Goal: Information Seeking & Learning: Learn about a topic

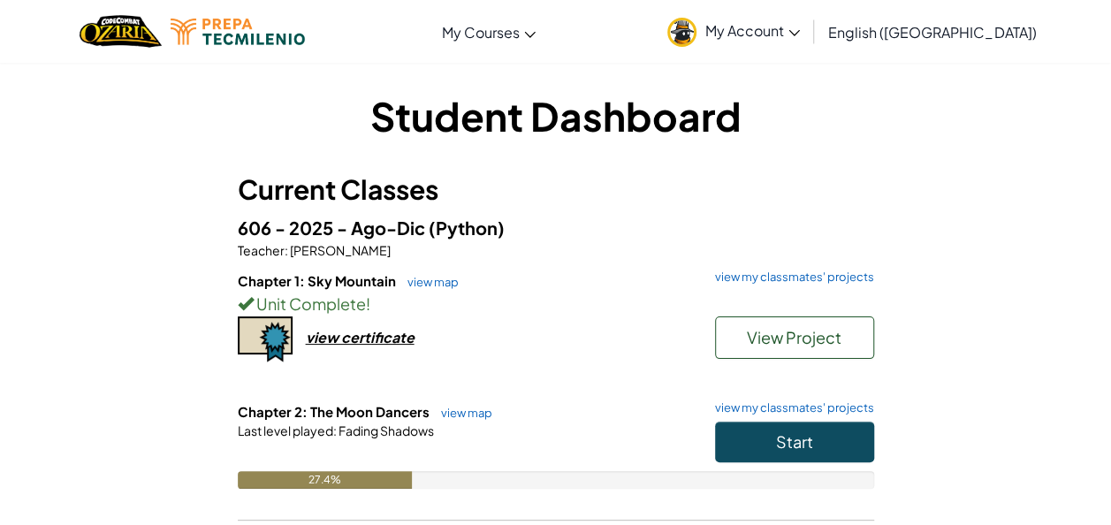
drag, startPoint x: 0, startPoint y: 0, endPoint x: 114, endPoint y: 298, distance: 318.9
click at [114, 298] on div "Student Dashboard Current Classes 606 - 2025 - Ago-Dic (Python) Teacher : [PERS…" at bounding box center [556, 354] width 1034 height 533
click at [777, 449] on span "Start" at bounding box center [794, 441] width 37 height 20
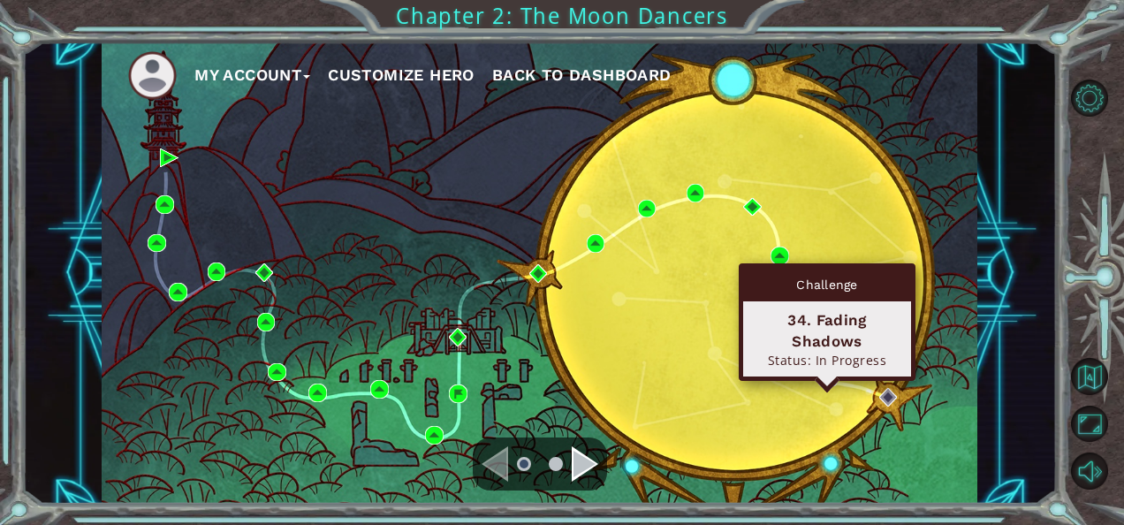
click at [827, 375] on img at bounding box center [827, 377] width 19 height 19
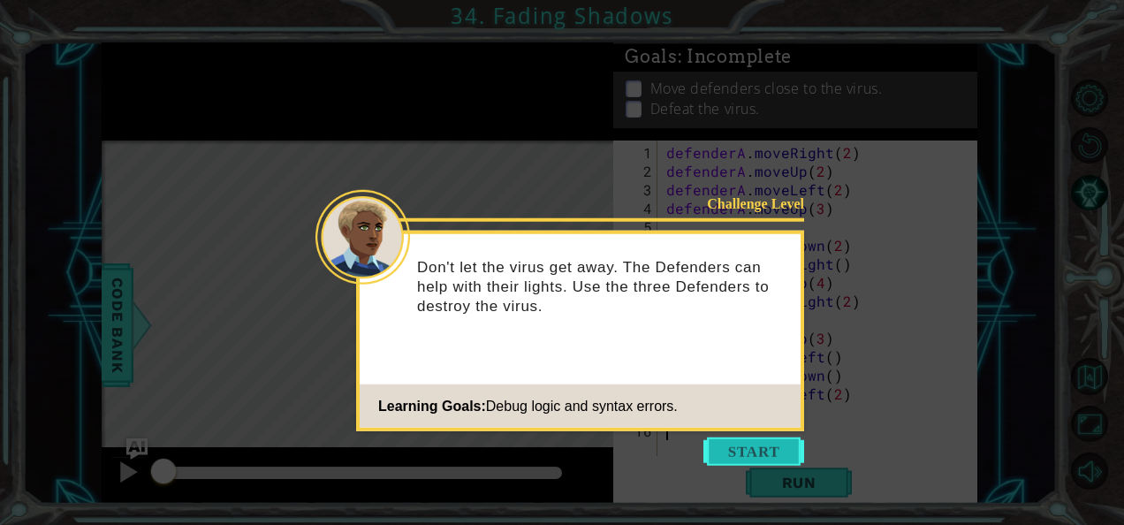
click at [785, 447] on button "Start" at bounding box center [753, 451] width 101 height 28
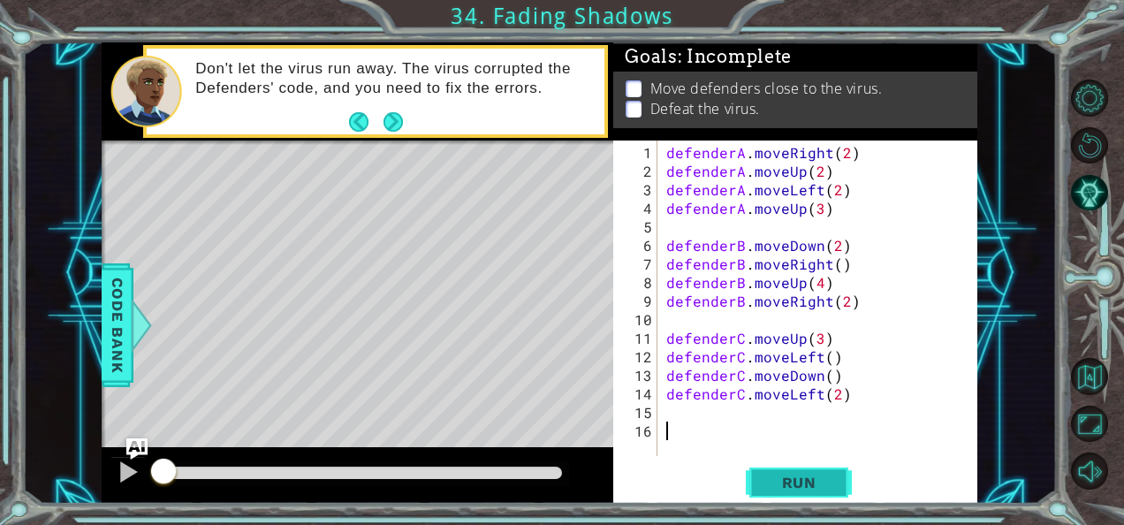
click at [760, 470] on button "Run" at bounding box center [799, 482] width 106 height 36
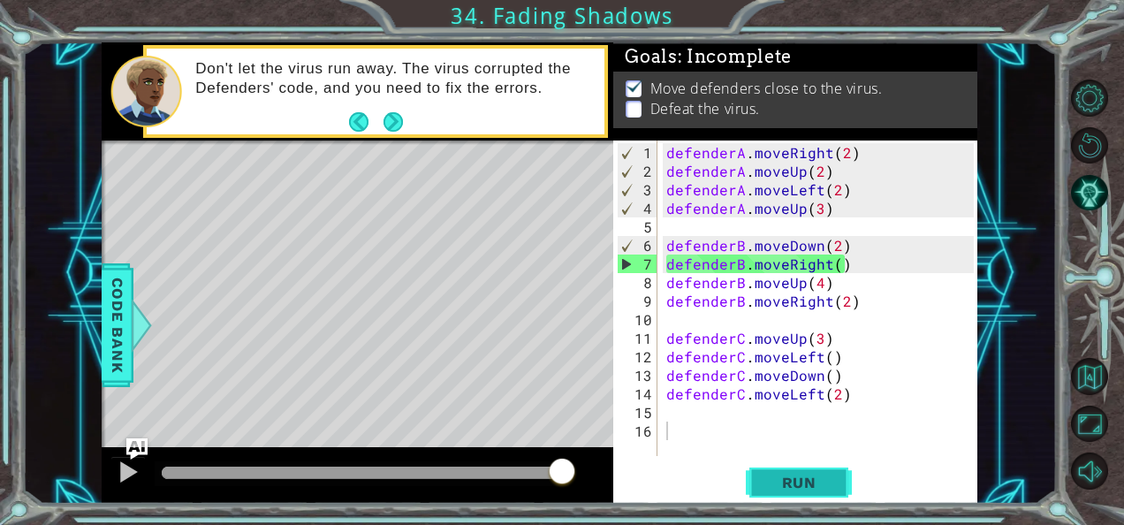
click at [805, 491] on span "Run" at bounding box center [799, 483] width 70 height 18
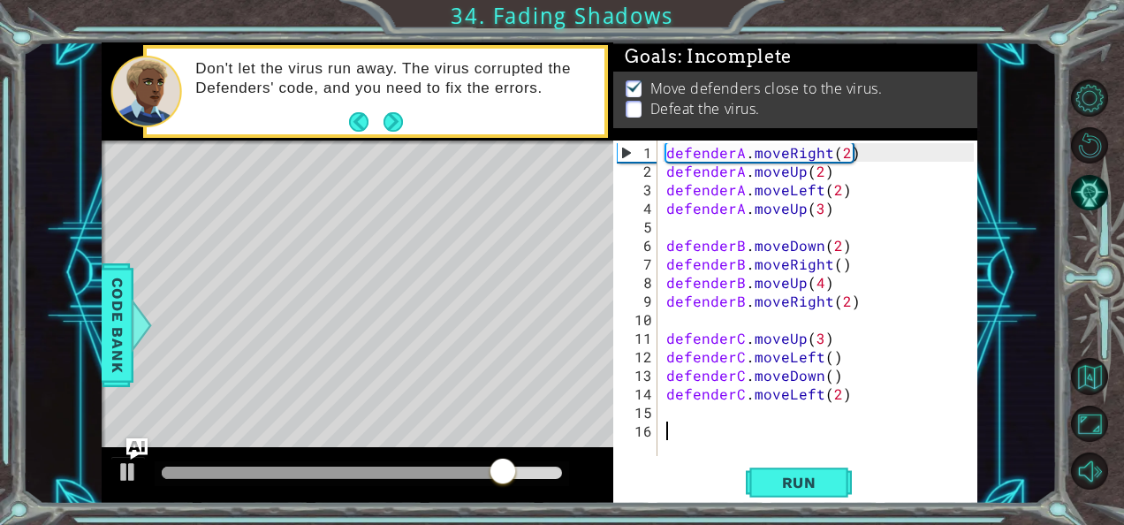
click at [843, 404] on div "defenderA . moveRight ( 2 ) defenderA . moveUp ( 2 ) defenderA . moveLeft ( 2 )…" at bounding box center [823, 319] width 320 height 353
click at [830, 405] on div "defenderA . moveRight ( 2 ) defenderA . moveUp ( 2 ) defenderA . moveLeft ( 2 )…" at bounding box center [823, 319] width 320 height 353
click at [838, 387] on div "defenderA . moveRight ( 2 ) defenderA . moveUp ( 2 ) defenderA . moveLeft ( 2 )…" at bounding box center [823, 319] width 320 height 353
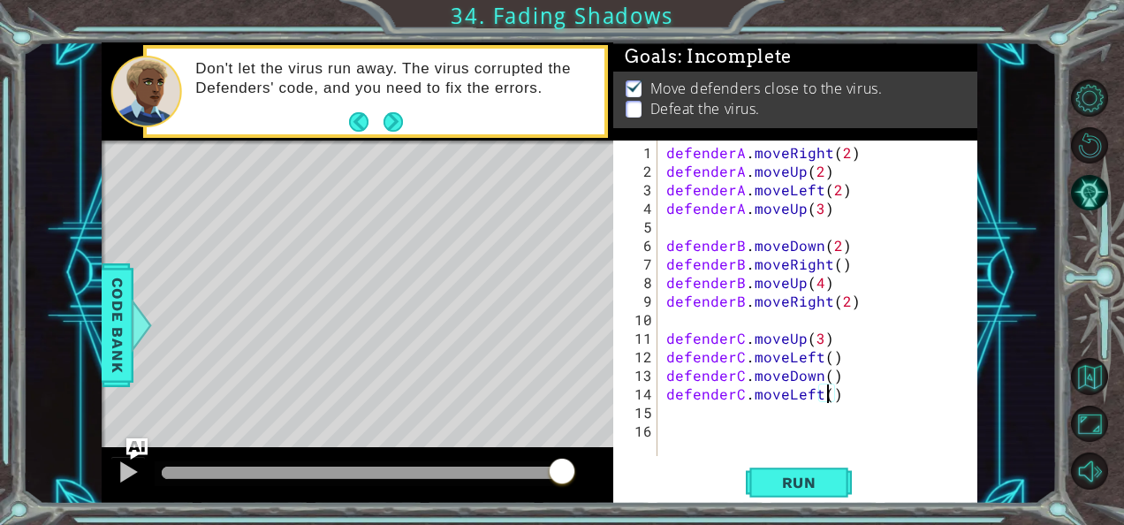
type textarea "defenderC.moveLeft(2)"
click at [900, 410] on div "defenderA . moveRight ( 2 ) defenderA . moveUp ( 2 ) defenderA . moveLeft ( 2 )…" at bounding box center [823, 319] width 320 height 353
click at [396, 126] on button "Next" at bounding box center [393, 121] width 21 height 21
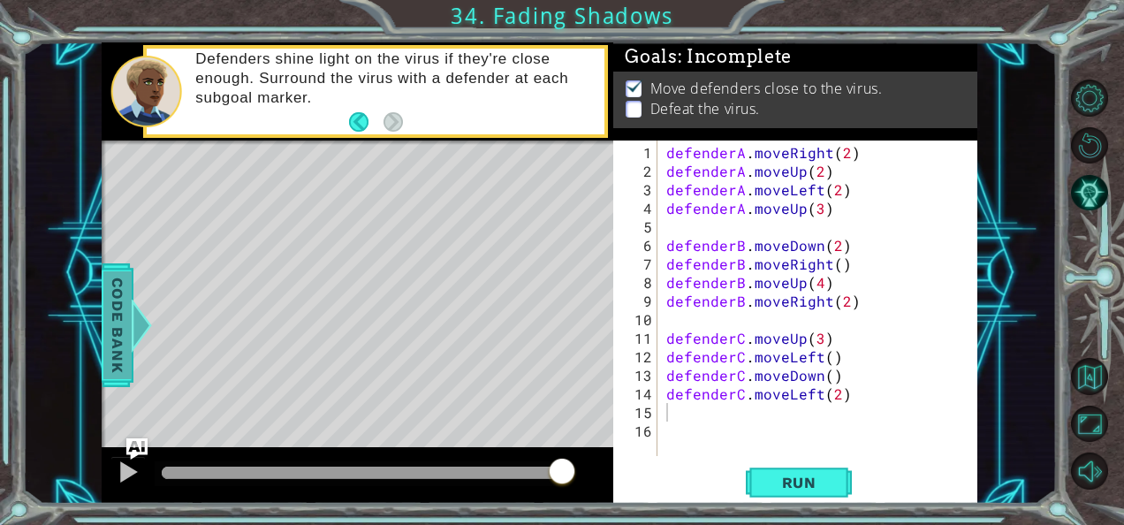
click at [128, 307] on span "Code Bank" at bounding box center [117, 325] width 28 height 108
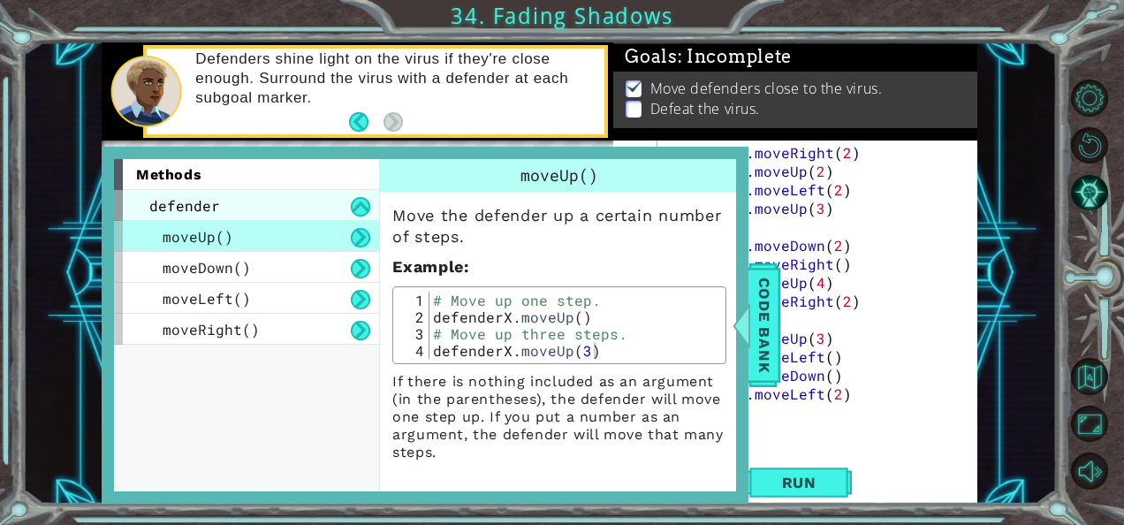
click at [293, 209] on div "defender" at bounding box center [246, 205] width 265 height 31
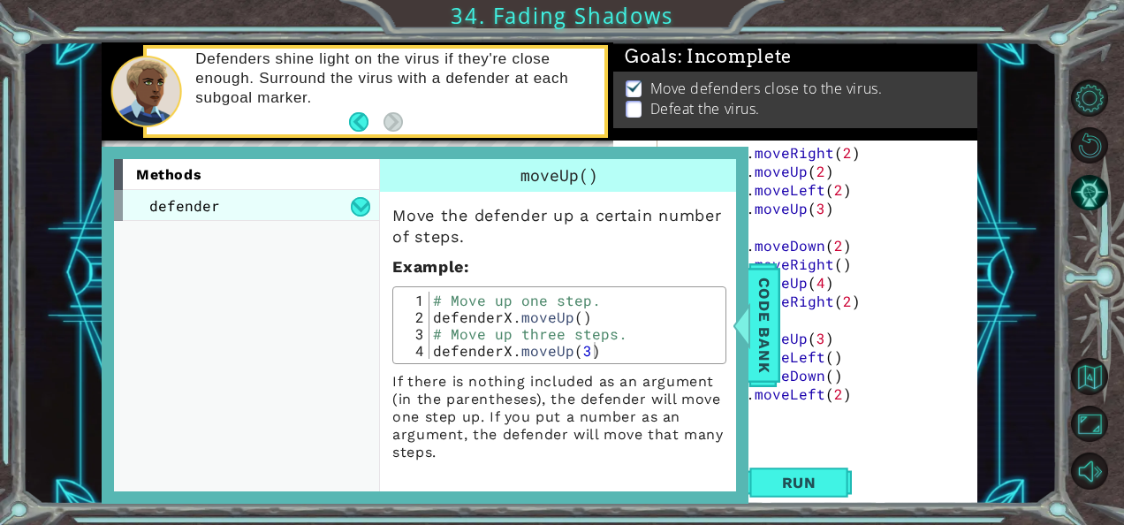
click at [293, 209] on div "defender" at bounding box center [246, 205] width 265 height 31
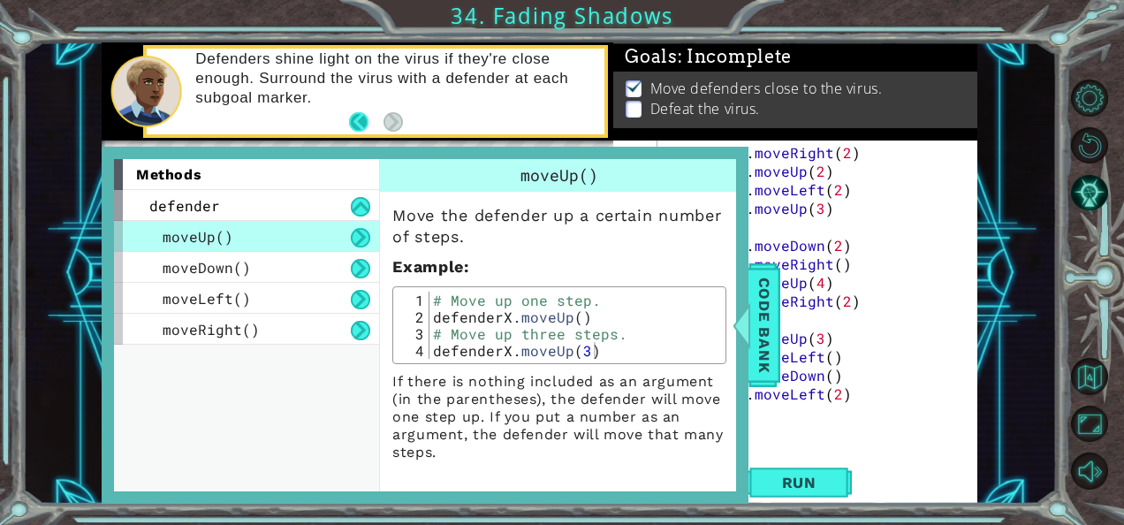
click at [362, 124] on button "Back" at bounding box center [366, 121] width 34 height 19
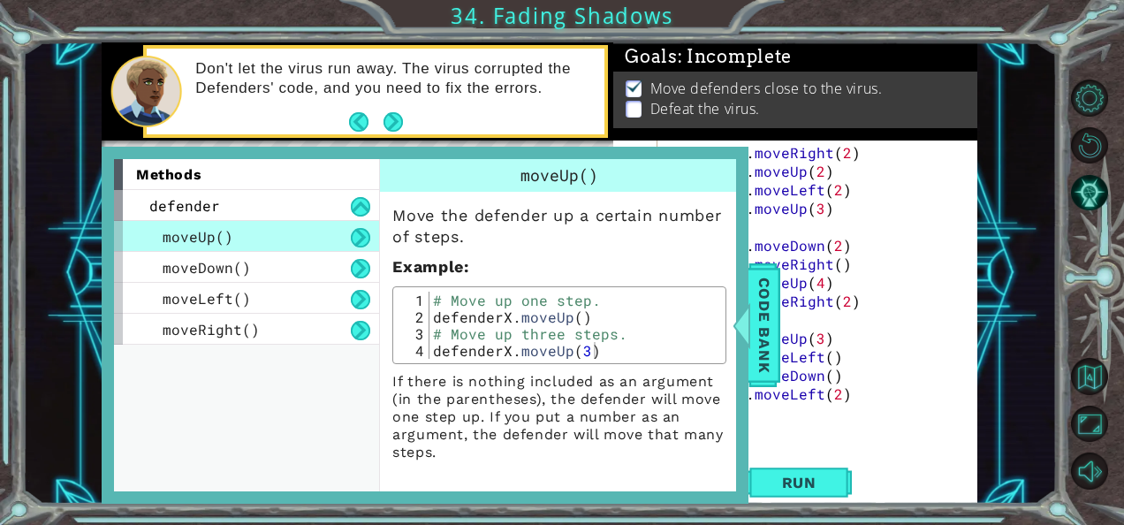
click at [726, 166] on div "moveUp()" at bounding box center [559, 175] width 359 height 33
click at [31, 171] on div "1 ההההההההההההההההההההההההההההההההההההההההההההההההההההההההההההההההההההההההההההה…" at bounding box center [539, 273] width 1034 height 462
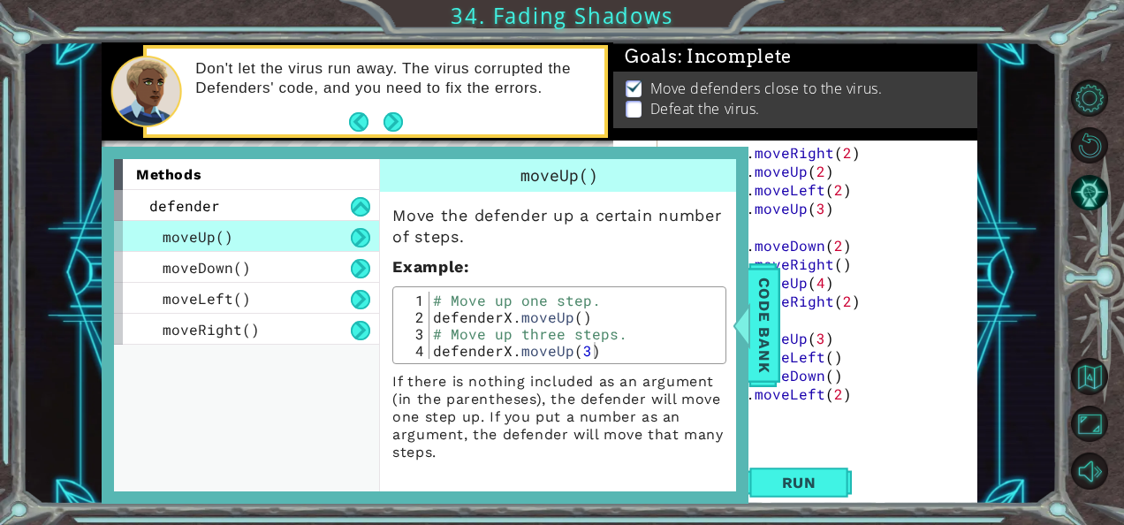
click at [507, 56] on div "Don't let the virus run away. The virus corrupted the Defenders' code, and you …" at bounding box center [394, 91] width 422 height 82
click at [388, 117] on button "Next" at bounding box center [393, 122] width 20 height 20
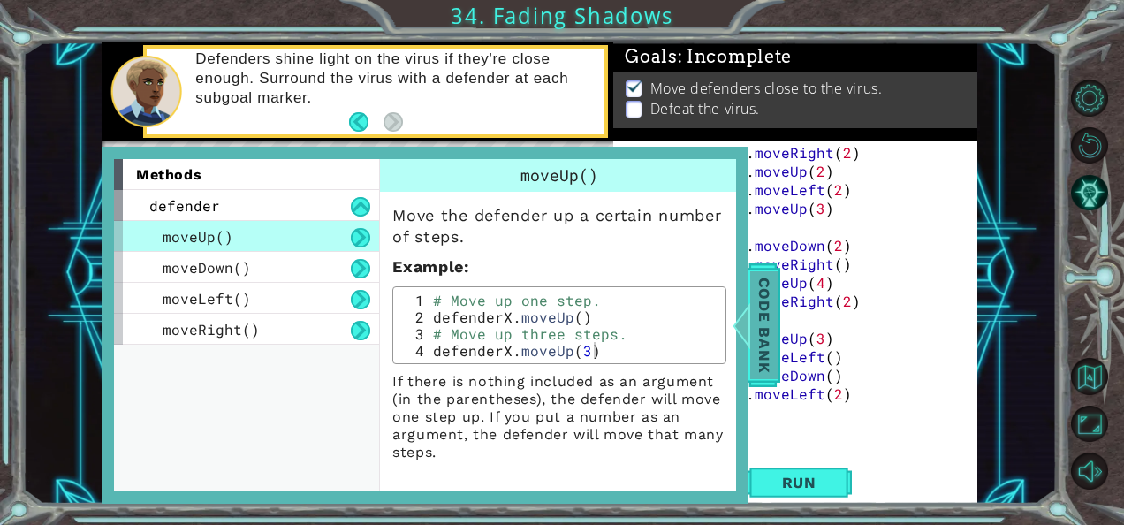
click at [763, 339] on span "Code Bank" at bounding box center [764, 325] width 28 height 108
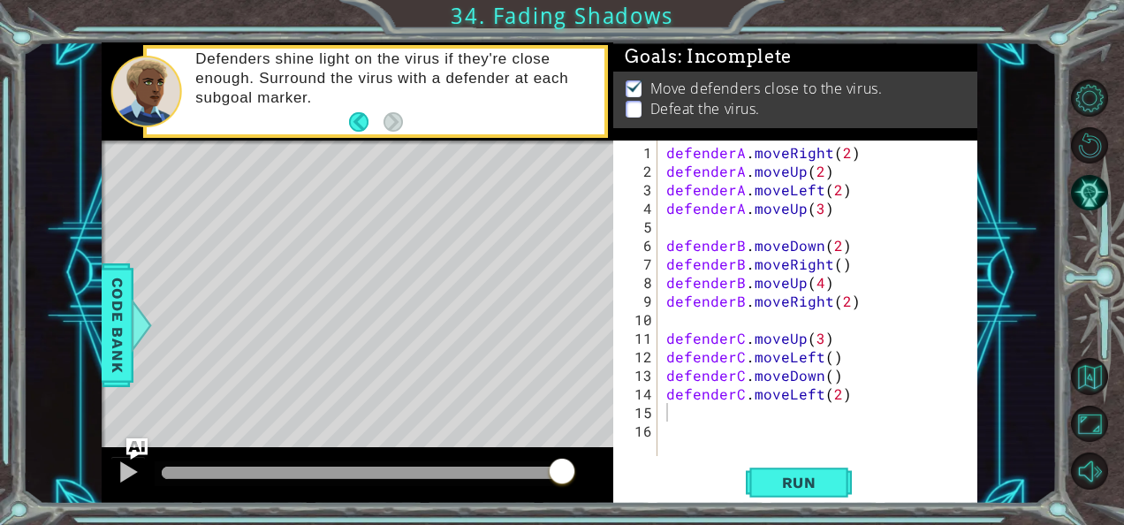
click at [727, 423] on div "defenderA . moveRight ( 2 ) defenderA . moveUp ( 2 ) defenderA . moveLeft ( 2 )…" at bounding box center [823, 319] width 320 height 353
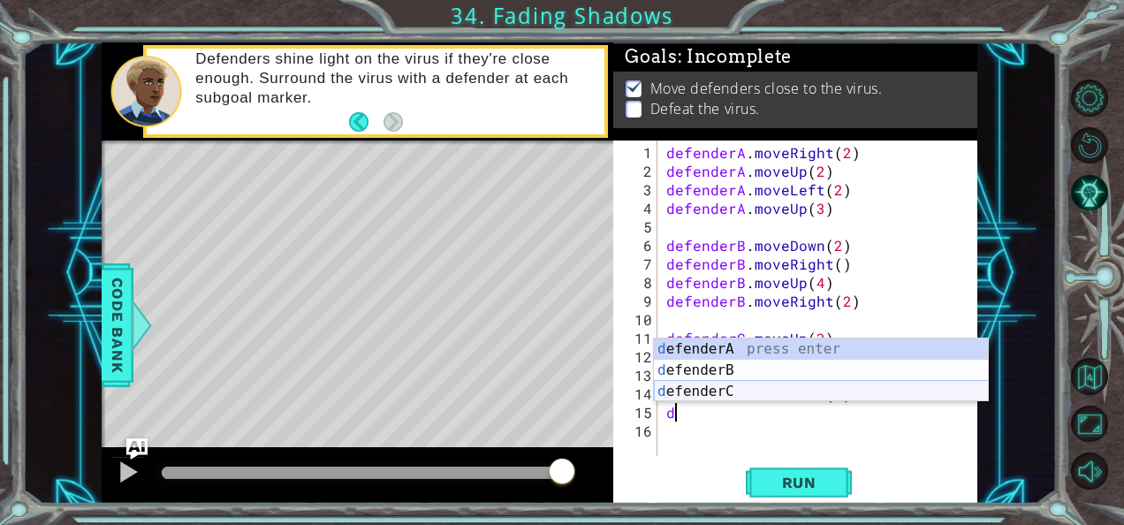
click at [728, 382] on div "d efenderA press enter d efenderB press enter d efenderC press enter" at bounding box center [821, 391] width 335 height 106
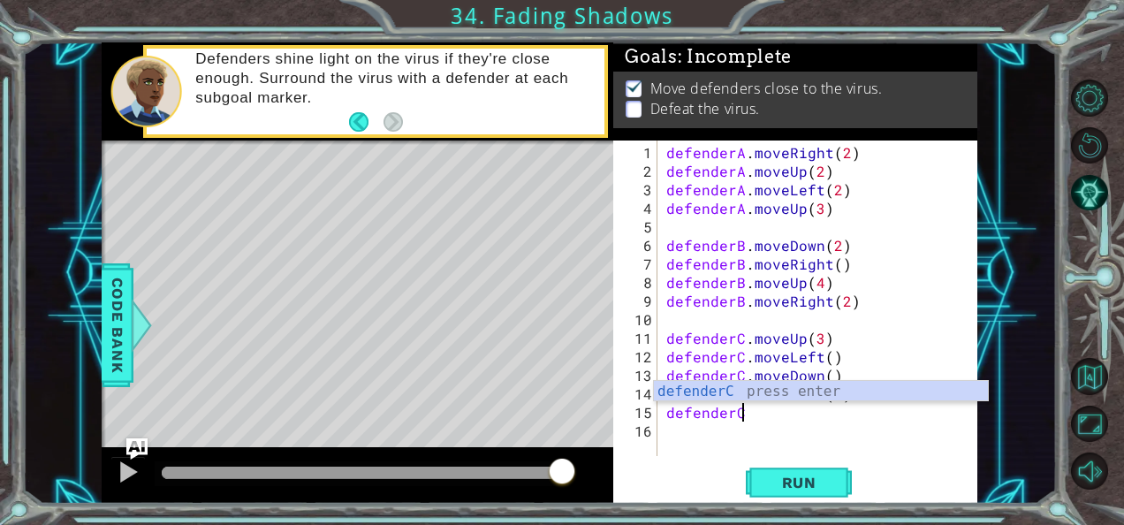
scroll to position [0, 4]
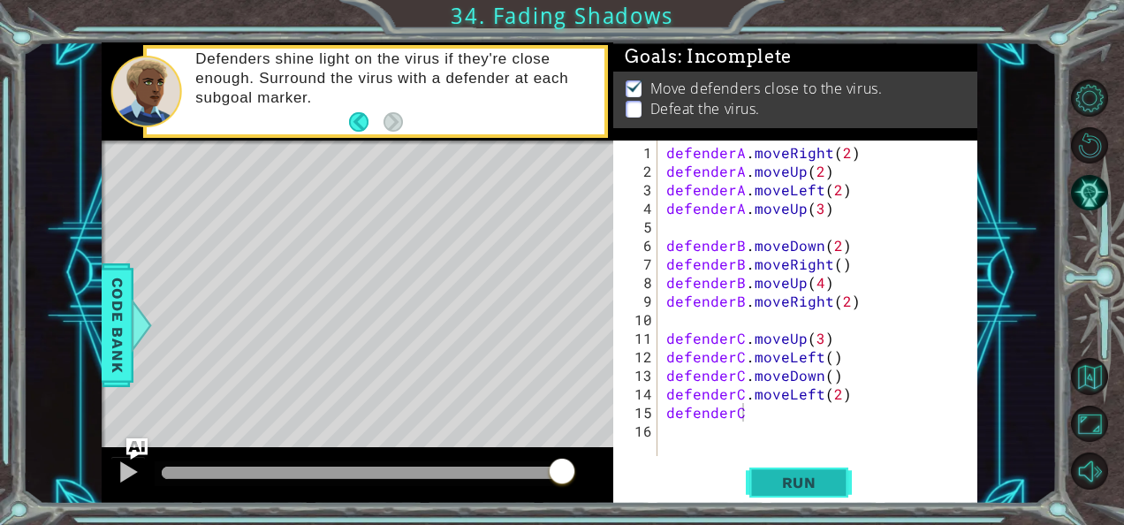
click at [799, 487] on span "Run" at bounding box center [799, 483] width 70 height 18
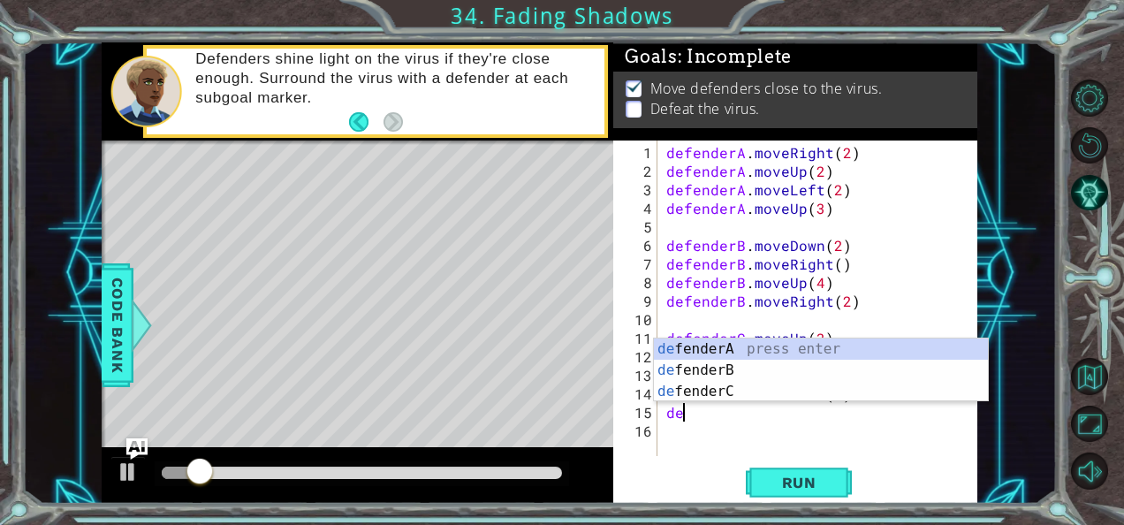
scroll to position [0, 0]
type textarea "d"
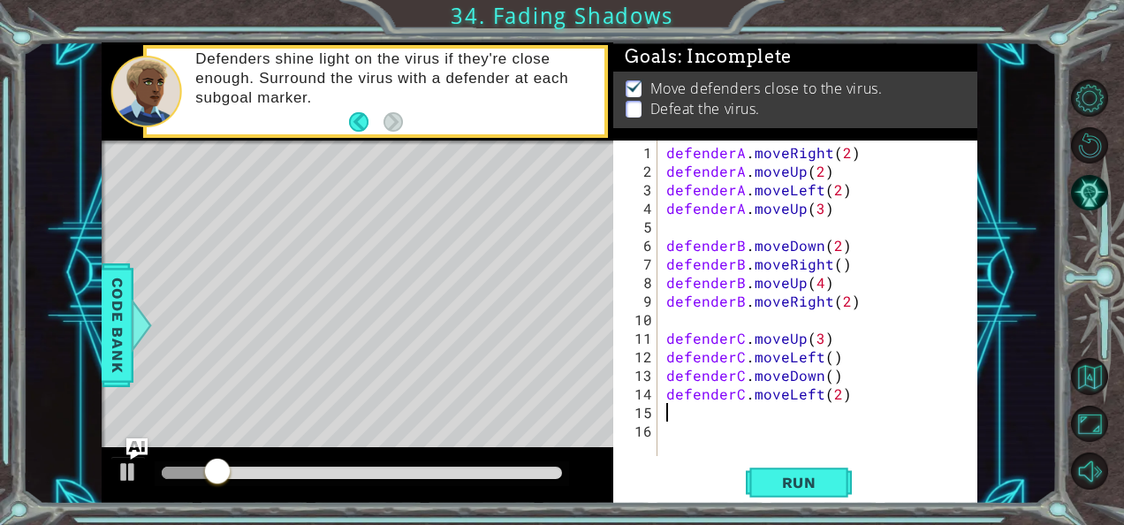
click at [714, 445] on div "defenderA . moveRight ( 2 ) defenderA . moveUp ( 2 ) defenderA . moveLeft ( 2 )…" at bounding box center [823, 319] width 320 height 353
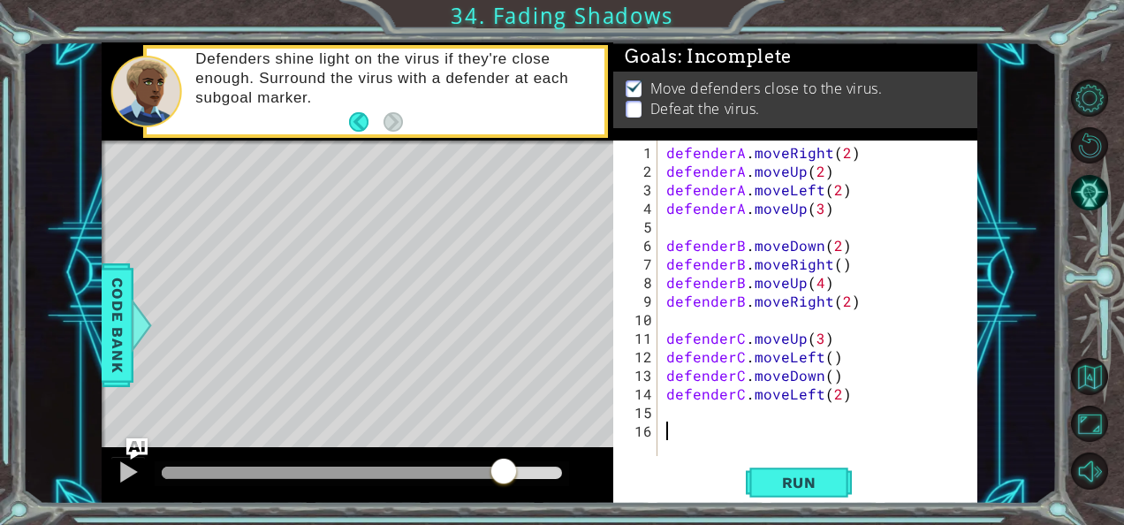
click at [504, 477] on div at bounding box center [362, 473] width 400 height 12
click at [118, 473] on div at bounding box center [128, 471] width 23 height 23
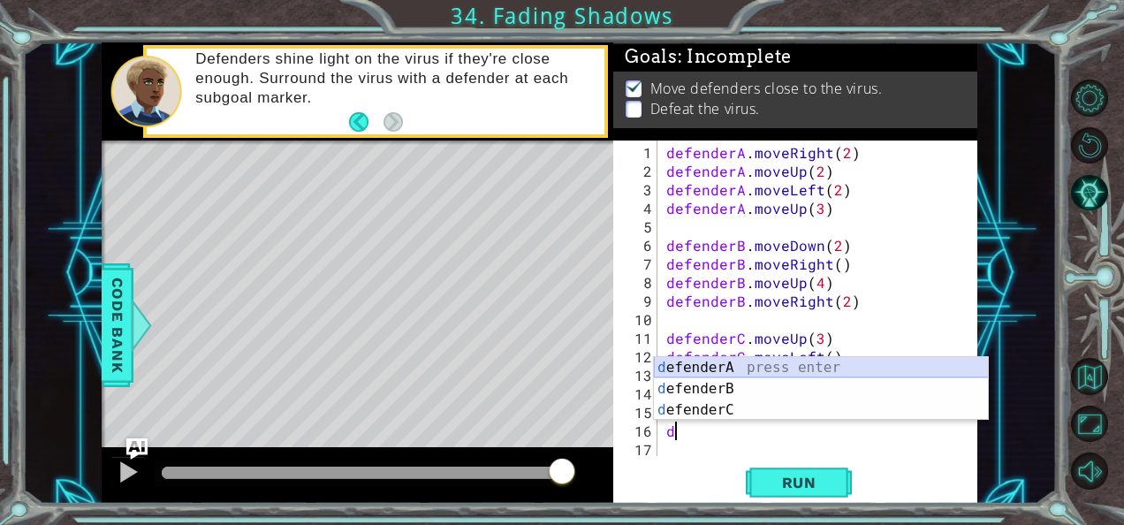
click at [712, 372] on div "d efenderA press enter d efenderB press enter d efenderC press enter" at bounding box center [821, 410] width 335 height 106
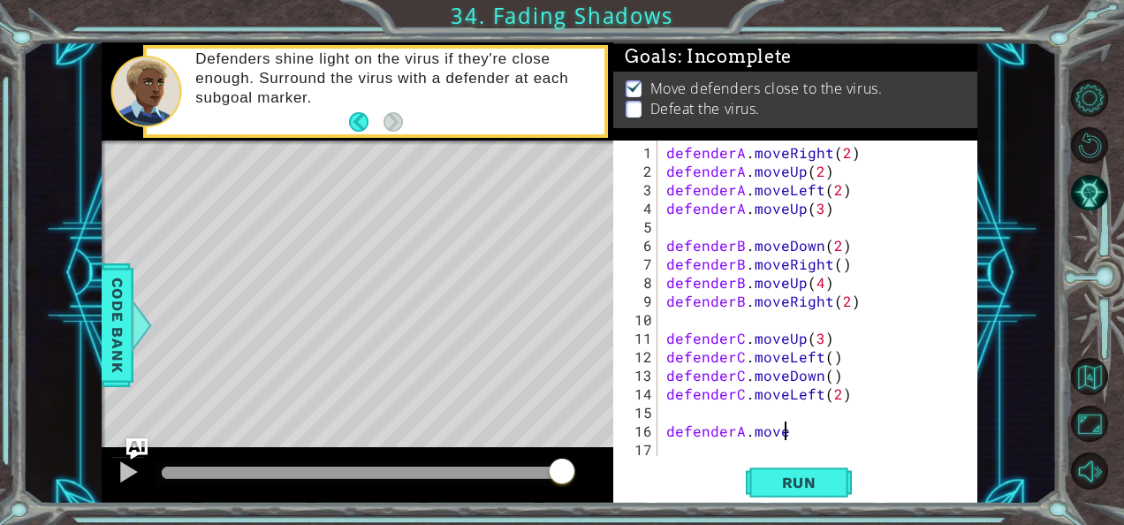
scroll to position [0, 6]
click at [301, 500] on div at bounding box center [358, 475] width 512 height 57
click at [829, 488] on span "Run" at bounding box center [799, 483] width 70 height 18
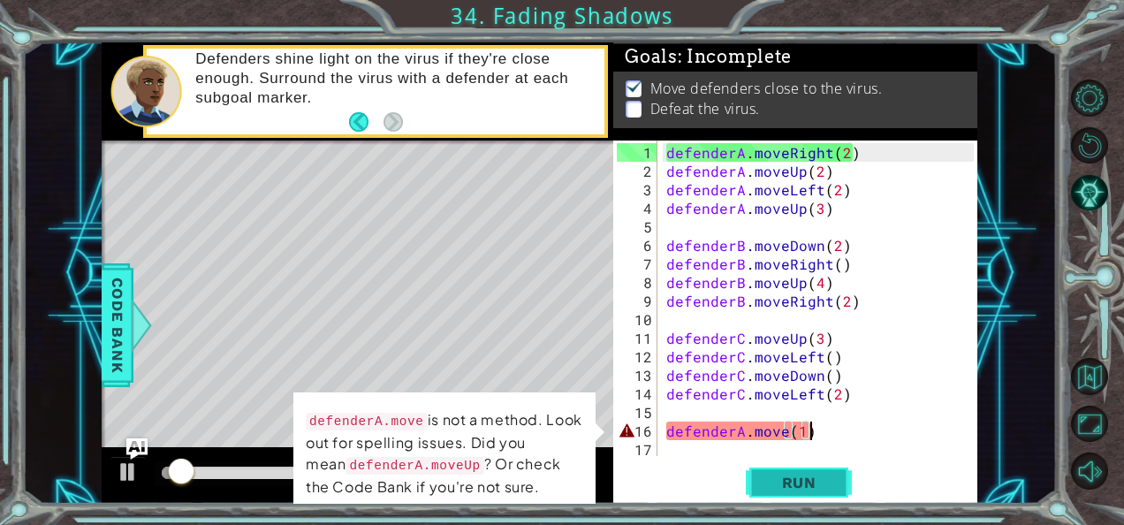
type textarea "defenderA.move(1)"
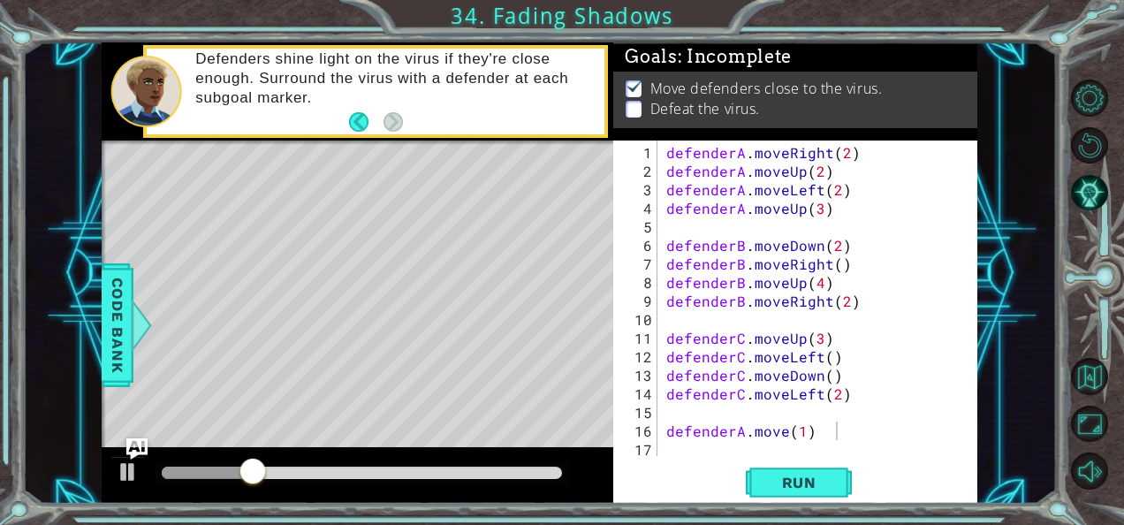
click at [532, 465] on div at bounding box center [362, 473] width 414 height 25
click at [539, 468] on div at bounding box center [362, 473] width 400 height 12
drag, startPoint x: 802, startPoint y: 485, endPoint x: 714, endPoint y: 462, distance: 91.3
click at [714, 462] on div "defenderA.move(1) 1 2 3 4 5 6 7 8 9 10 11 12 13 14 15 16 17 defenderA . moveRig…" at bounding box center [795, 322] width 364 height 363
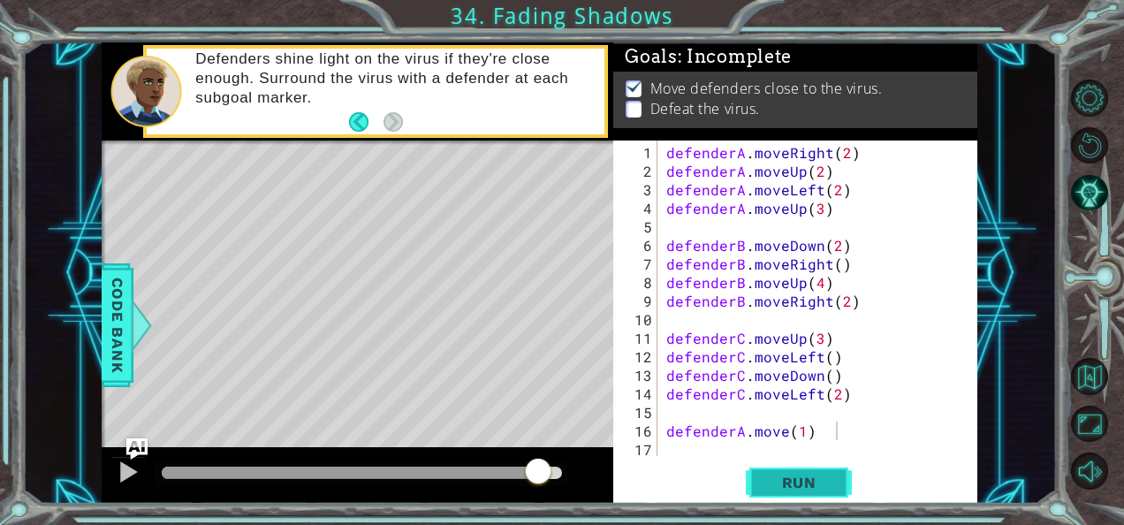
click at [779, 475] on span "Run" at bounding box center [799, 483] width 70 height 18
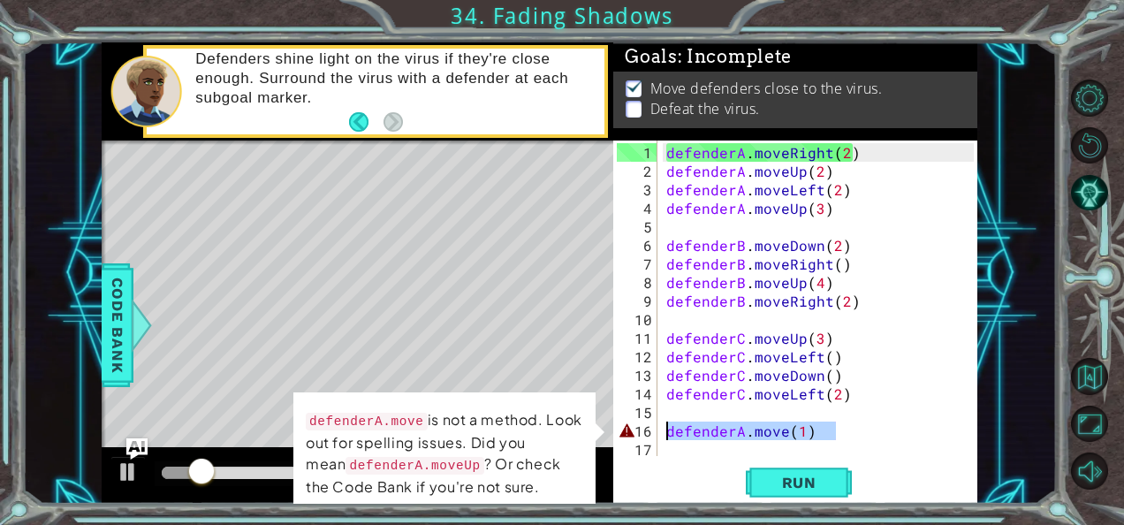
drag, startPoint x: 838, startPoint y: 423, endPoint x: 643, endPoint y: 432, distance: 194.6
click at [643, 432] on div "defenderA.move(1) 1 2 3 4 5 6 7 8 9 10 11 12 13 14 15 16 17 defenderA . moveRig…" at bounding box center [793, 299] width 361 height 316
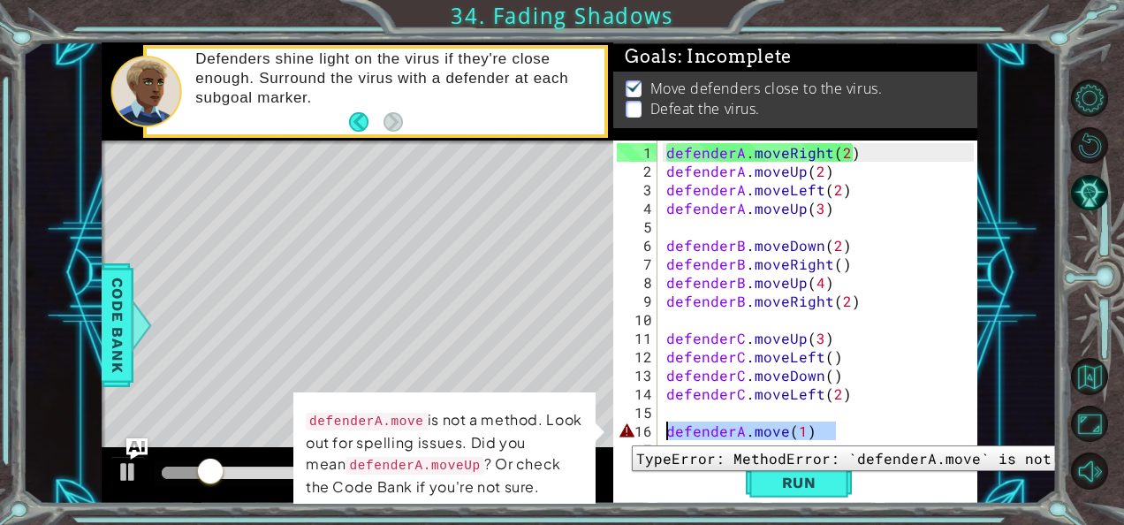
scroll to position [0, 0]
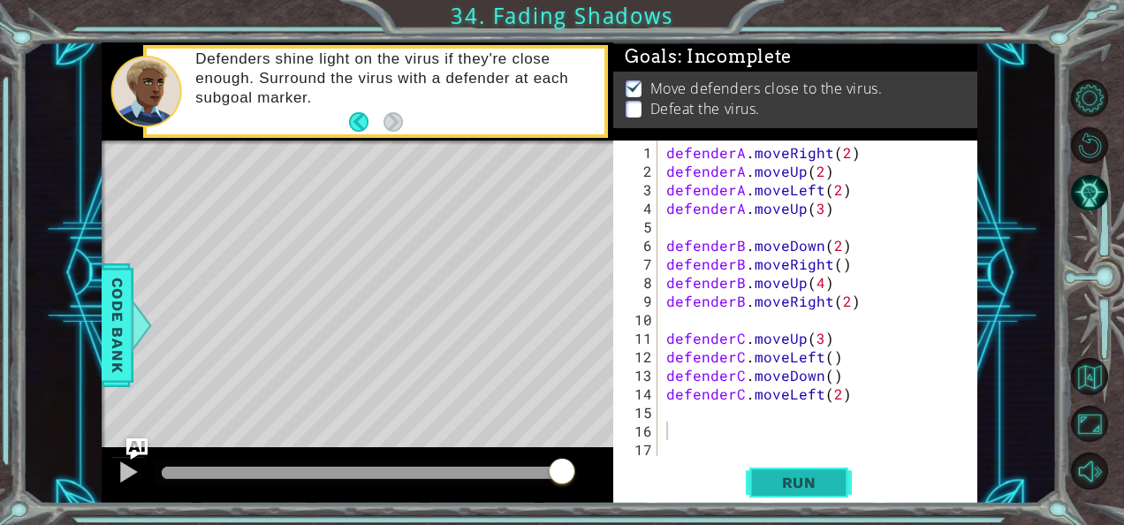
click at [780, 482] on span "Run" at bounding box center [799, 483] width 70 height 18
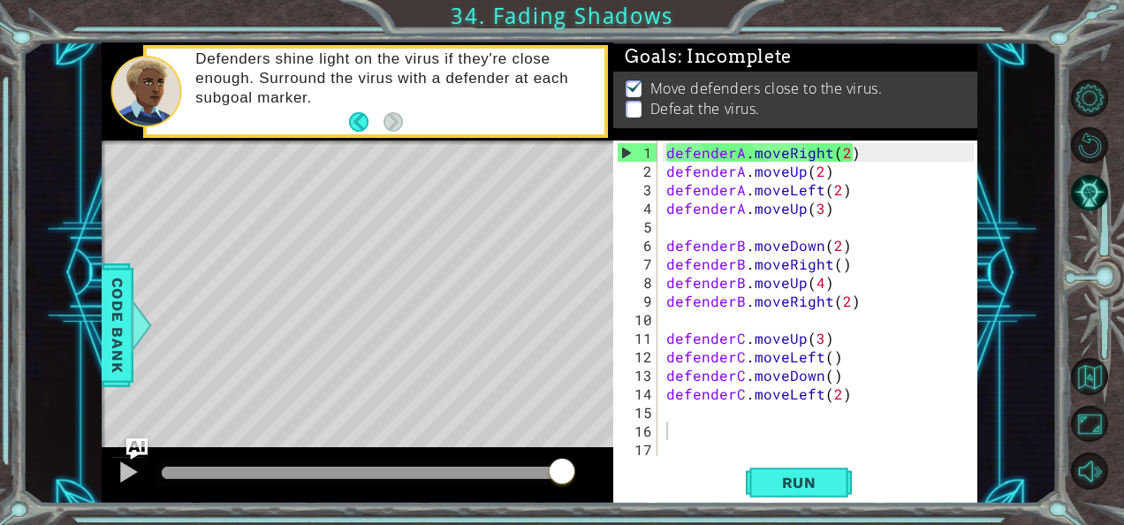
click at [819, 216] on div "defenderA . moveRight ( 2 ) defenderA . moveUp ( 2 ) defenderA . moveLeft ( 2 )…" at bounding box center [823, 319] width 320 height 353
click at [845, 203] on div "defenderA . moveRight ( 2 ) defenderA . moveUp ( 2 ) defenderA . moveLeft ( 2 )…" at bounding box center [823, 319] width 320 height 353
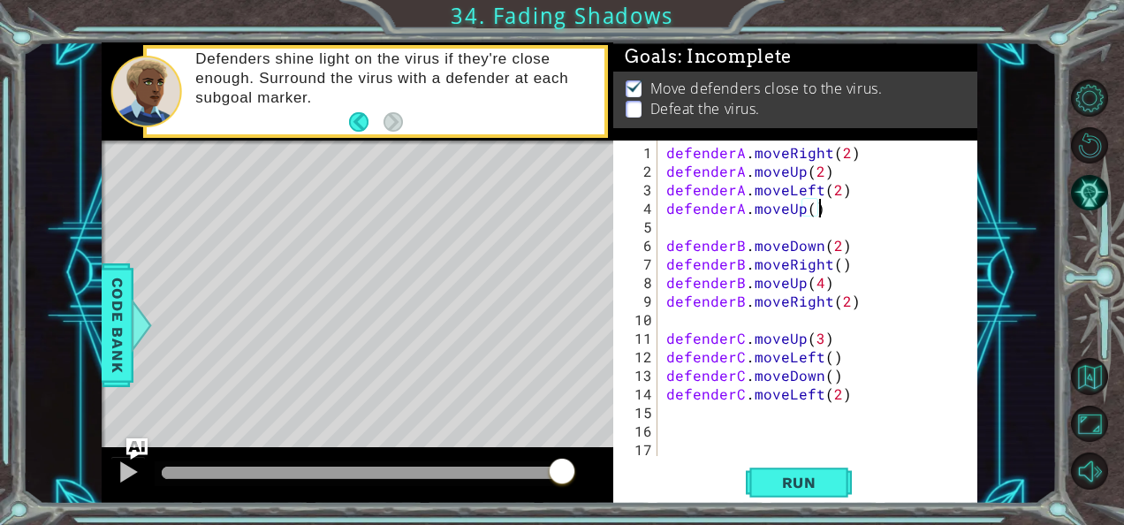
scroll to position [0, 9]
click at [855, 305] on div "defenderA . moveRight ( 2 ) defenderA . moveUp ( 2 ) defenderA . moveLeft ( 2 )…" at bounding box center [823, 319] width 320 height 353
click at [853, 399] on div "defenderA . moveRight ( 2 ) defenderA . moveUp ( 2 ) defenderA . moveLeft ( 2 )…" at bounding box center [823, 319] width 320 height 353
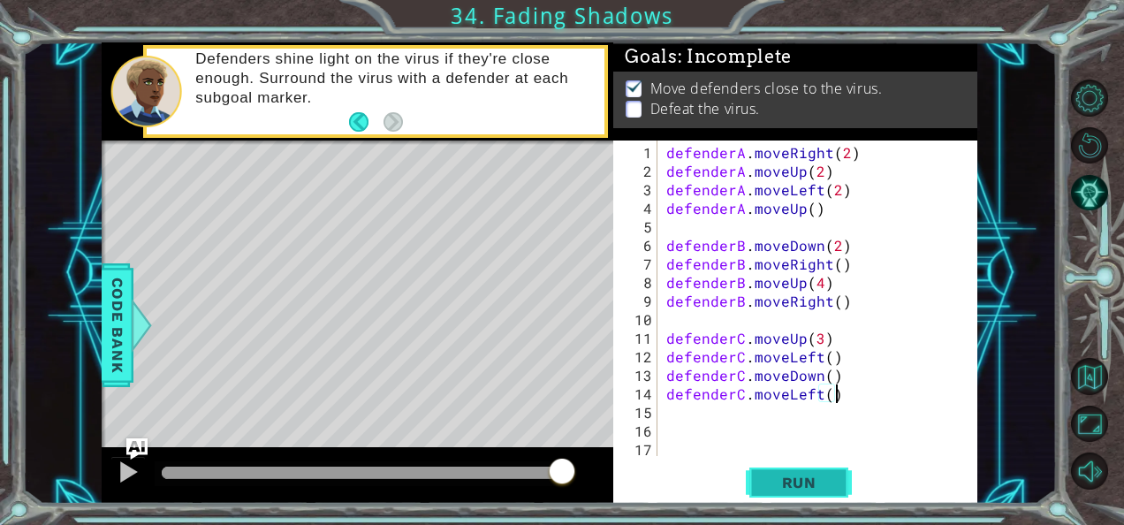
type textarea "defenderC.moveLeft()"
click at [836, 477] on button "Run" at bounding box center [799, 482] width 106 height 36
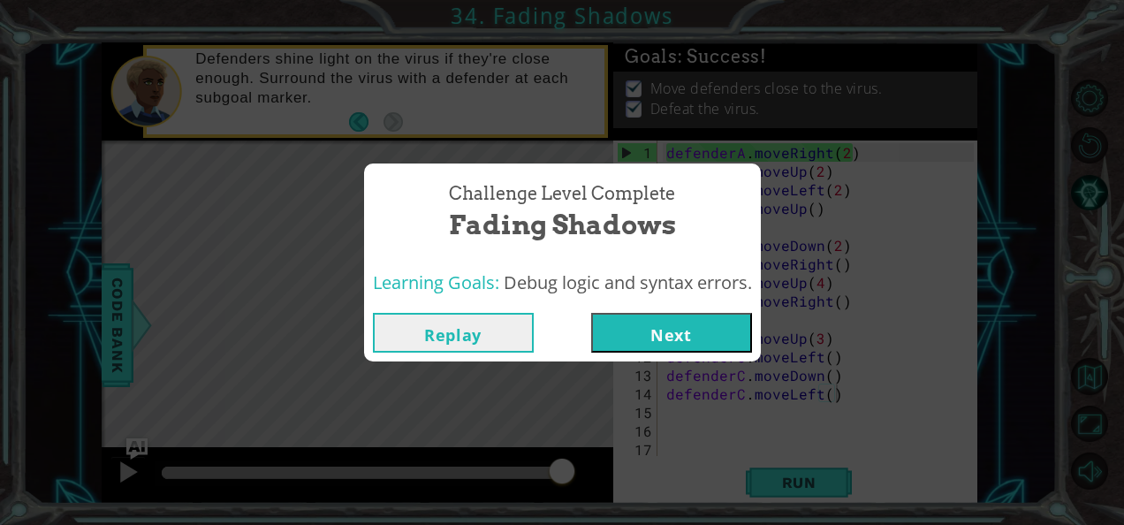
click at [626, 327] on button "Next" at bounding box center [671, 333] width 161 height 40
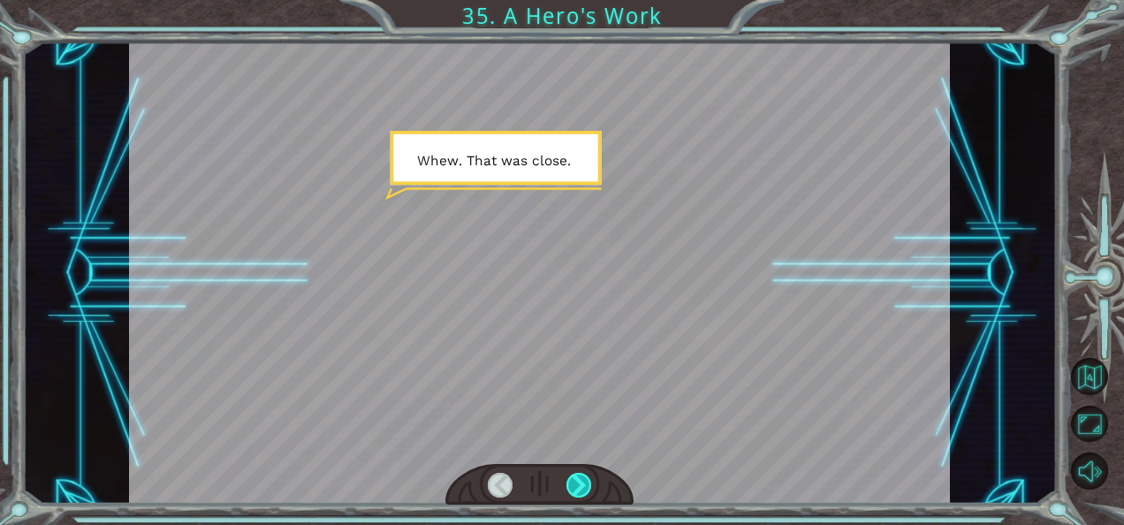
click at [584, 481] on div at bounding box center [579, 485] width 25 height 25
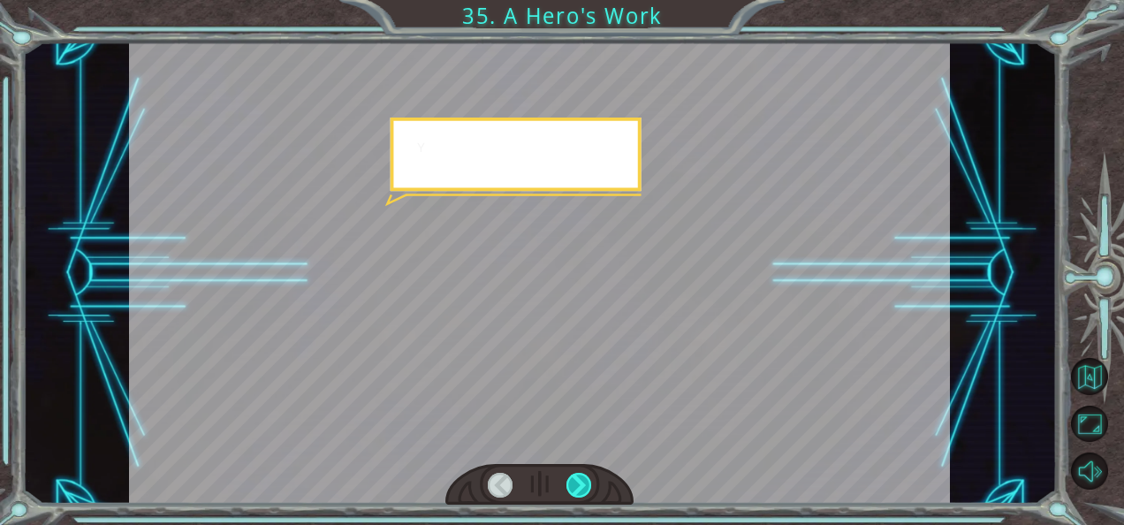
click at [584, 481] on div at bounding box center [579, 485] width 25 height 25
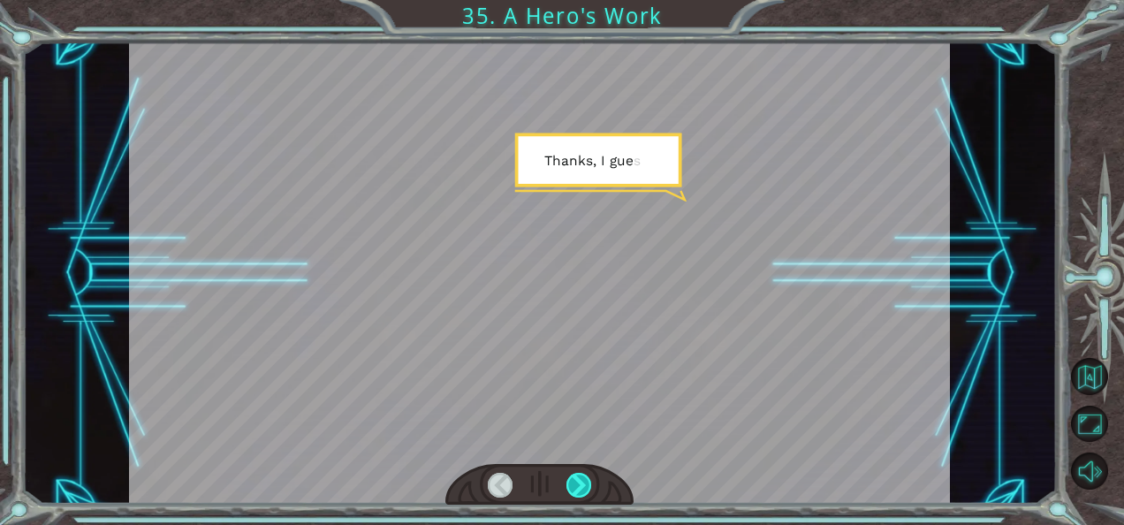
click at [584, 481] on div at bounding box center [579, 485] width 25 height 25
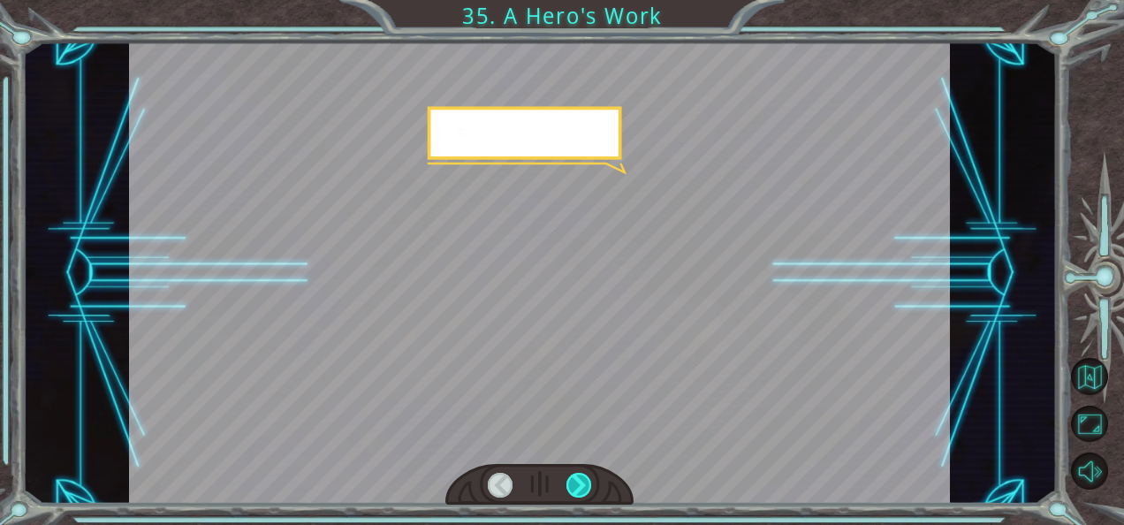
click at [584, 481] on div at bounding box center [579, 485] width 25 height 25
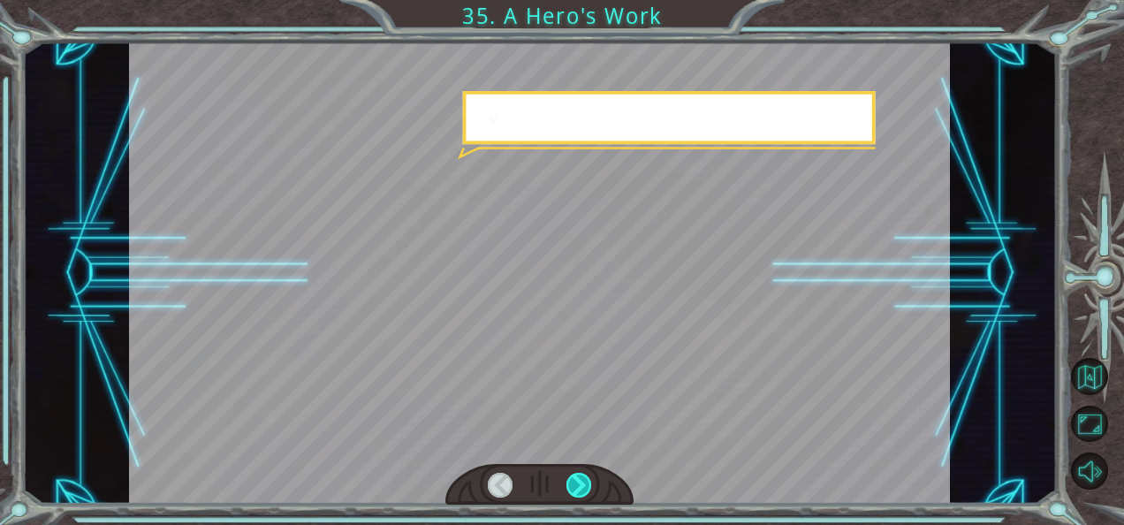
click at [584, 481] on div at bounding box center [579, 485] width 25 height 25
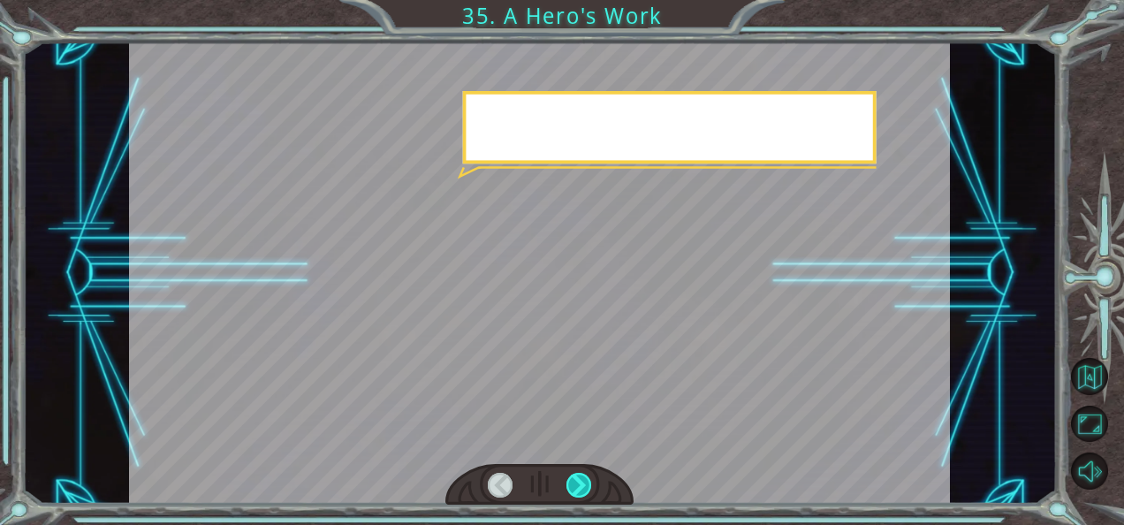
click at [584, 481] on div at bounding box center [579, 485] width 25 height 25
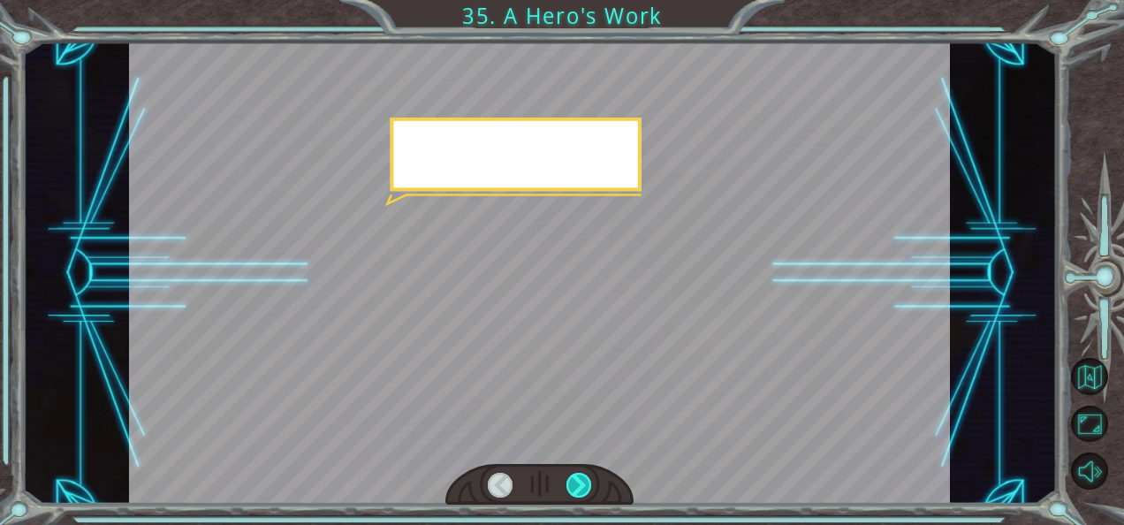
click at [584, 481] on div at bounding box center [579, 485] width 25 height 25
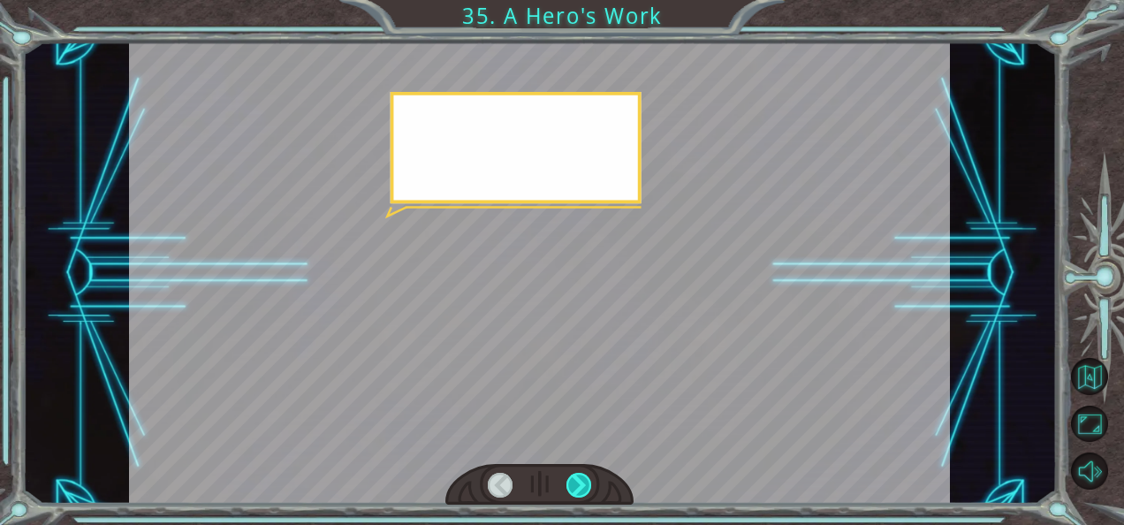
click at [584, 481] on div at bounding box center [579, 485] width 25 height 25
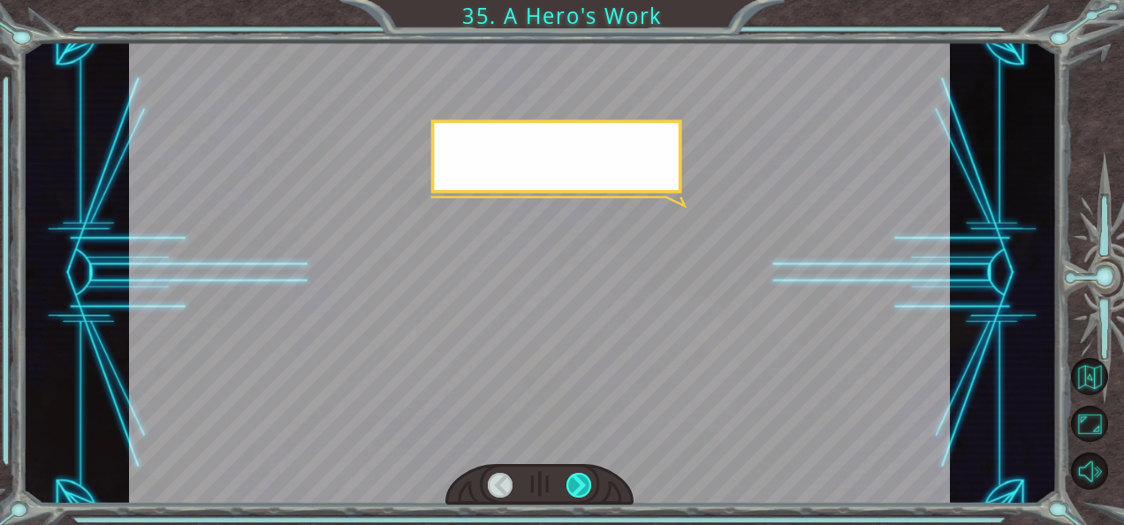
click at [584, 481] on div at bounding box center [579, 485] width 25 height 25
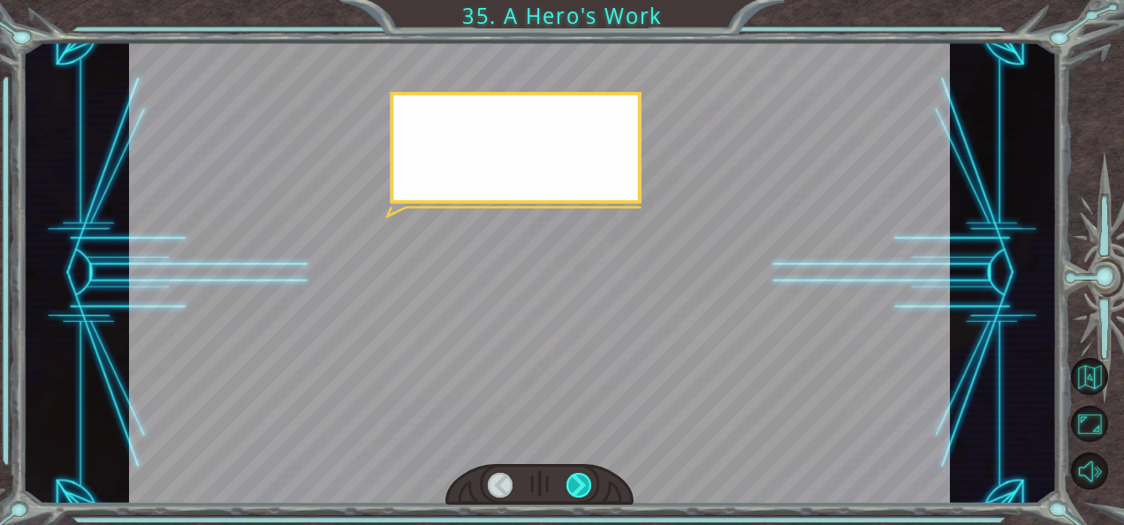
click at [584, 481] on div at bounding box center [579, 485] width 25 height 25
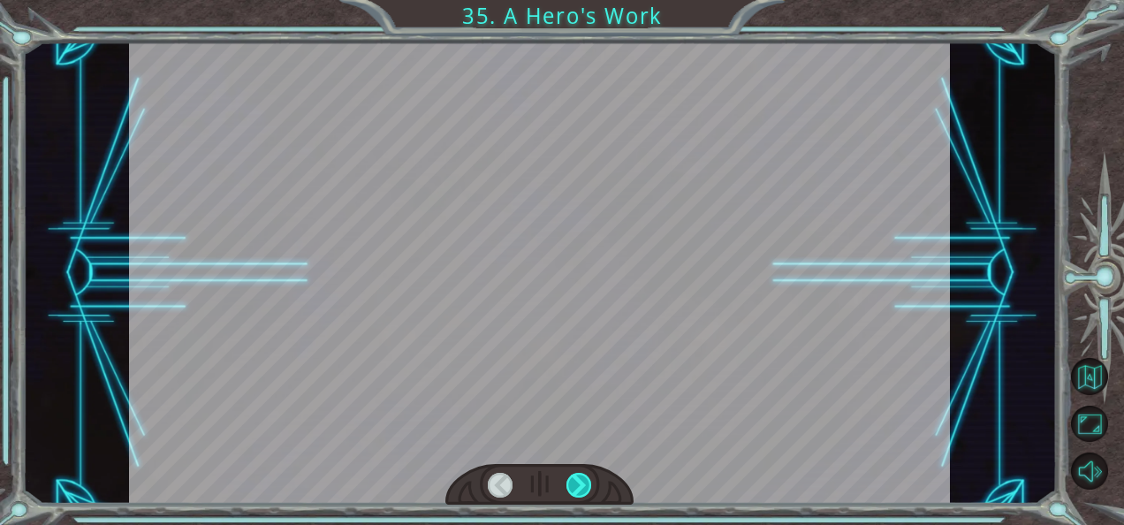
click at [584, 481] on div at bounding box center [579, 485] width 25 height 25
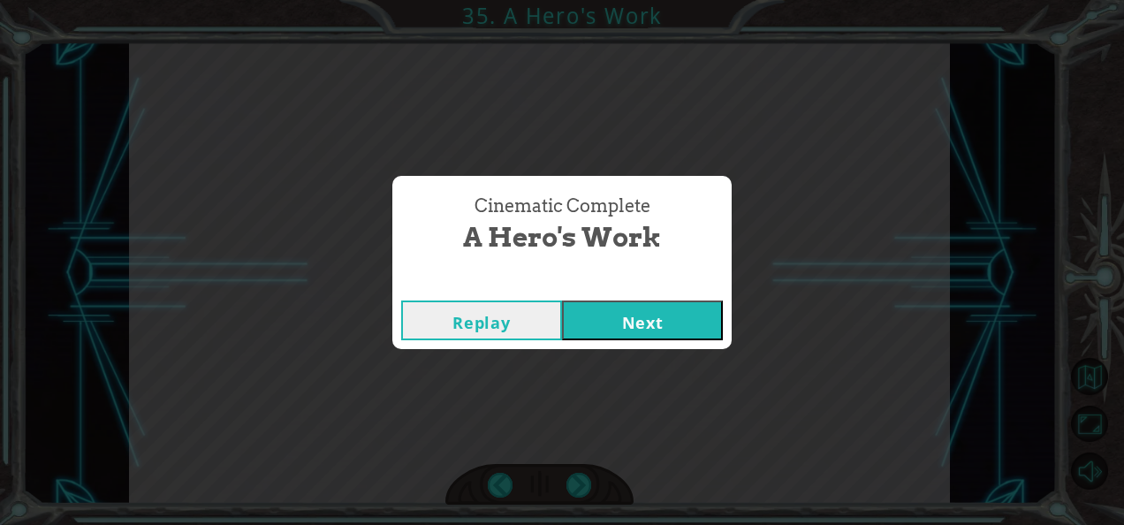
click at [633, 335] on button "Next" at bounding box center [642, 320] width 161 height 40
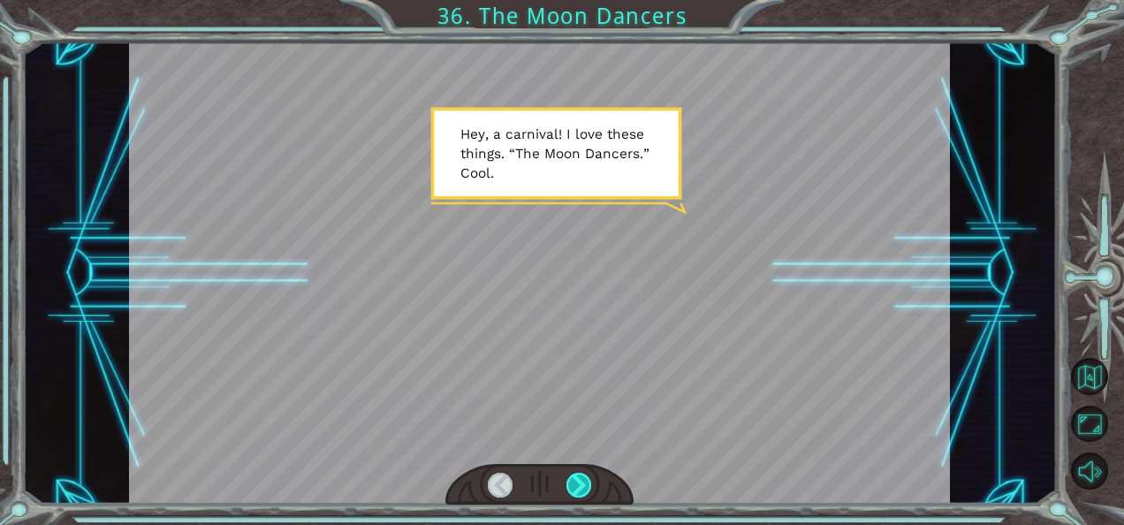
click at [586, 483] on div at bounding box center [579, 485] width 25 height 25
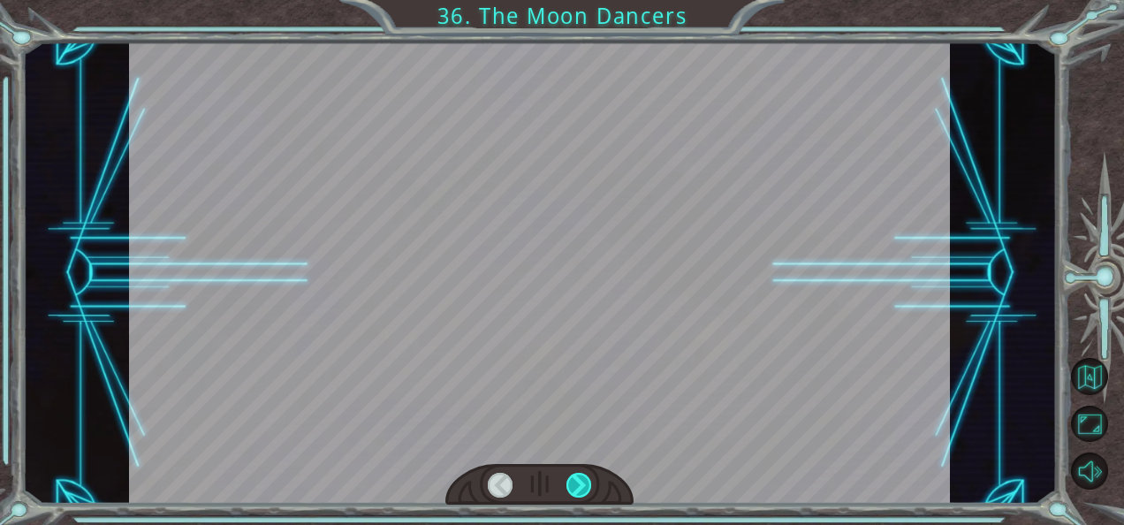
click at [586, 483] on div at bounding box center [579, 485] width 25 height 25
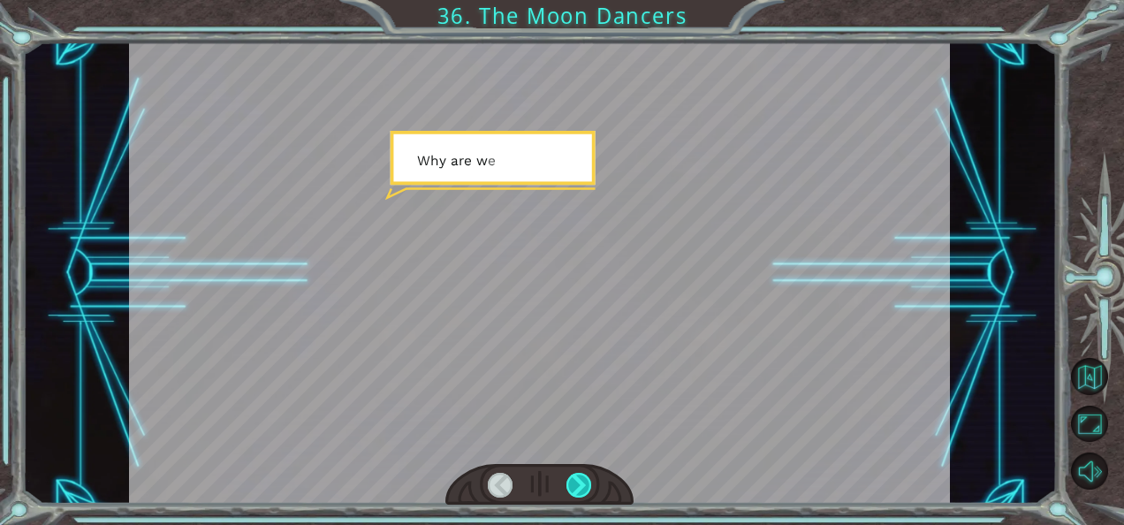
click at [586, 483] on div at bounding box center [579, 485] width 25 height 25
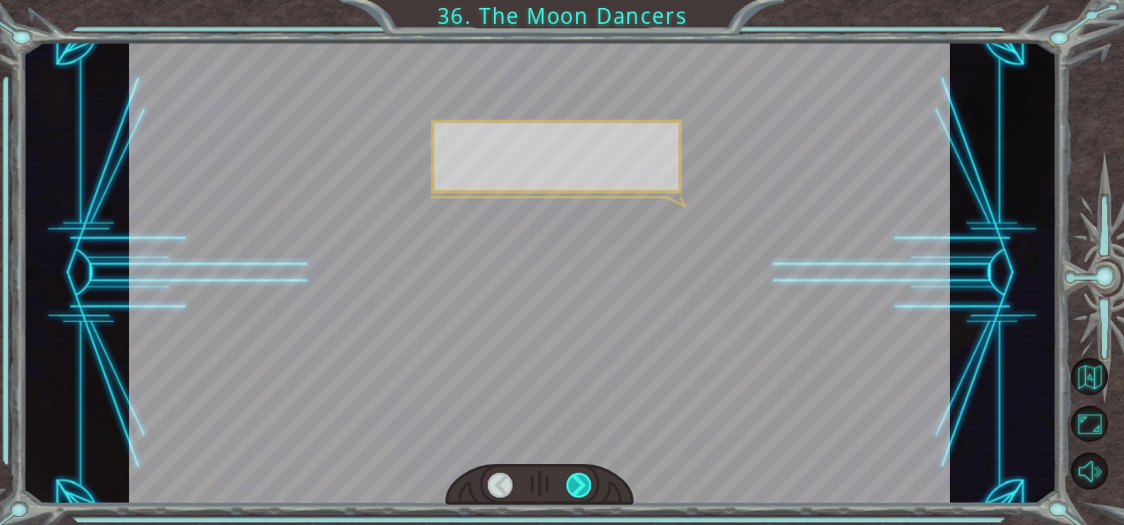
click at [586, 483] on div at bounding box center [579, 485] width 25 height 25
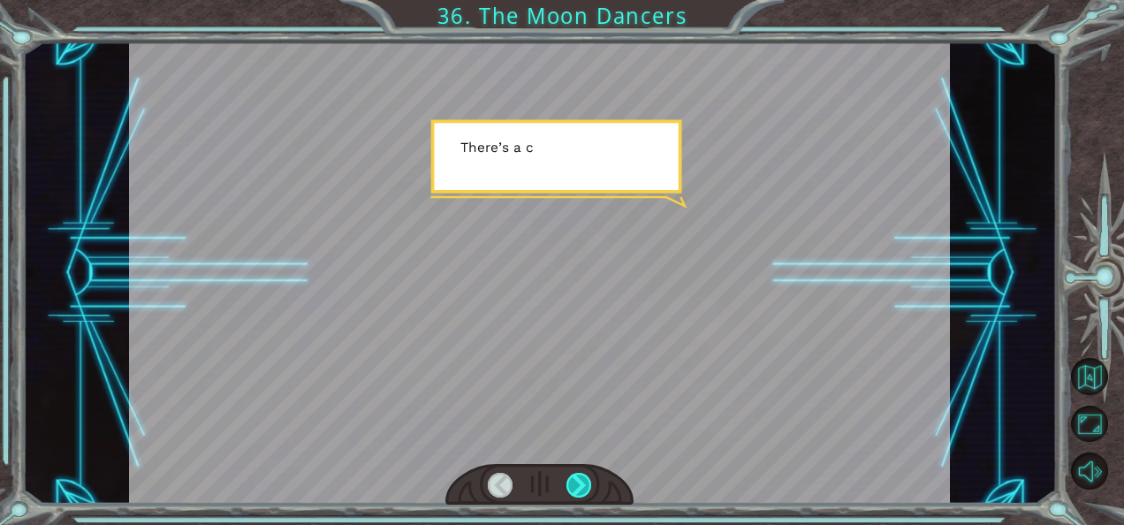
click at [586, 483] on div at bounding box center [579, 485] width 25 height 25
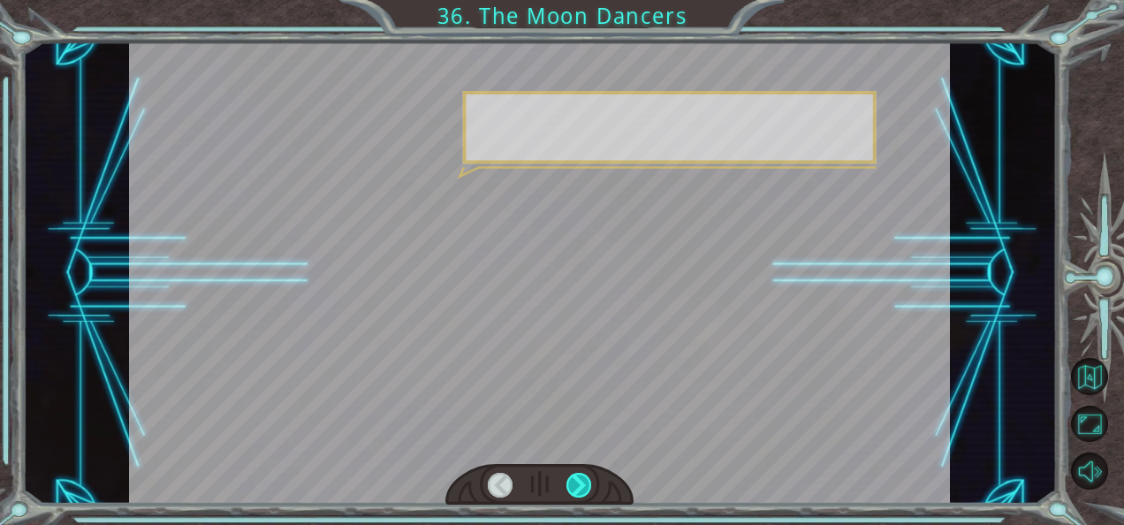
click at [586, 483] on div at bounding box center [579, 485] width 25 height 25
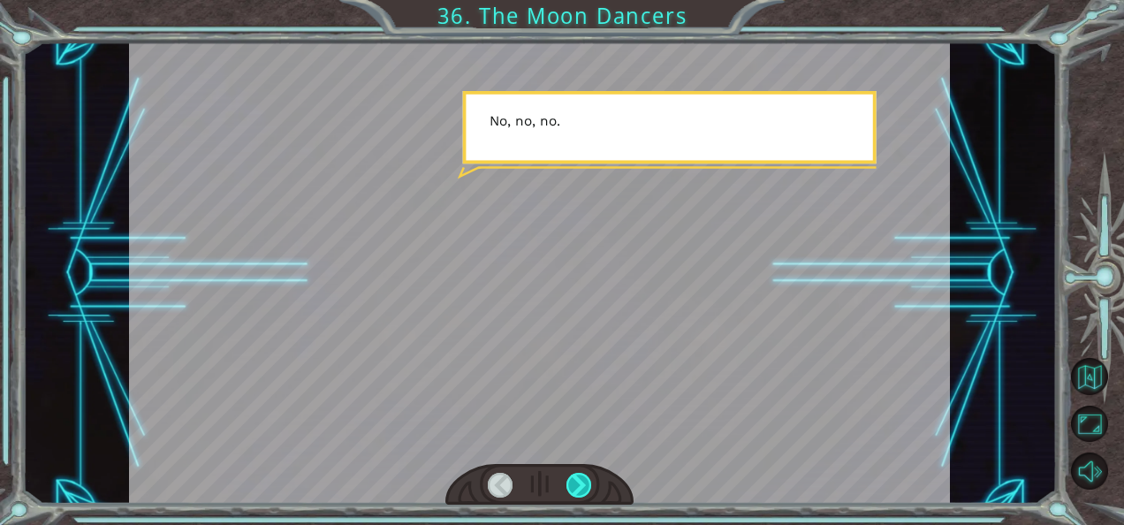
click at [586, 483] on div at bounding box center [579, 485] width 25 height 25
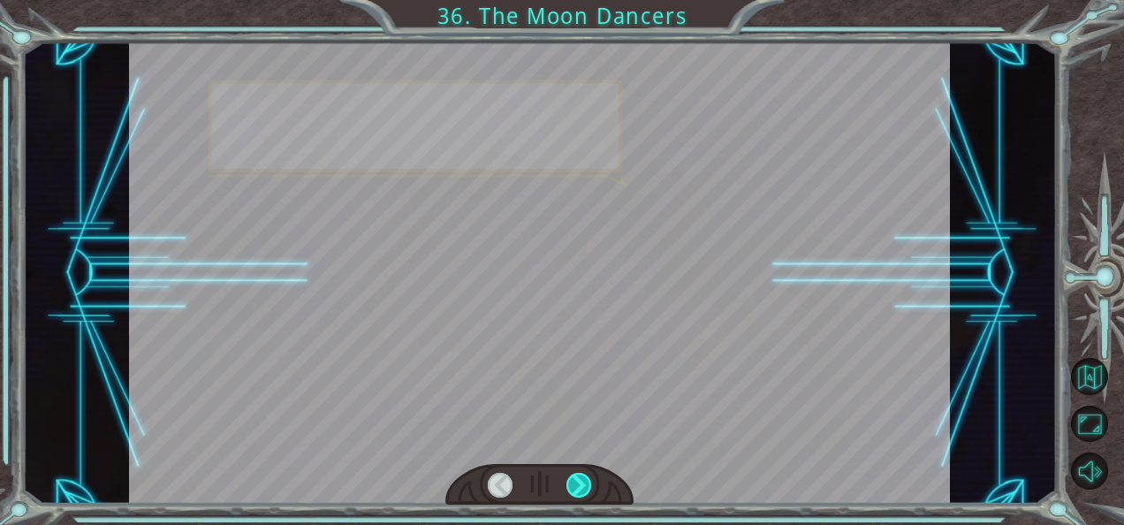
click at [586, 483] on div at bounding box center [579, 485] width 25 height 25
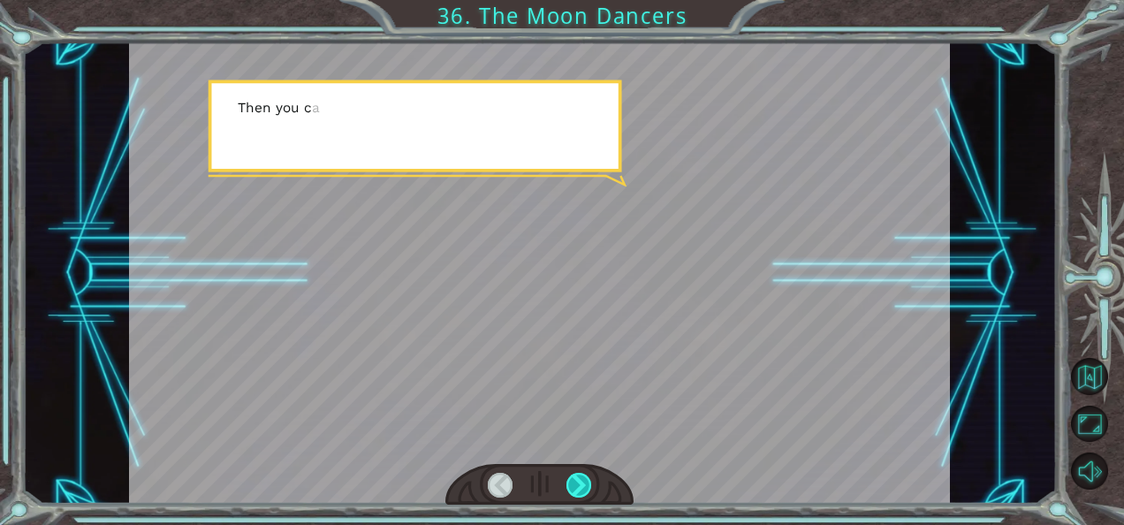
click at [586, 483] on div at bounding box center [579, 485] width 25 height 25
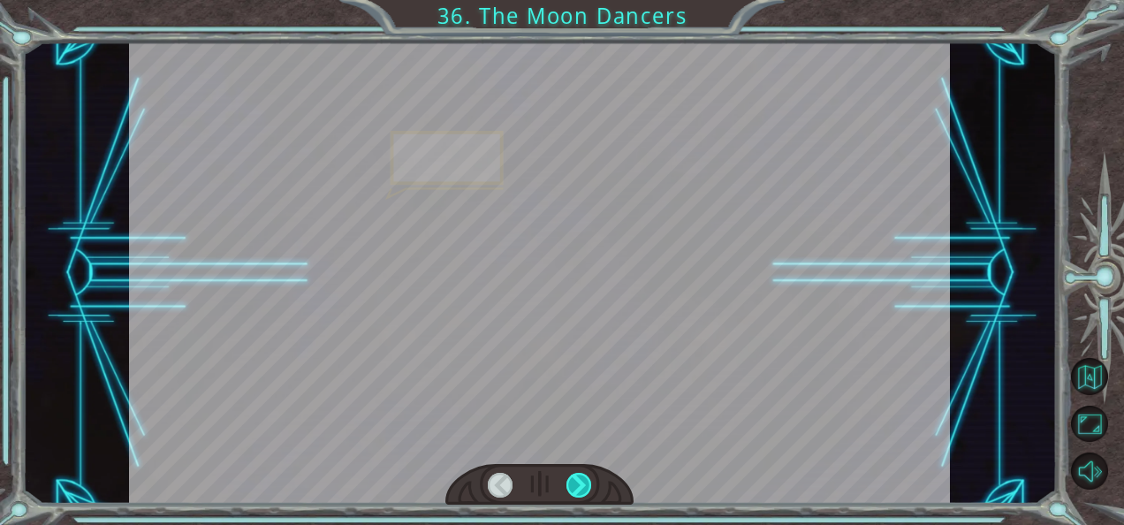
click at [586, 483] on div at bounding box center [579, 485] width 25 height 25
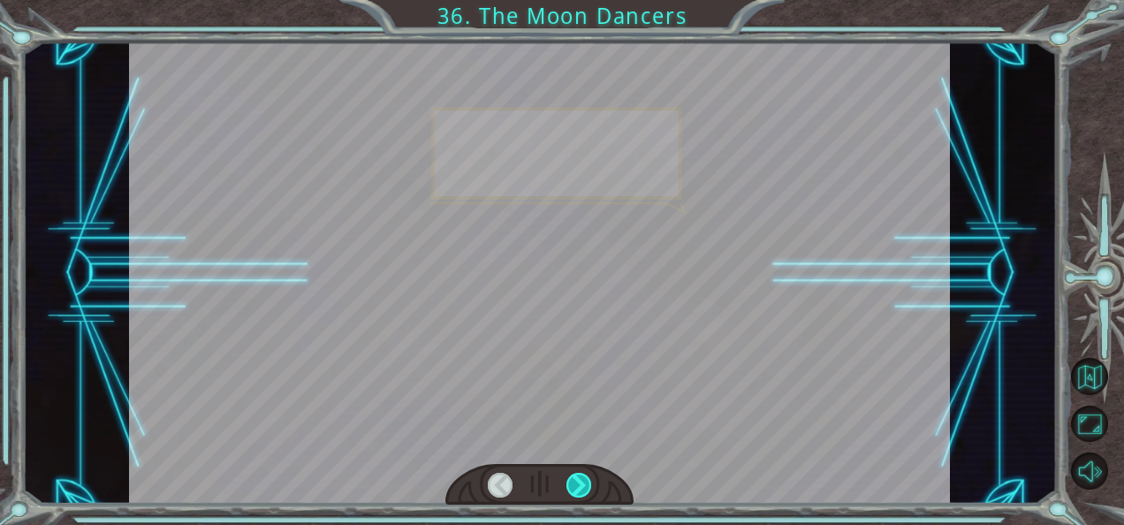
click at [586, 483] on div at bounding box center [579, 485] width 25 height 25
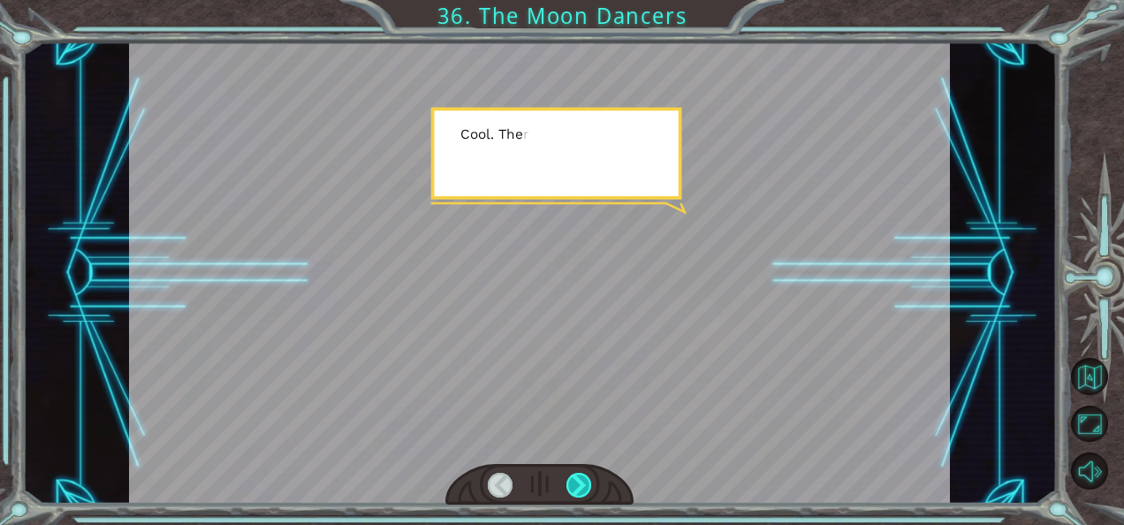
click at [586, 483] on div at bounding box center [579, 485] width 25 height 25
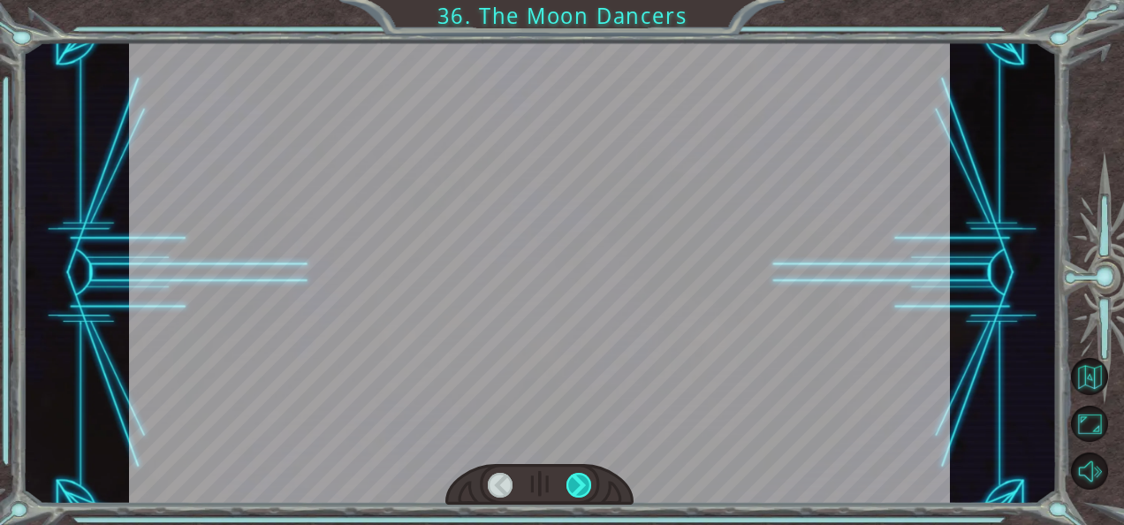
click at [586, 483] on div at bounding box center [579, 485] width 25 height 25
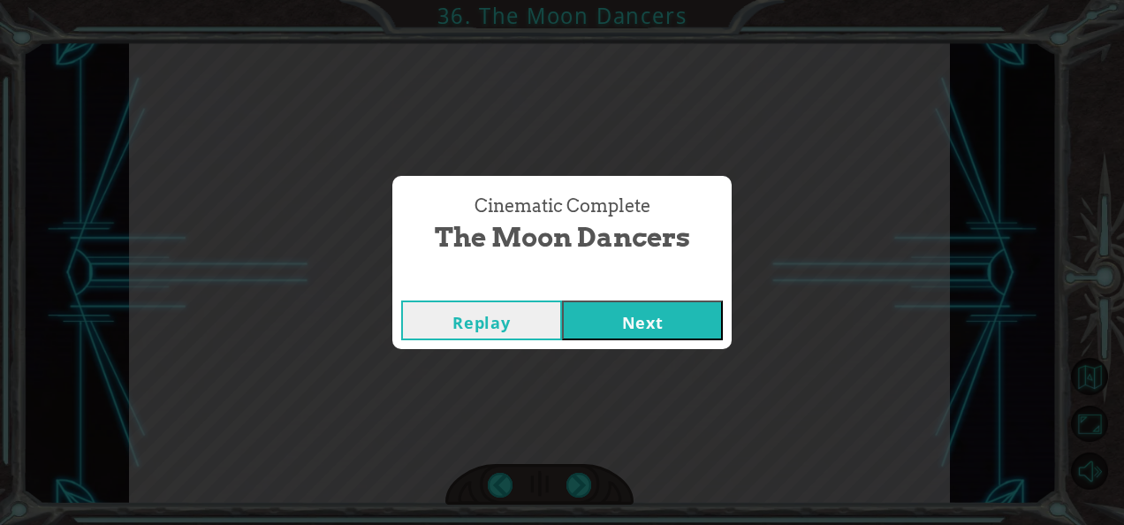
click at [623, 311] on button "Next" at bounding box center [642, 320] width 161 height 40
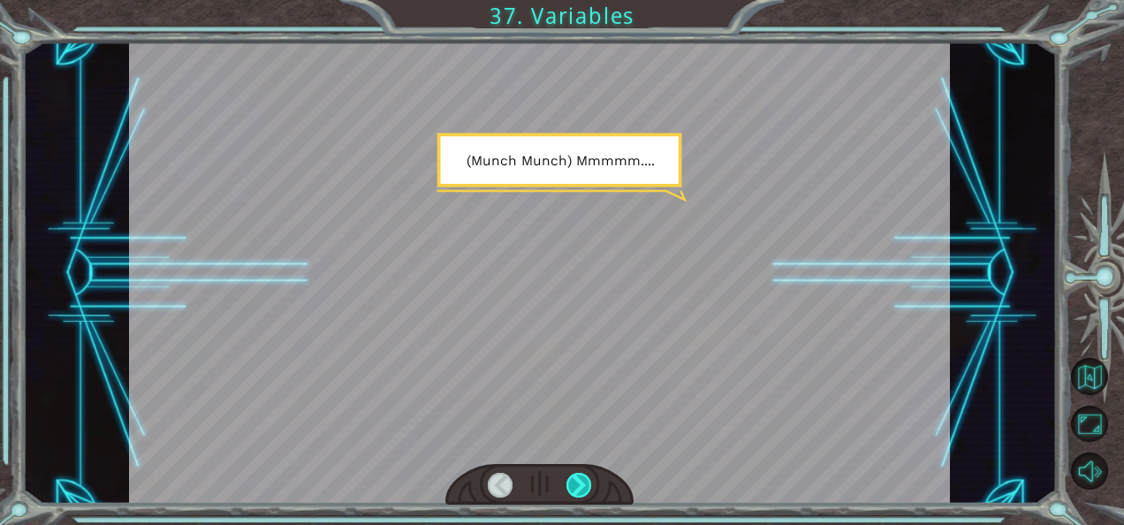
click at [575, 482] on div at bounding box center [579, 485] width 25 height 25
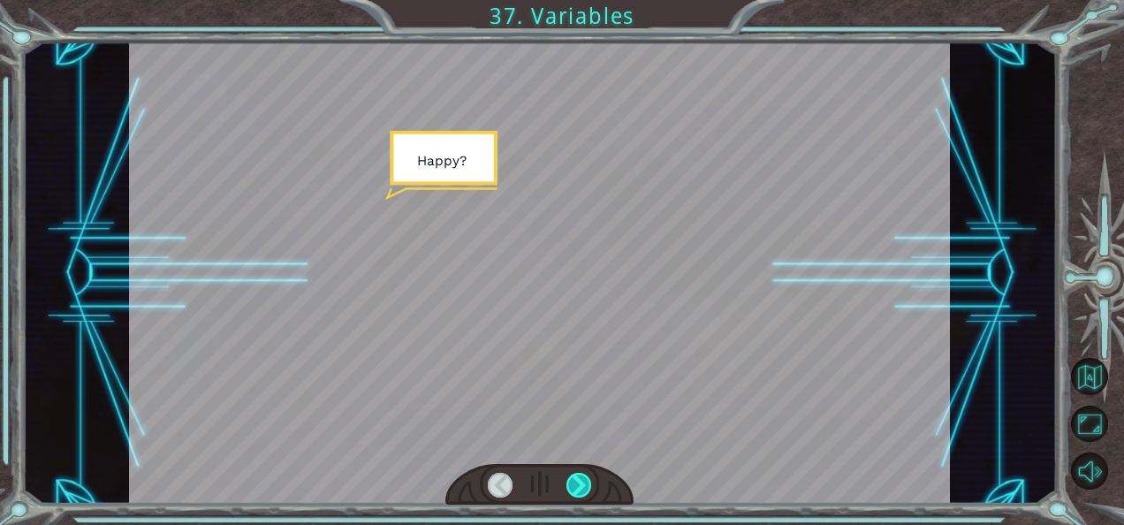
click at [575, 482] on div at bounding box center [579, 485] width 25 height 25
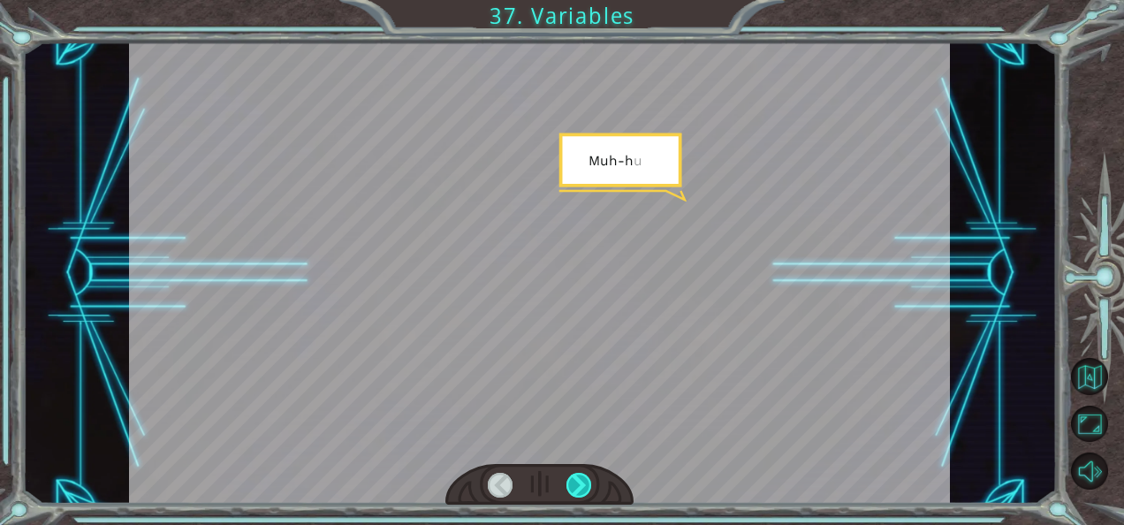
click at [575, 482] on div at bounding box center [579, 485] width 25 height 25
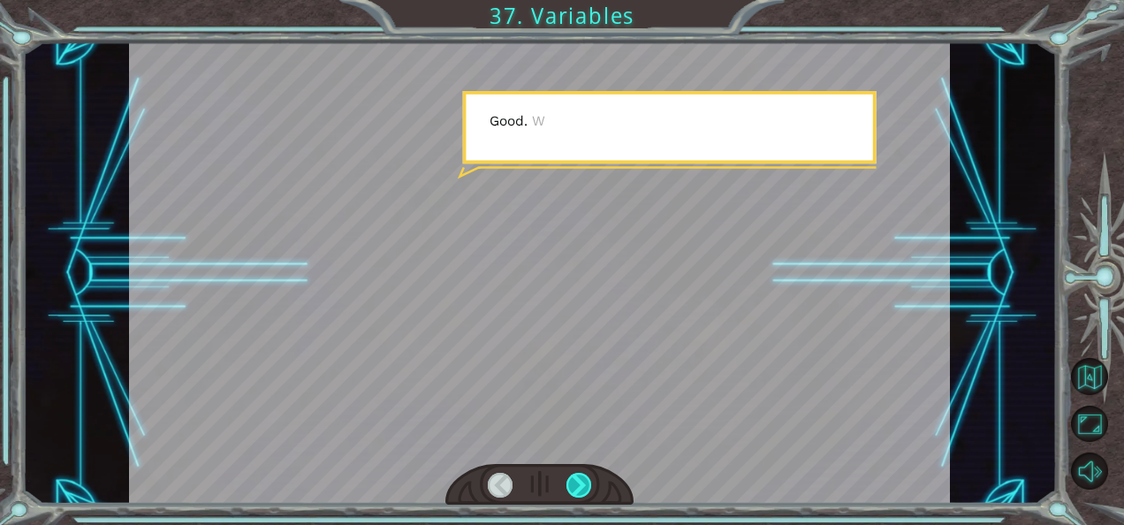
click at [575, 482] on div at bounding box center [579, 485] width 25 height 25
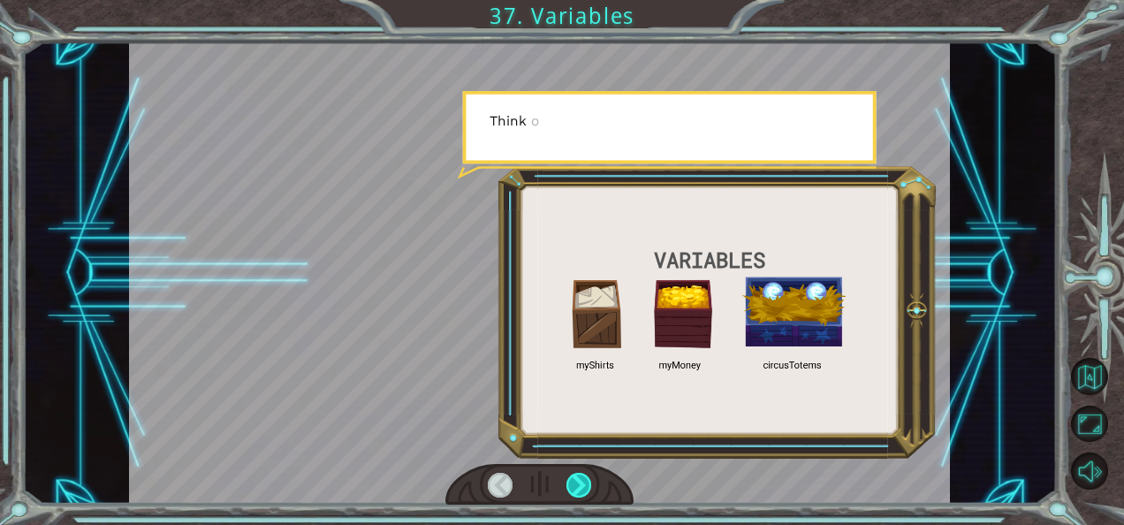
click at [575, 482] on div at bounding box center [579, 485] width 25 height 25
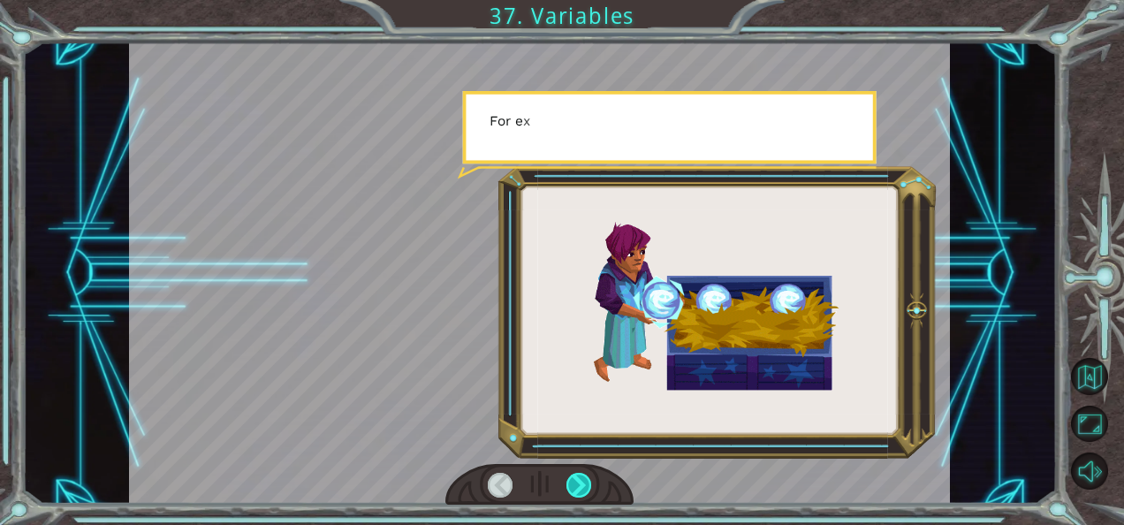
click at [575, 482] on div at bounding box center [579, 485] width 25 height 25
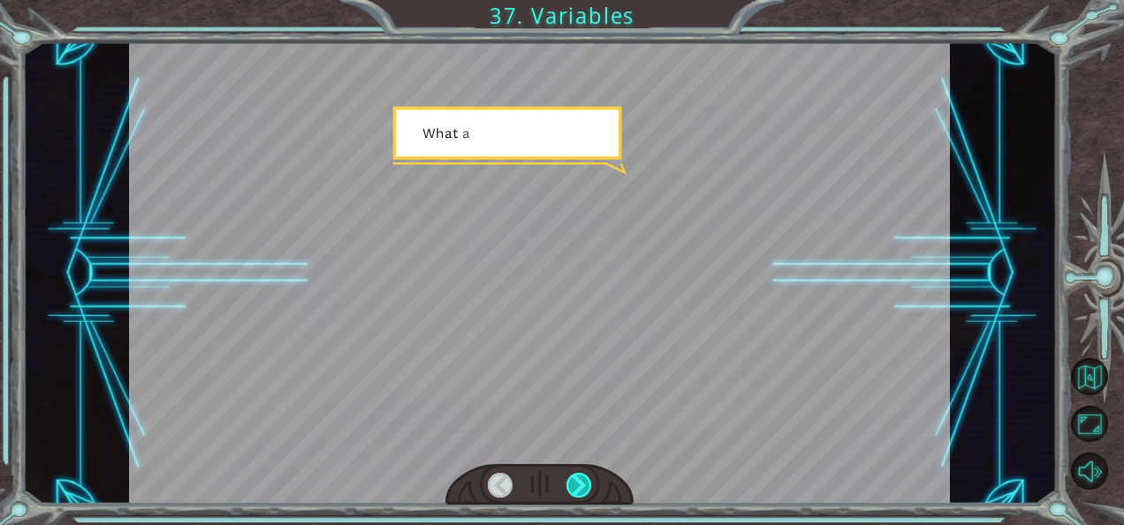
click at [575, 482] on div at bounding box center [579, 485] width 25 height 25
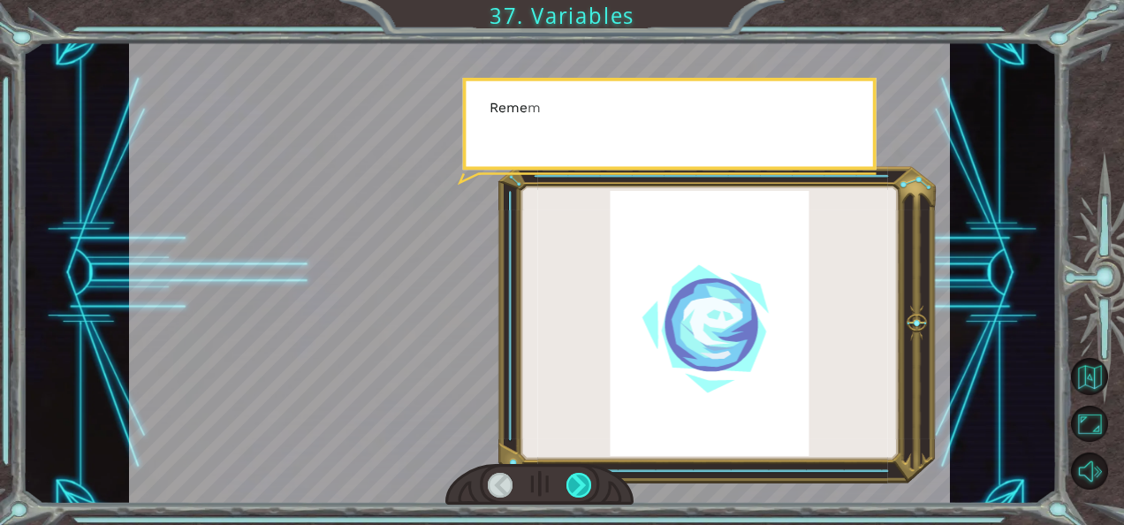
click at [575, 482] on div at bounding box center [579, 485] width 25 height 25
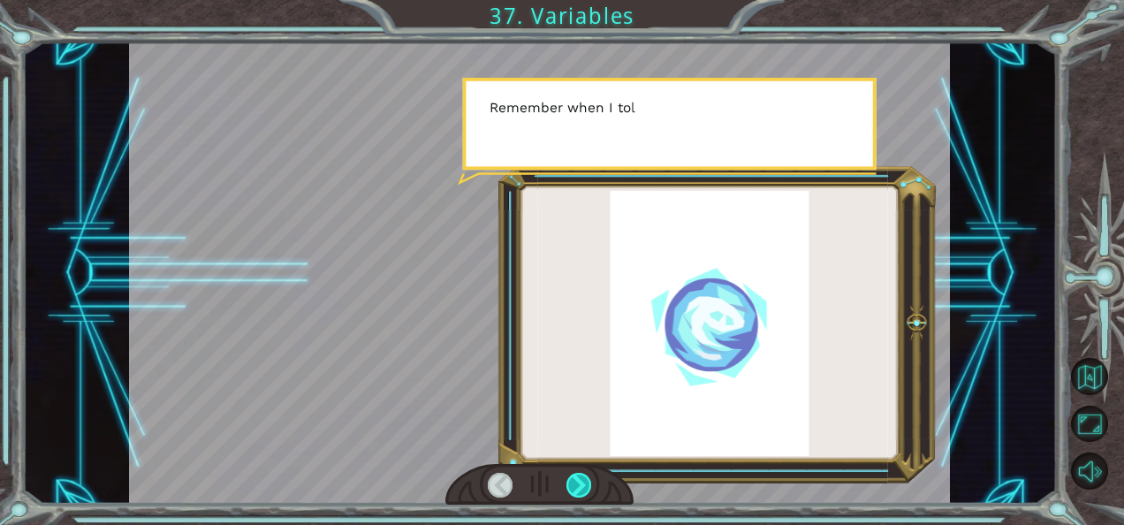
click at [575, 482] on div at bounding box center [579, 485] width 25 height 25
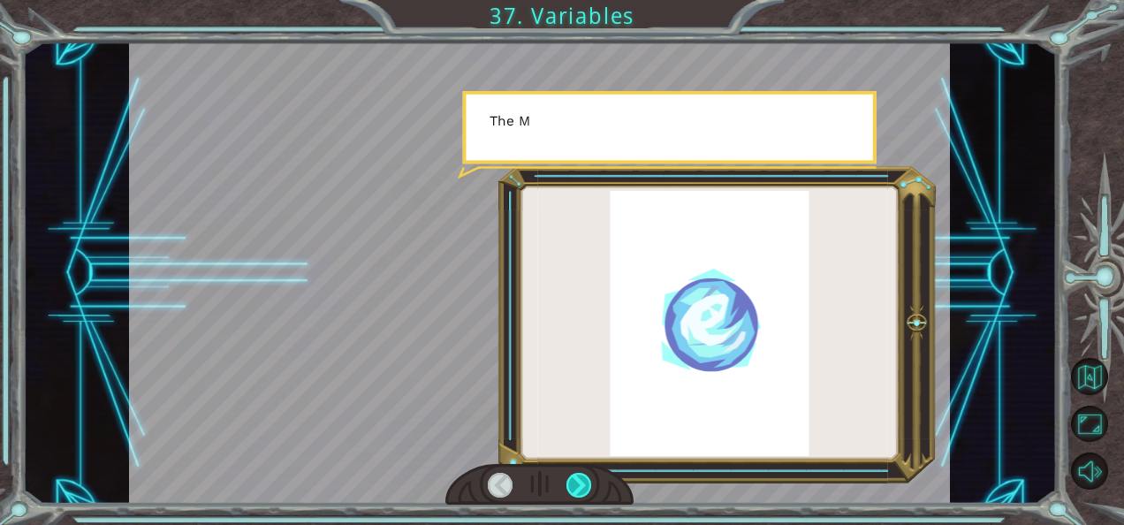
click at [575, 482] on div at bounding box center [579, 485] width 25 height 25
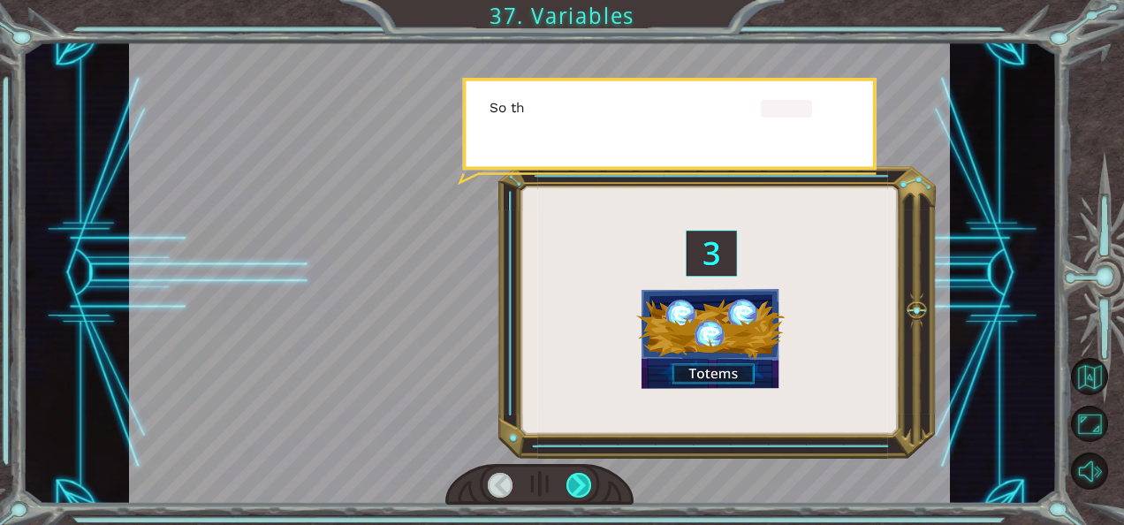
click at [575, 482] on div at bounding box center [579, 485] width 25 height 25
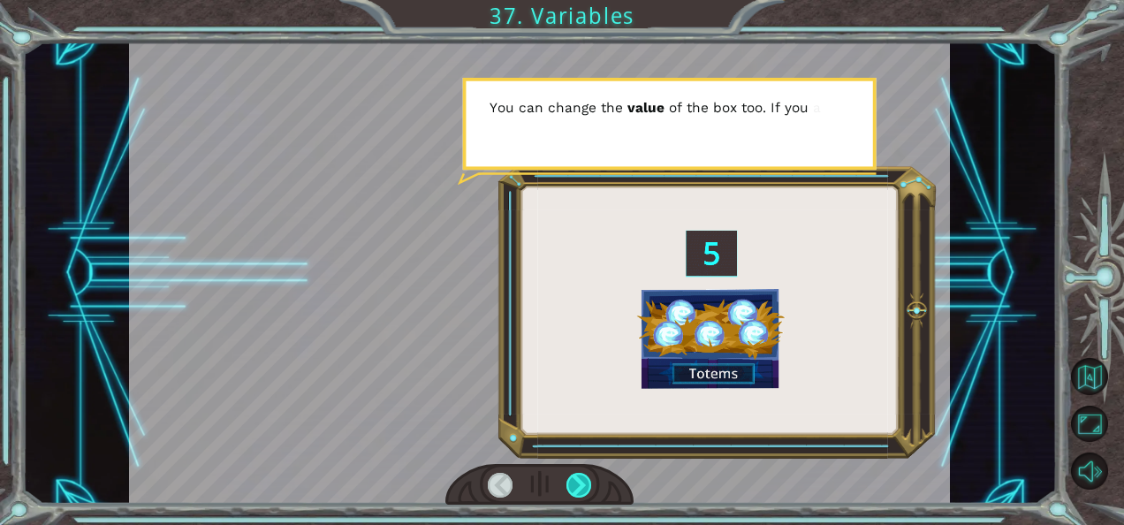
click at [575, 482] on div at bounding box center [579, 485] width 25 height 25
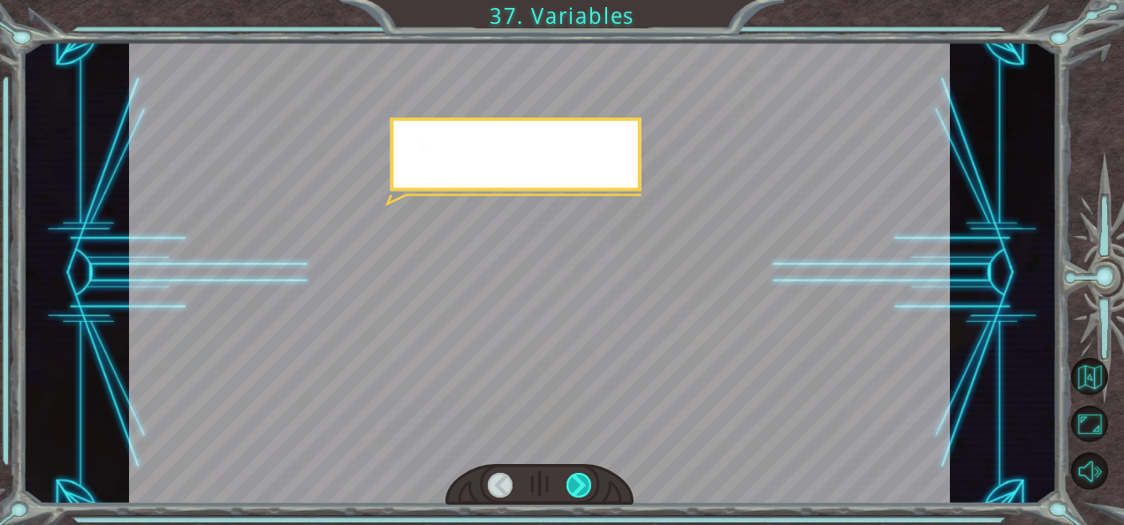
click at [575, 482] on div at bounding box center [579, 485] width 25 height 25
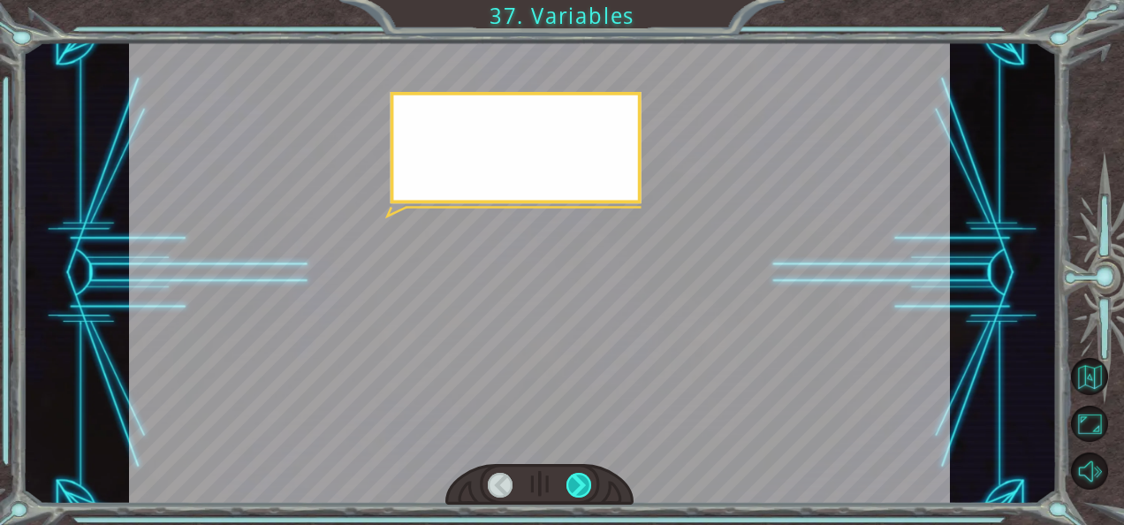
click at [575, 482] on div at bounding box center [579, 485] width 25 height 25
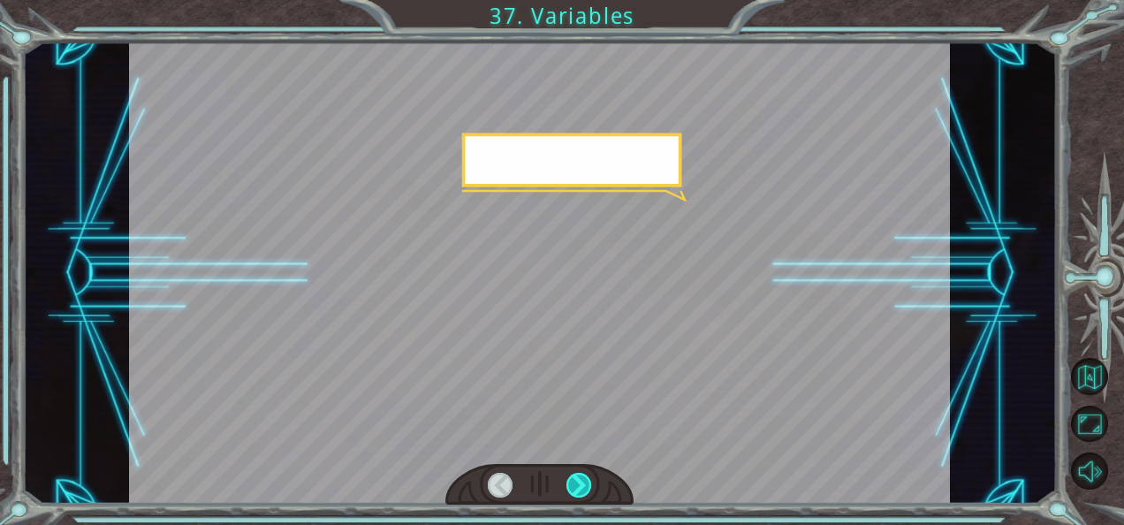
click at [575, 482] on div at bounding box center [579, 485] width 25 height 25
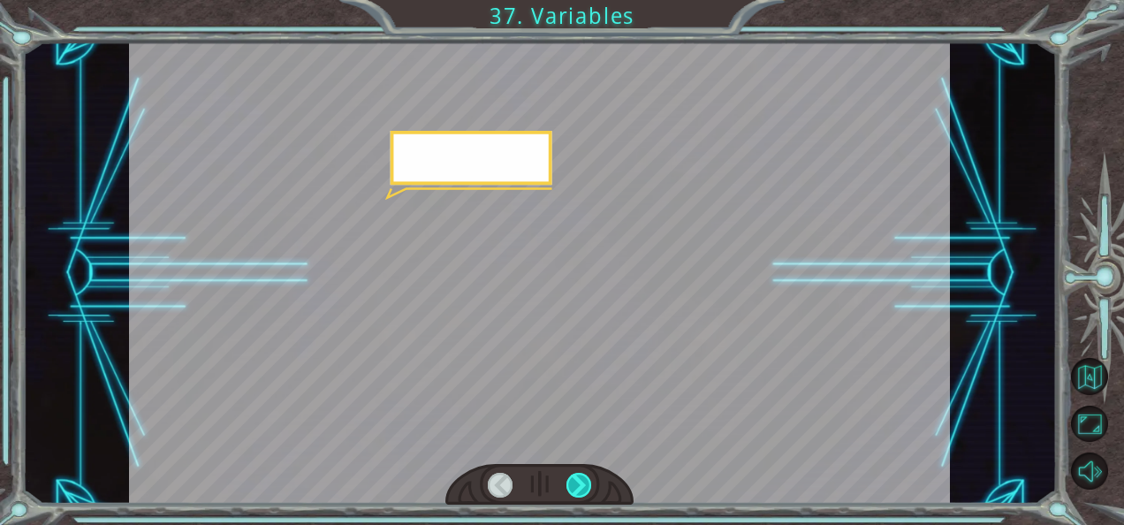
click at [575, 482] on div at bounding box center [579, 485] width 25 height 25
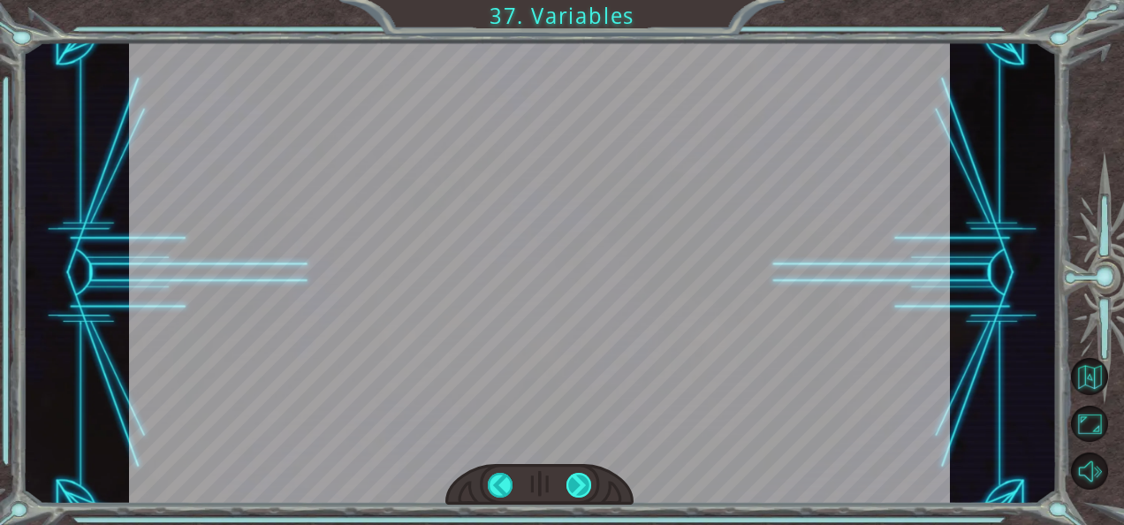
click at [575, 0] on div "( M u n c h M u n c h ) M m m m m . . . . H a p p y ? M u h - h u h . G o o d .…" at bounding box center [562, 0] width 1124 height 0
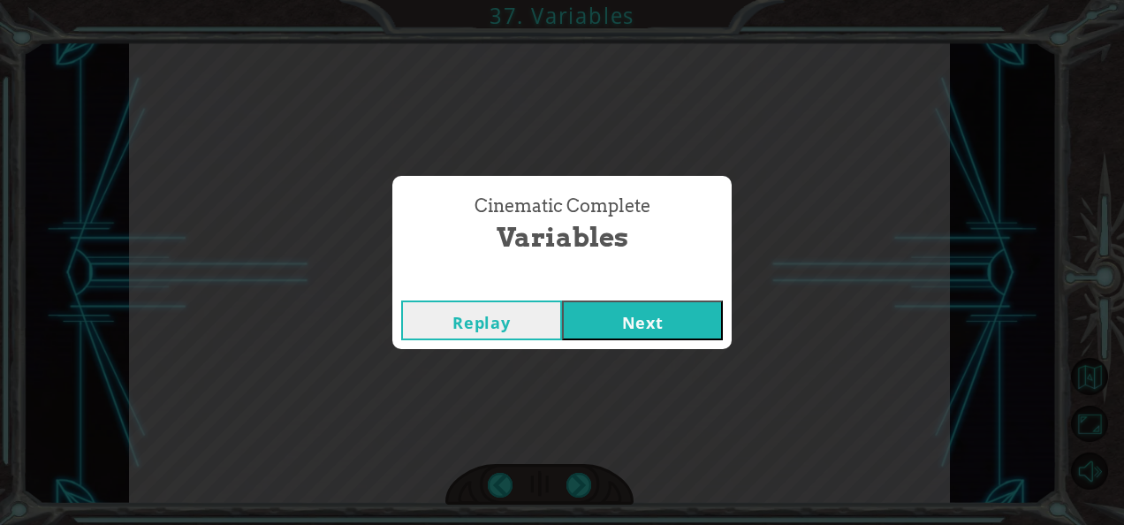
drag, startPoint x: 600, startPoint y: 295, endPoint x: 618, endPoint y: 324, distance: 34.1
click at [618, 324] on div "Replay Next" at bounding box center [561, 320] width 339 height 57
click at [596, 315] on button "Next" at bounding box center [642, 320] width 161 height 40
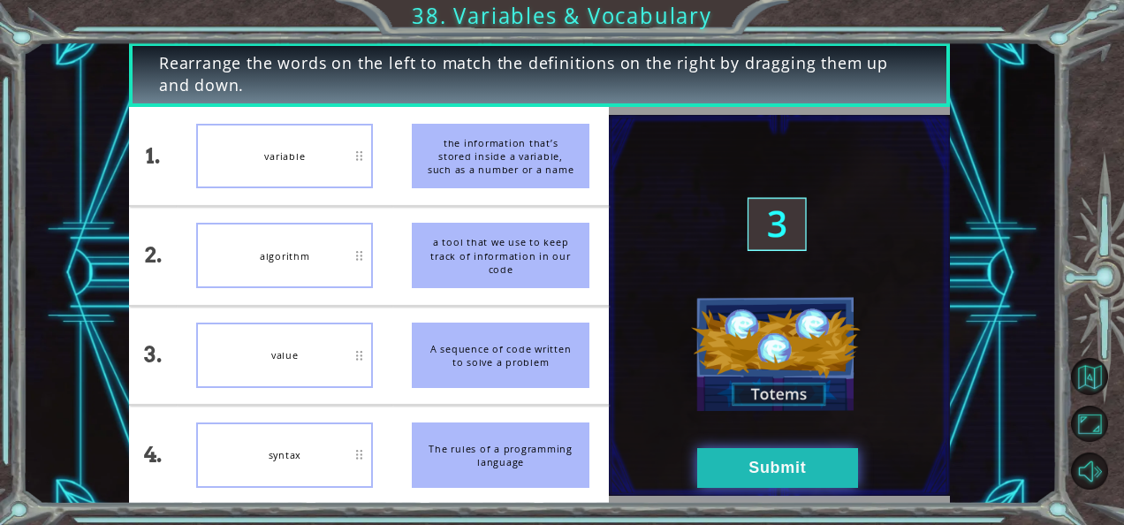
click at [826, 450] on button "Submit" at bounding box center [777, 468] width 161 height 40
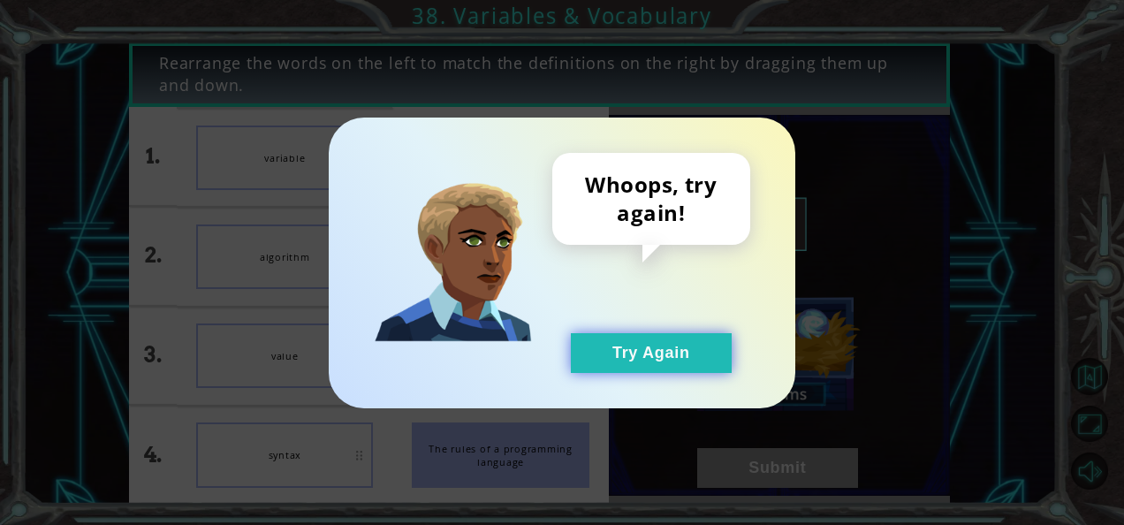
click at [666, 336] on button "Try Again" at bounding box center [651, 353] width 161 height 40
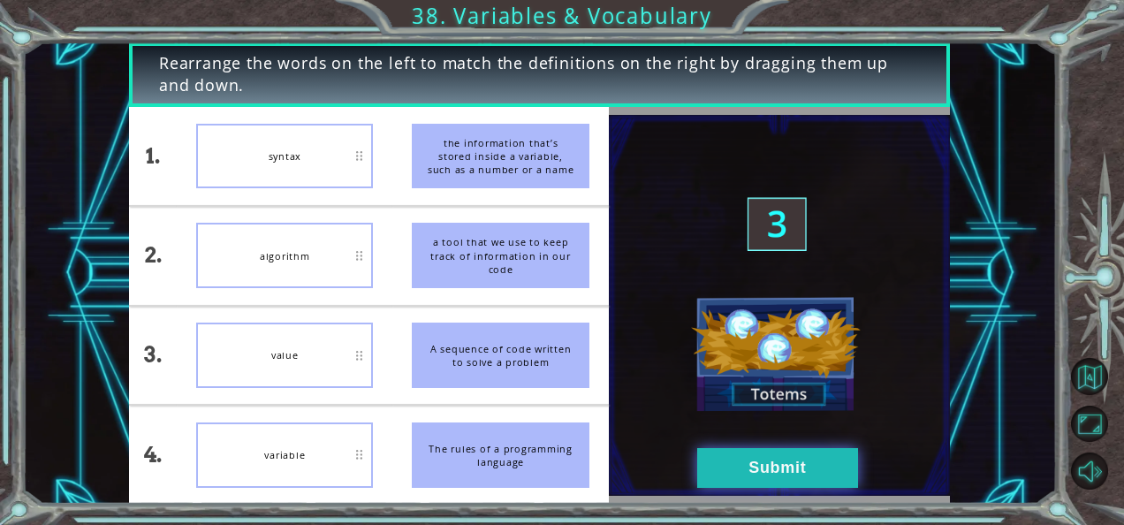
click at [728, 467] on button "Submit" at bounding box center [777, 468] width 161 height 40
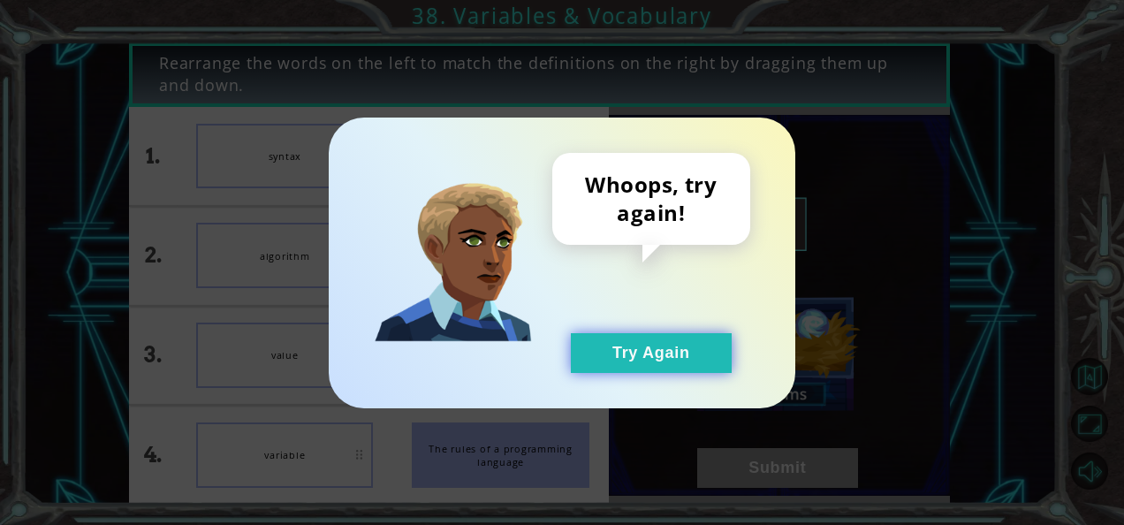
click at [624, 348] on button "Try Again" at bounding box center [651, 353] width 161 height 40
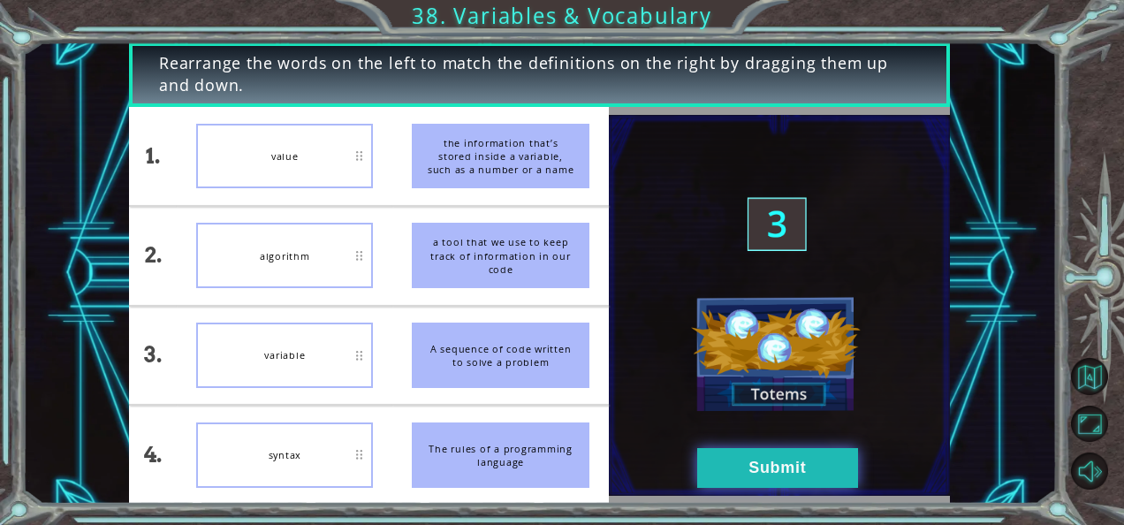
click at [720, 454] on button "Submit" at bounding box center [777, 468] width 161 height 40
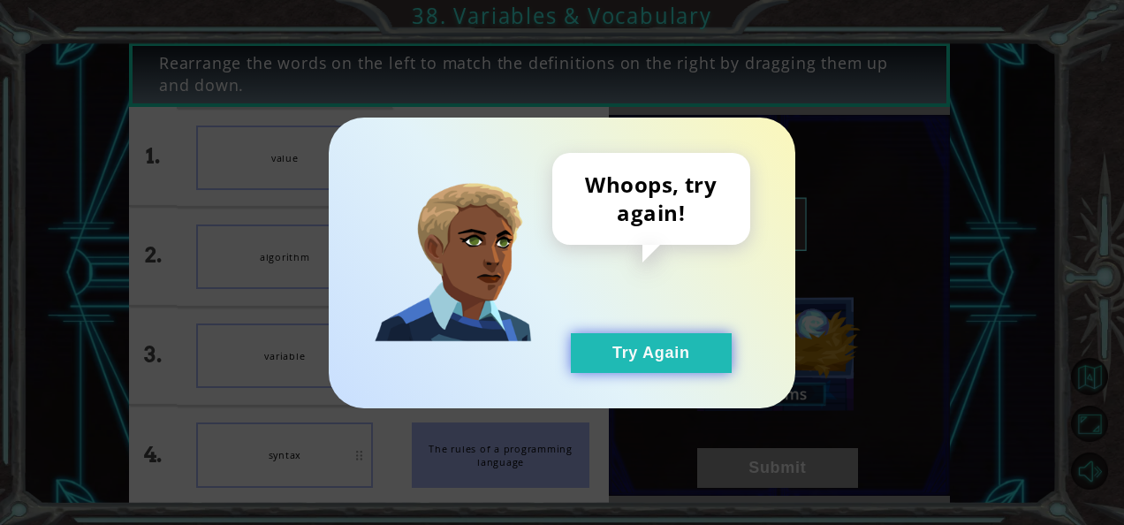
click at [605, 352] on button "Try Again" at bounding box center [651, 353] width 161 height 40
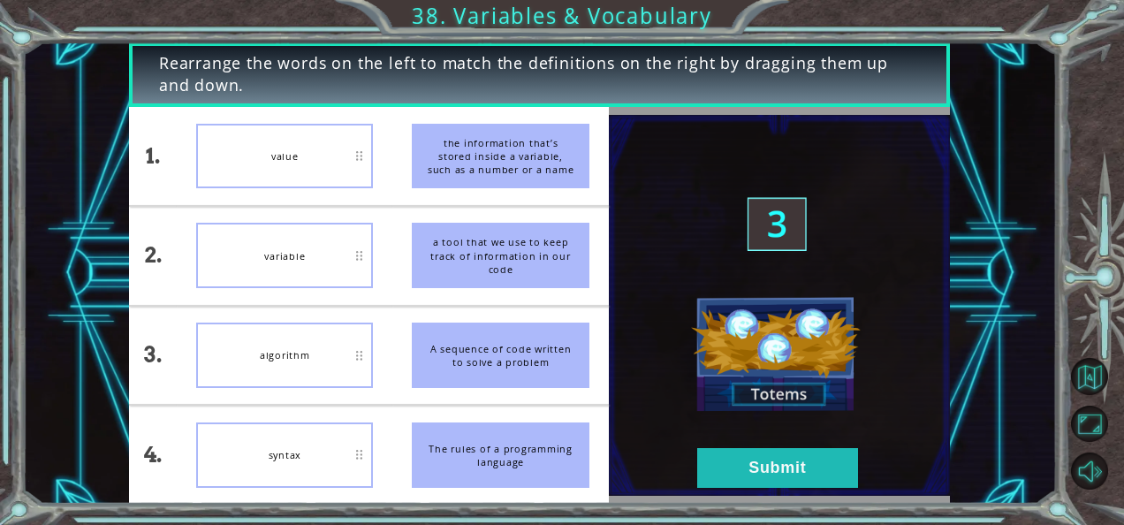
click at [247, 422] on div "syntax" at bounding box center [284, 454] width 177 height 65
click at [729, 467] on button "Submit" at bounding box center [777, 468] width 161 height 40
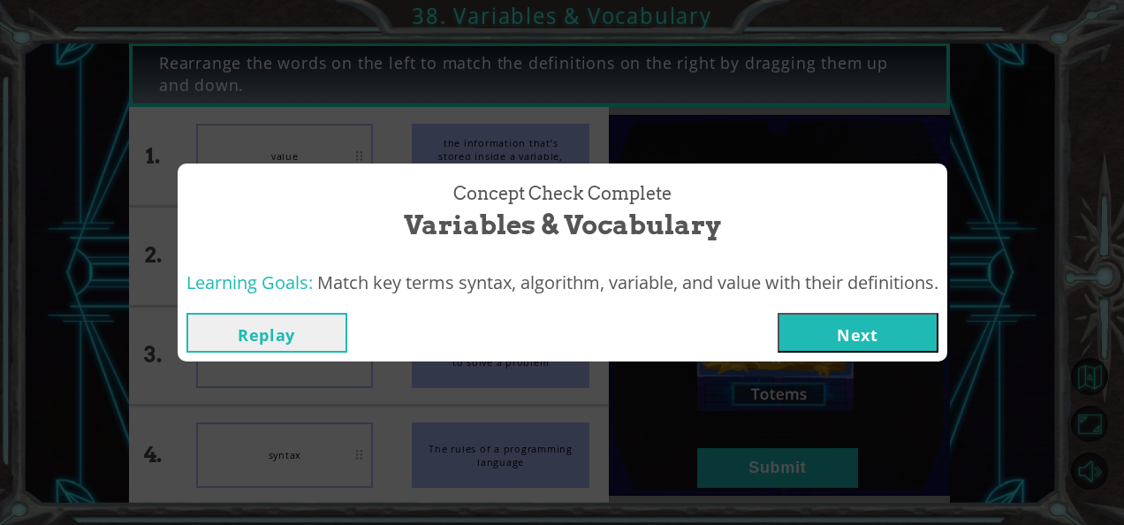
click at [901, 322] on button "Next" at bounding box center [858, 333] width 161 height 40
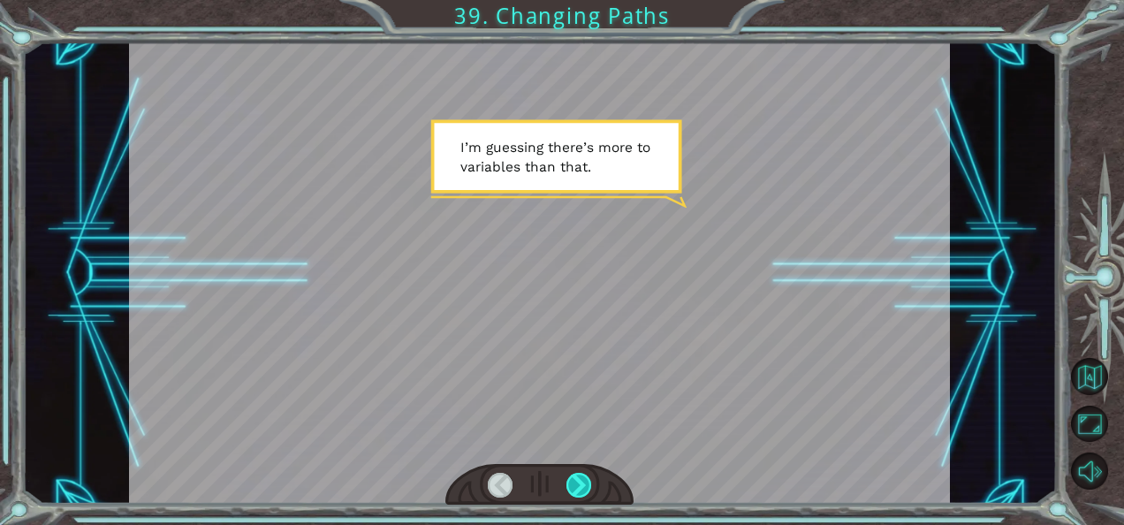
click at [578, 479] on div at bounding box center [579, 485] width 25 height 25
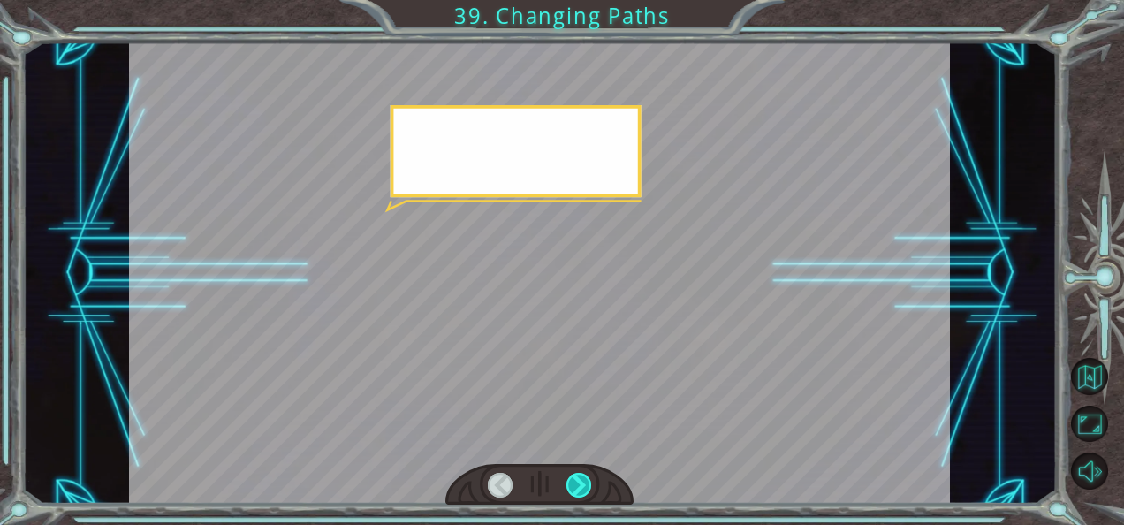
click at [578, 479] on div at bounding box center [579, 485] width 25 height 25
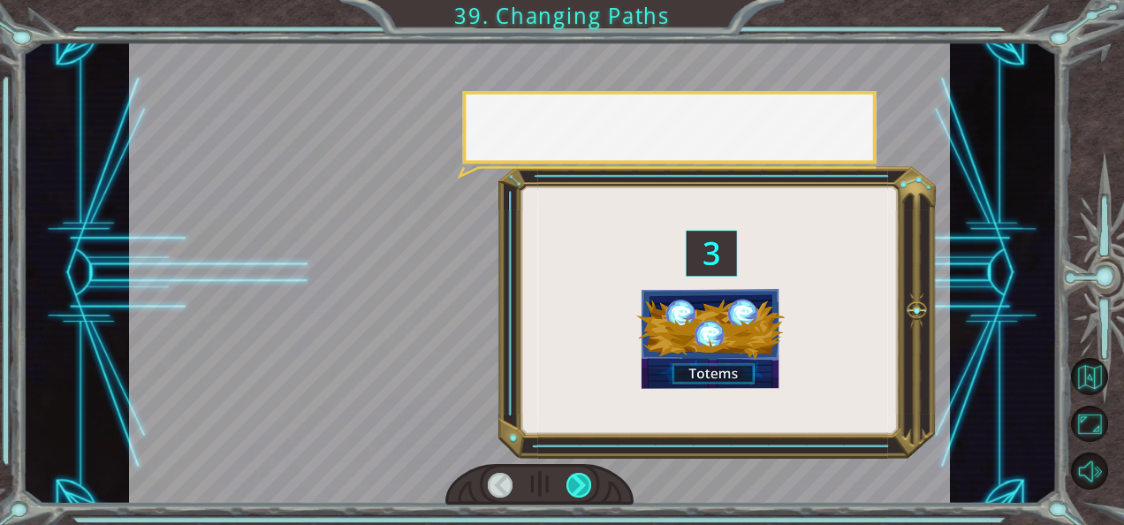
click at [578, 479] on div at bounding box center [579, 485] width 25 height 25
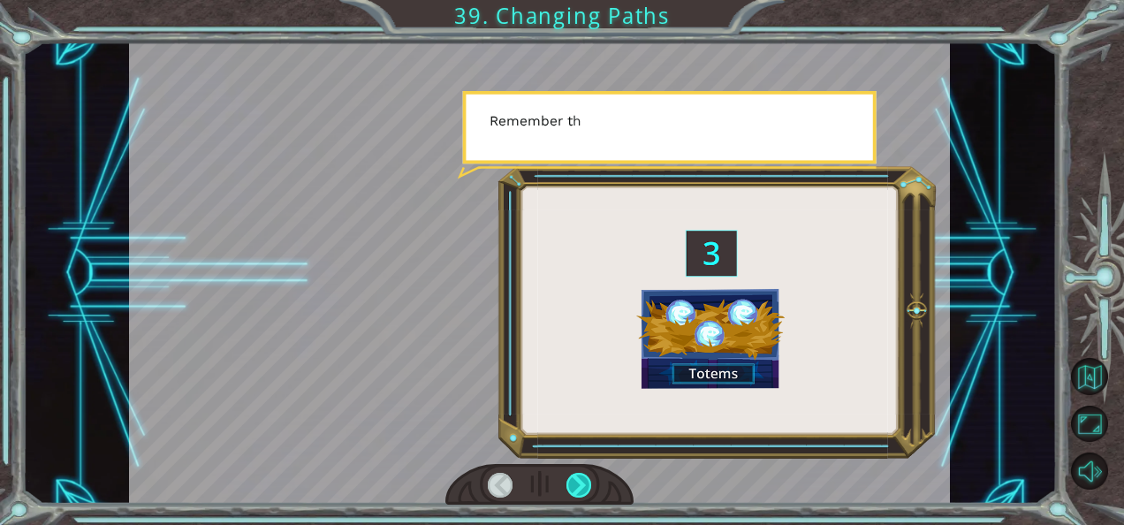
click at [578, 479] on div at bounding box center [579, 485] width 25 height 25
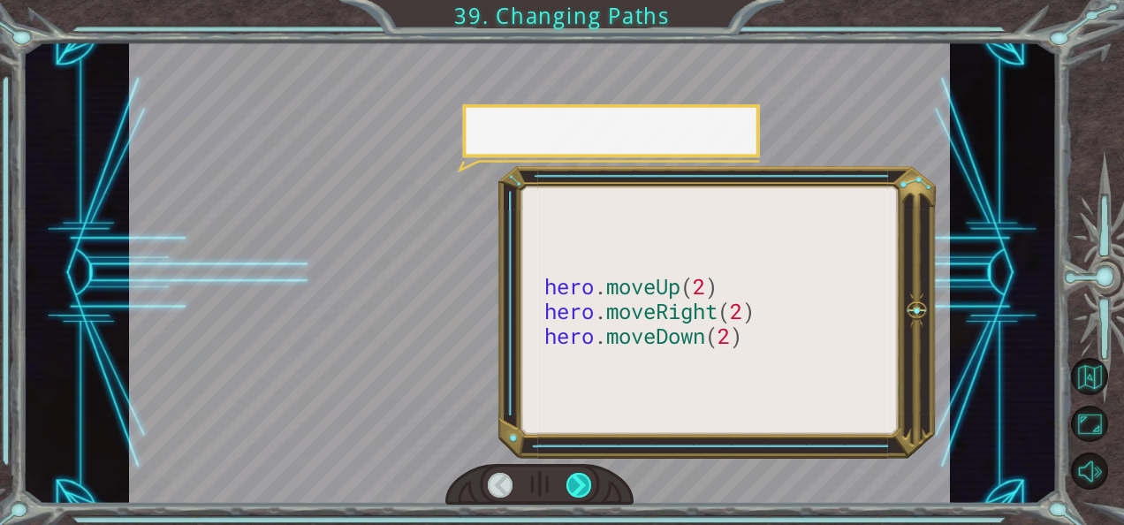
click at [578, 479] on div at bounding box center [579, 485] width 25 height 25
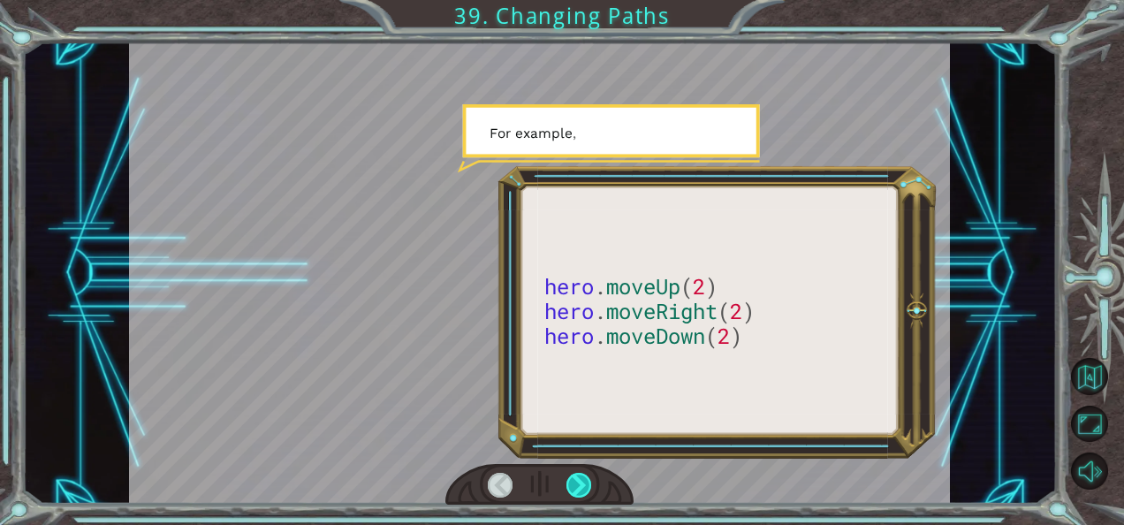
click at [578, 479] on div at bounding box center [579, 485] width 25 height 25
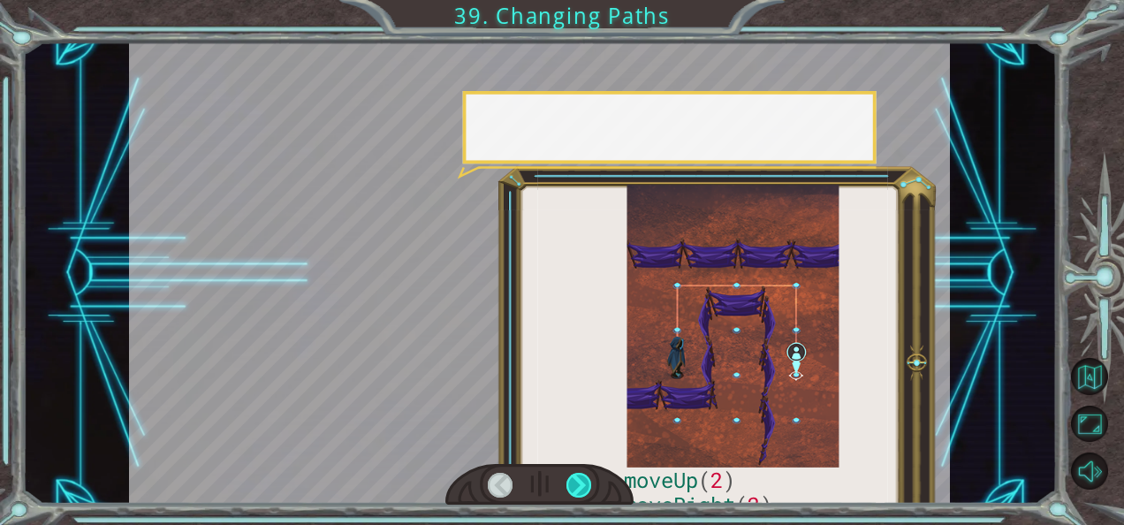
click at [578, 479] on div at bounding box center [579, 485] width 25 height 25
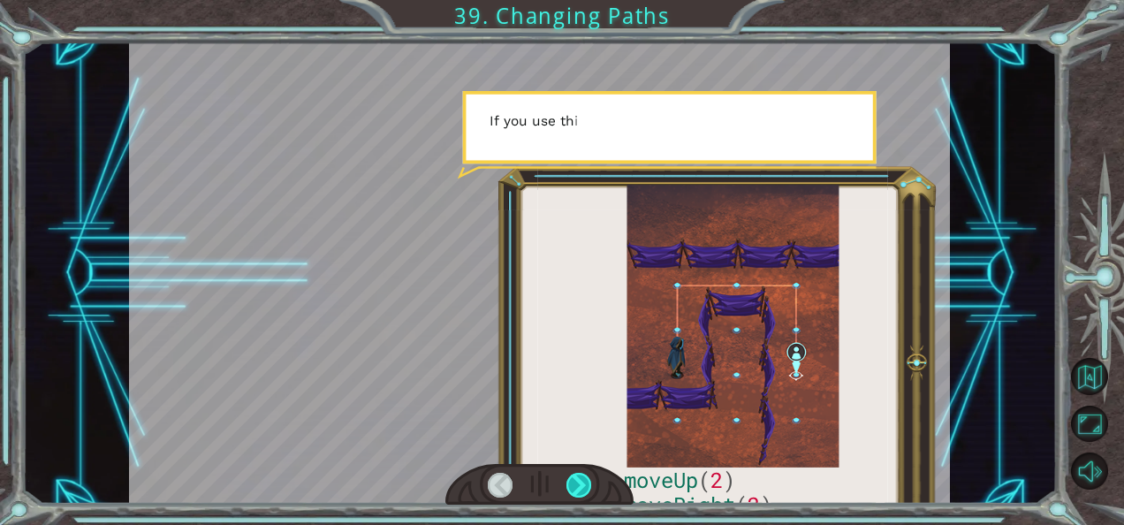
click at [578, 479] on div at bounding box center [579, 485] width 25 height 25
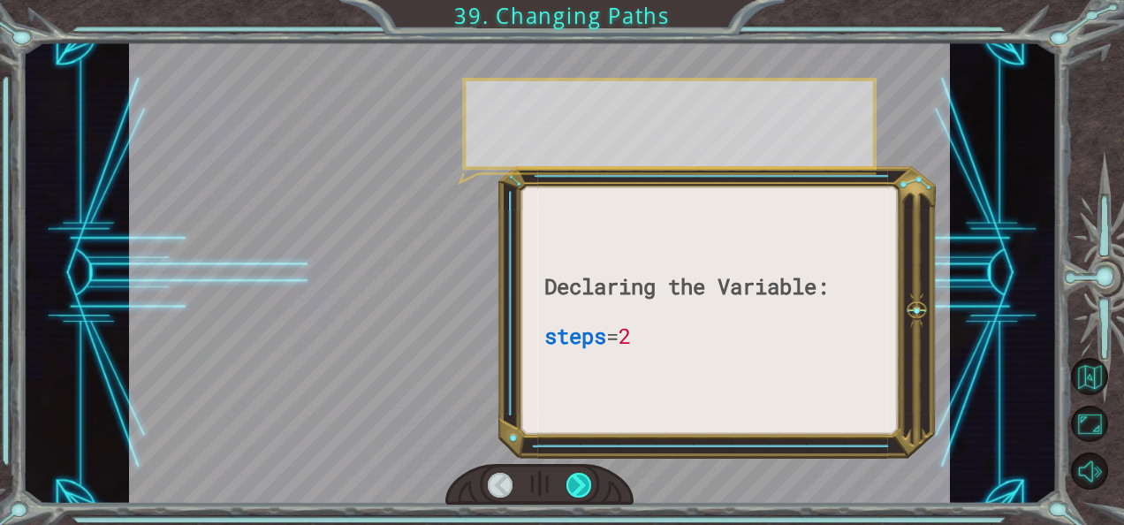
click at [578, 479] on div at bounding box center [579, 485] width 25 height 25
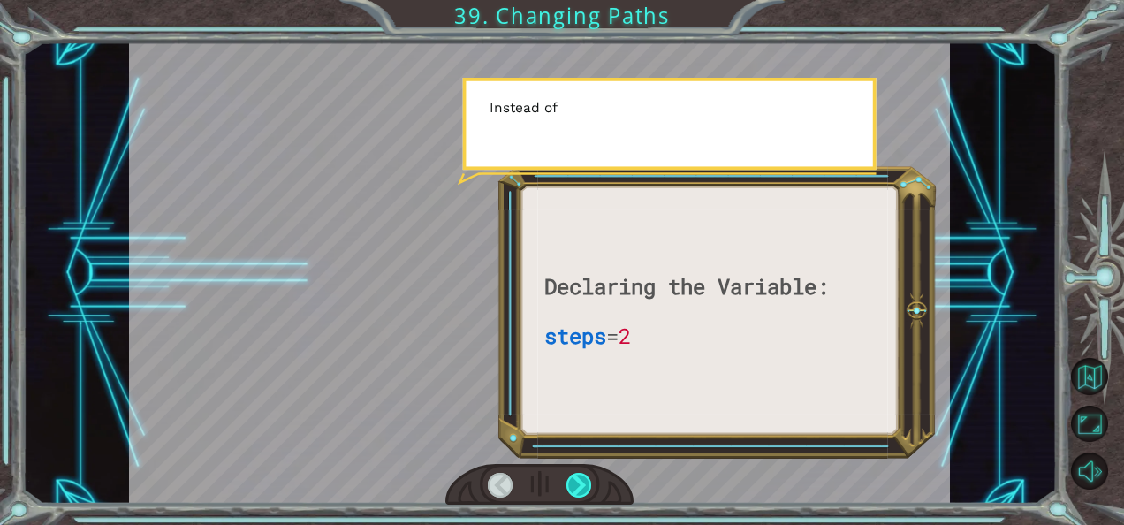
click at [578, 479] on div at bounding box center [579, 485] width 25 height 25
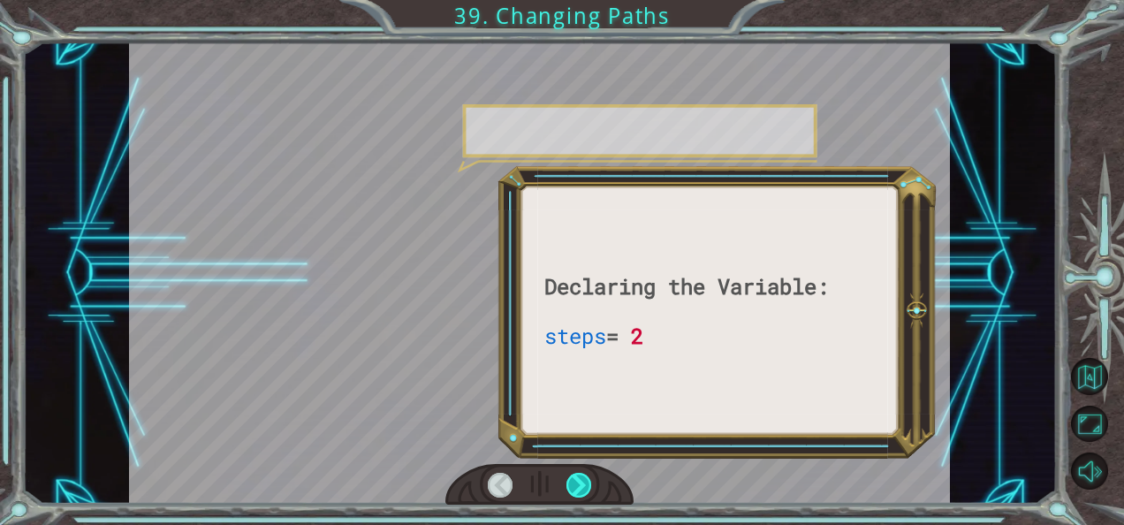
click at [578, 479] on div at bounding box center [579, 485] width 25 height 25
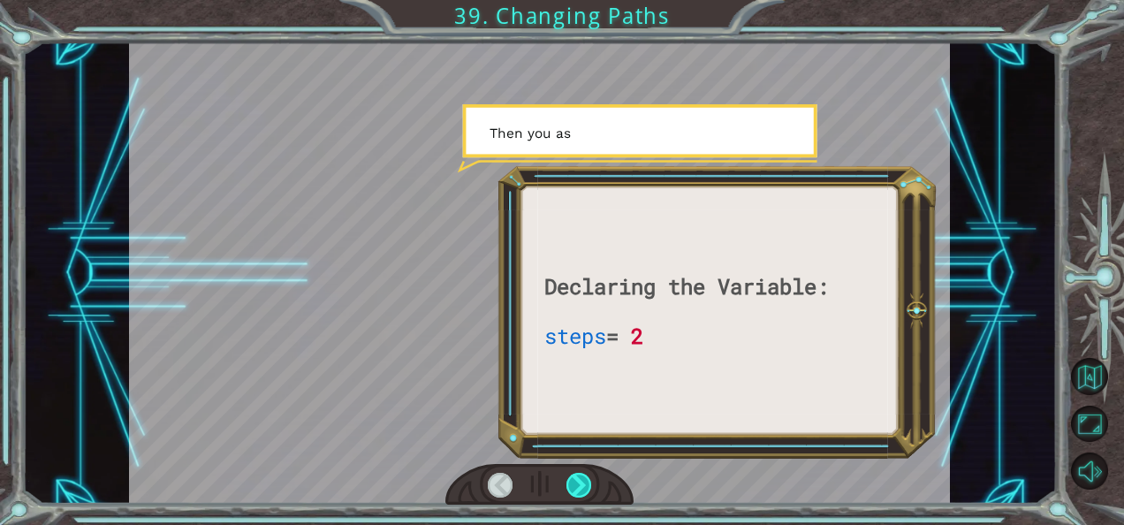
click at [578, 479] on div at bounding box center [579, 485] width 25 height 25
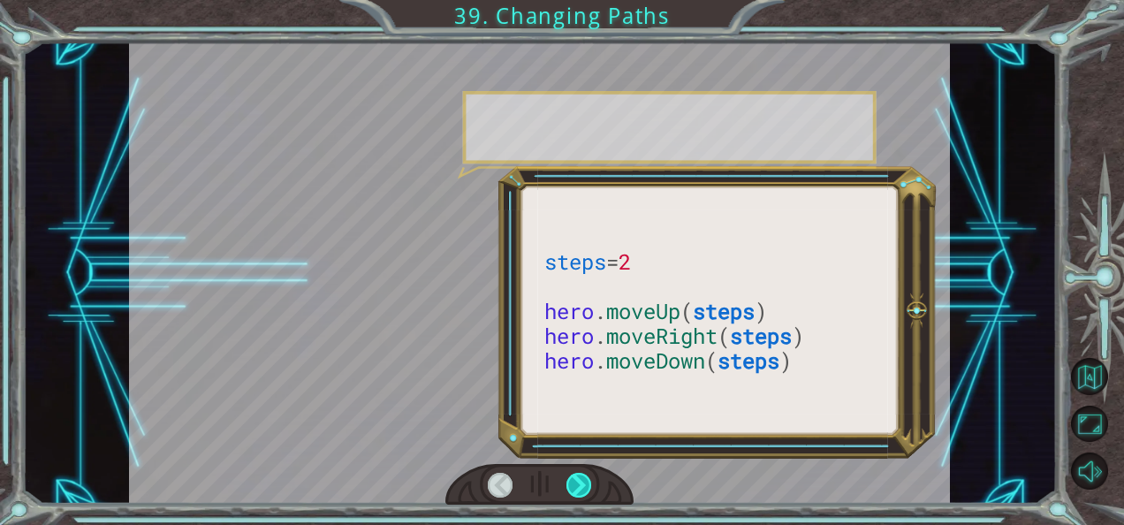
click at [578, 479] on div at bounding box center [579, 485] width 25 height 25
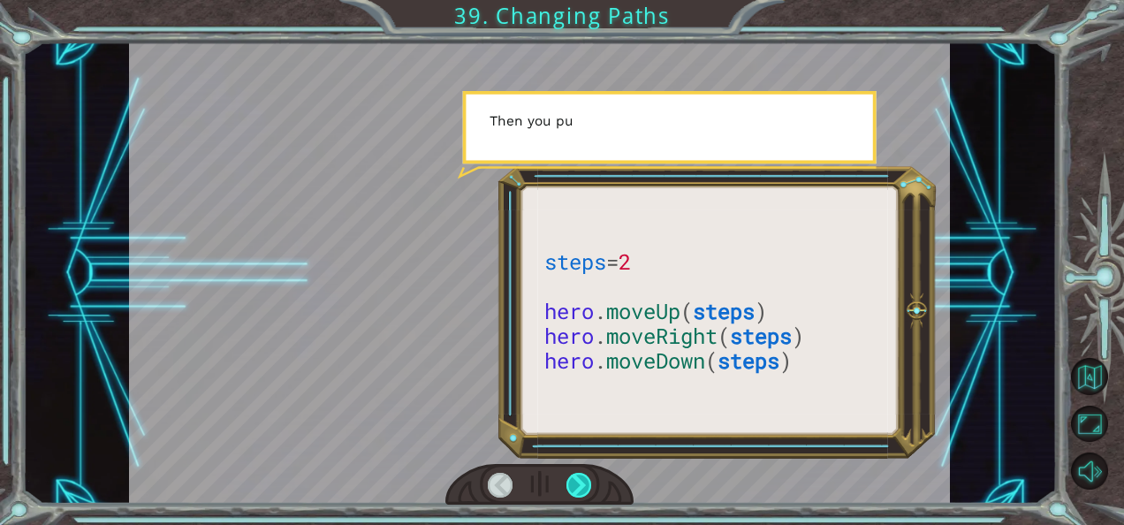
click at [578, 479] on div at bounding box center [579, 485] width 25 height 25
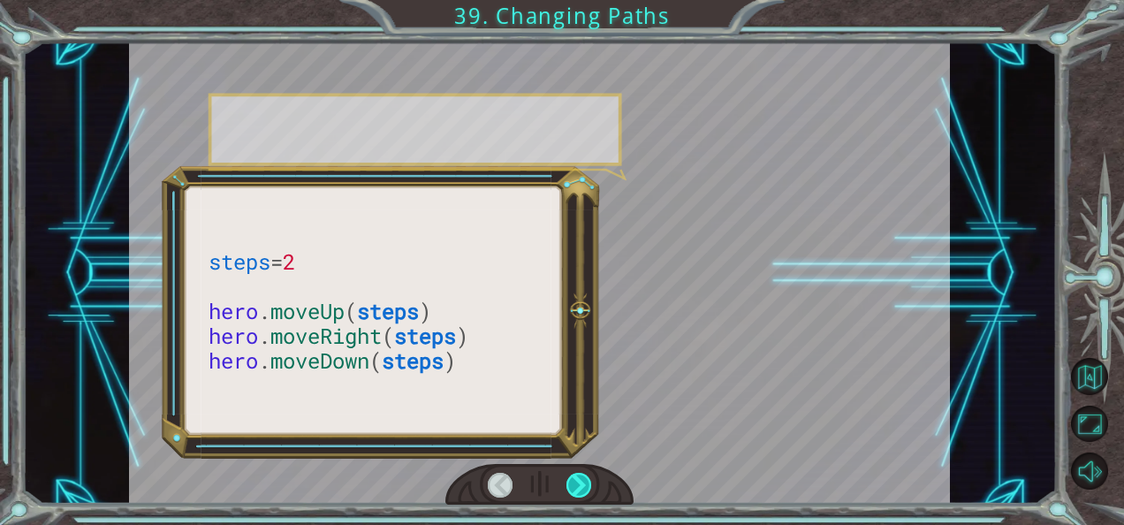
click at [578, 479] on div at bounding box center [579, 485] width 25 height 25
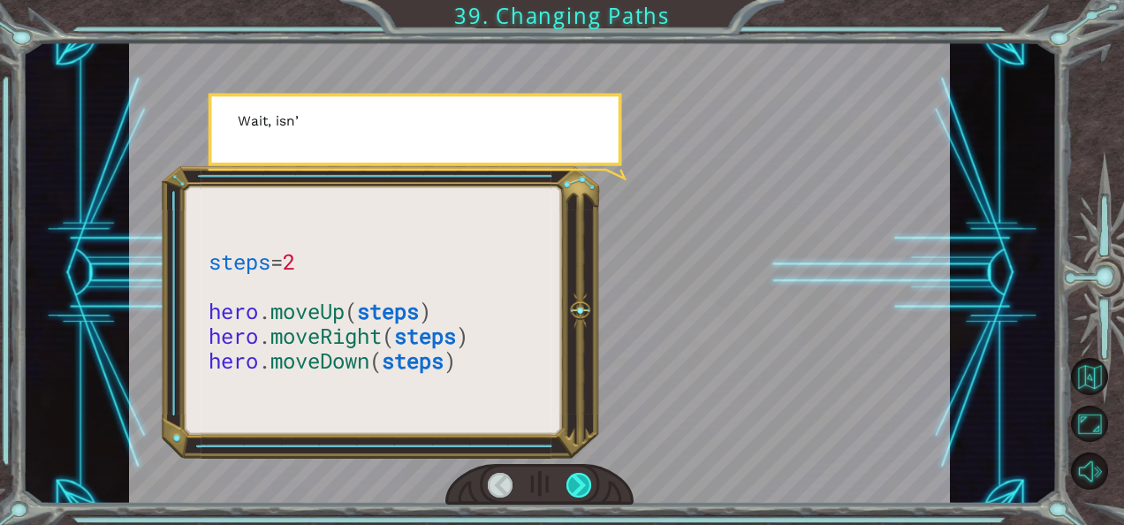
click at [578, 479] on div at bounding box center [579, 485] width 25 height 25
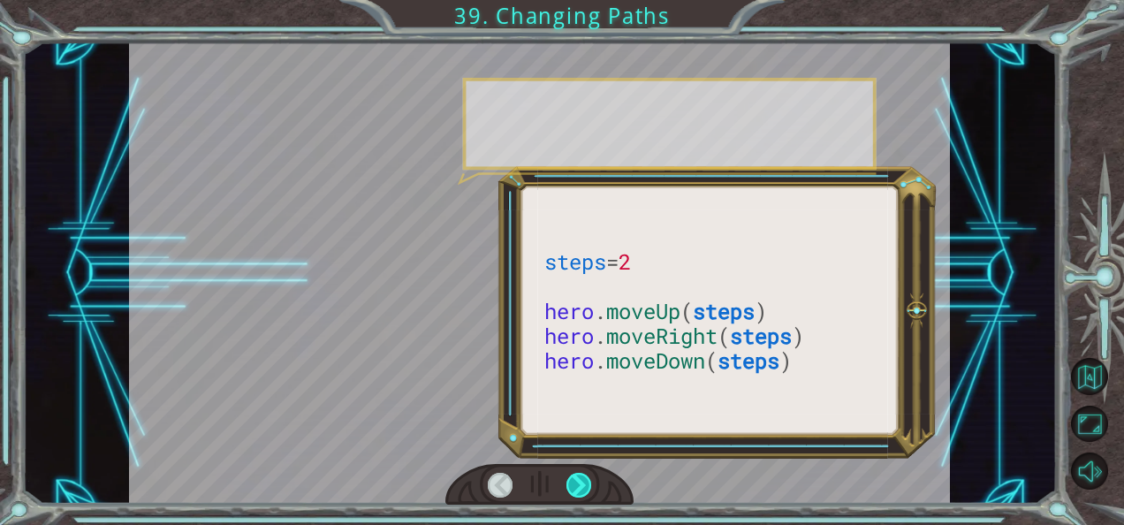
click at [578, 479] on div at bounding box center [579, 485] width 25 height 25
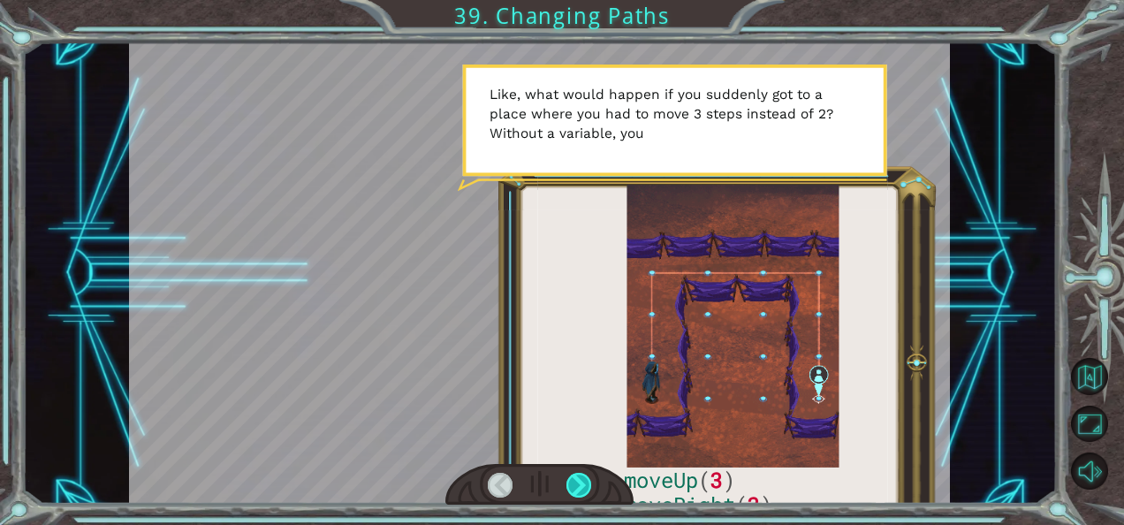
click at [578, 479] on div at bounding box center [579, 485] width 25 height 25
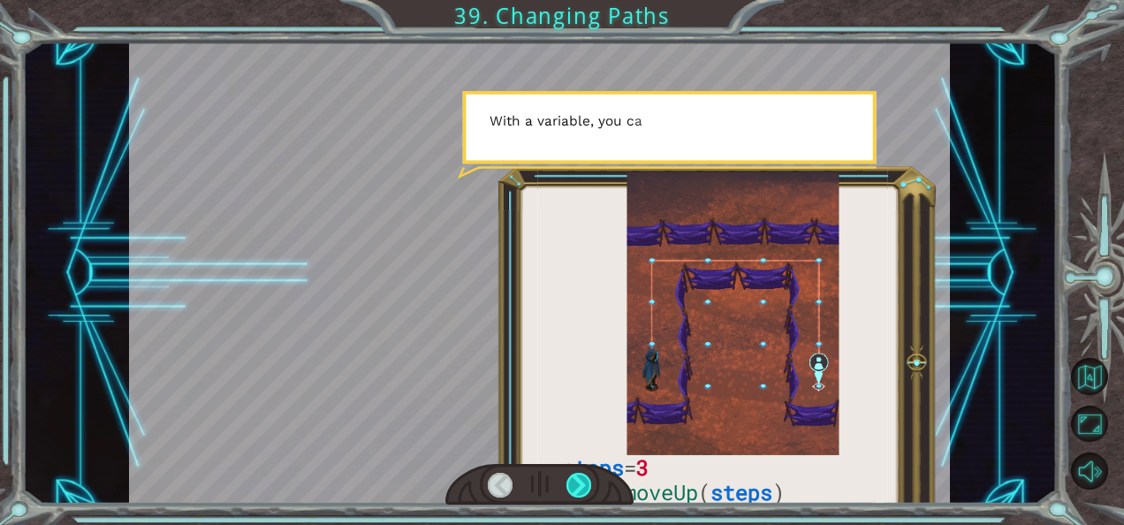
click at [578, 479] on div at bounding box center [579, 485] width 25 height 25
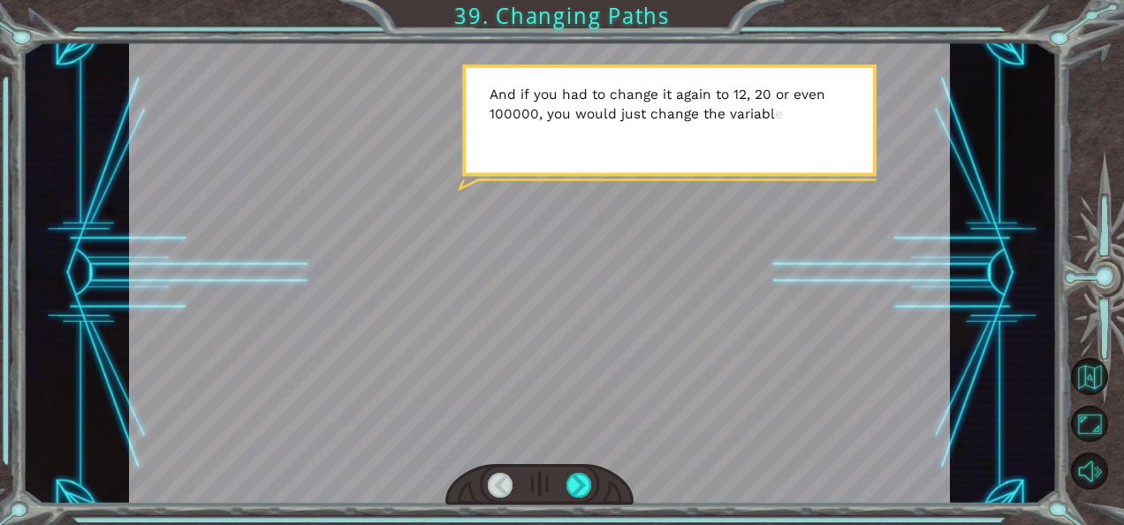
click at [591, 483] on div at bounding box center [539, 485] width 189 height 42
click at [587, 483] on div at bounding box center [539, 485] width 189 height 42
click at [587, 483] on div at bounding box center [579, 485] width 25 height 25
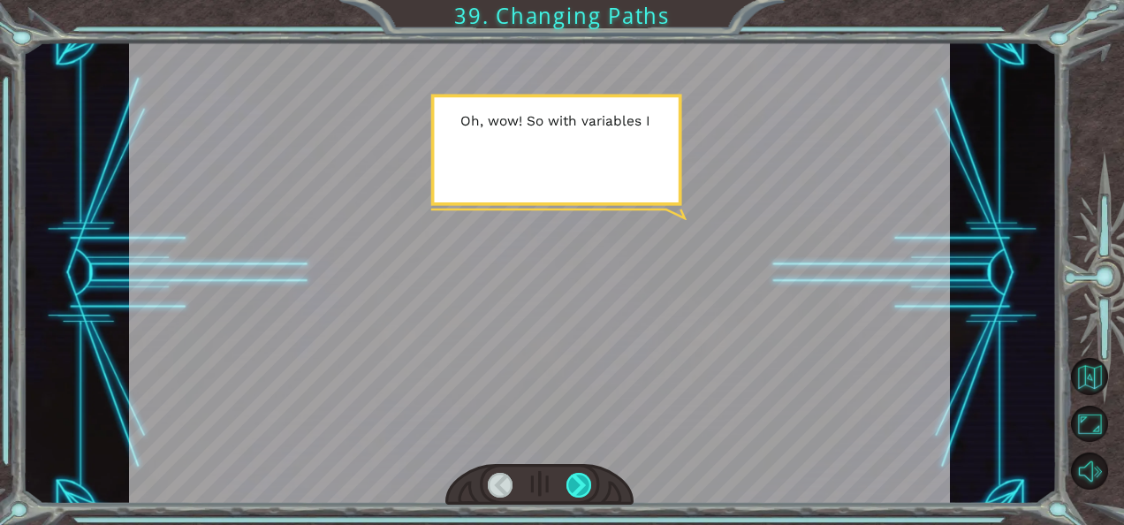
click at [587, 483] on div at bounding box center [579, 485] width 25 height 25
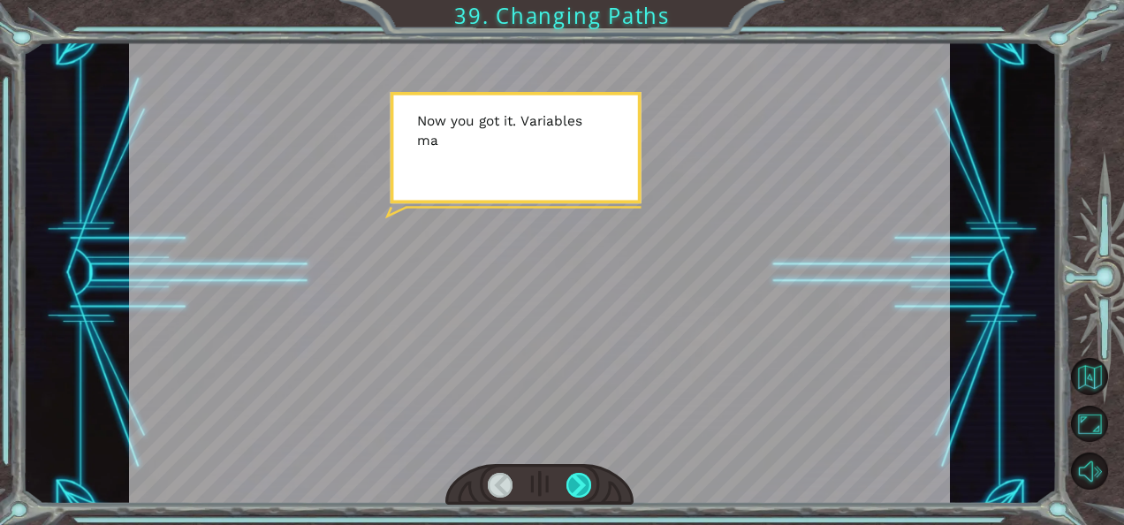
click at [587, 483] on div at bounding box center [579, 485] width 25 height 25
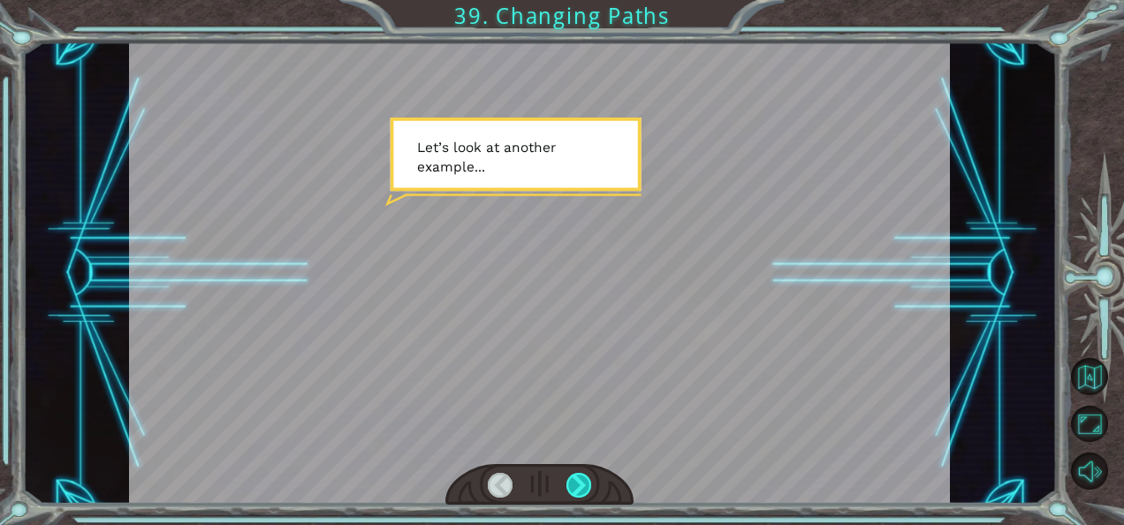
click at [587, 483] on div at bounding box center [579, 485] width 25 height 25
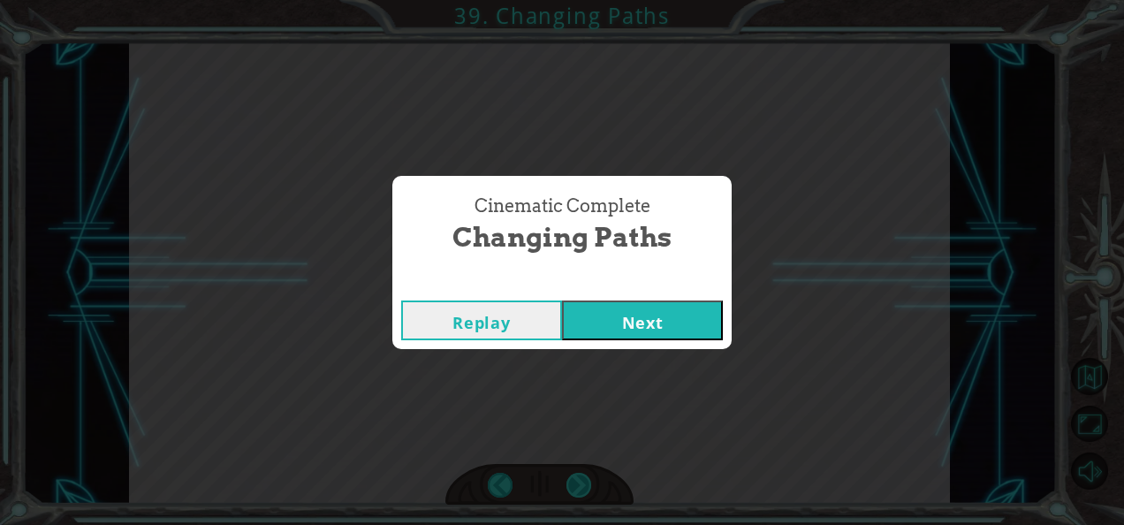
click at [587, 0] on div "steps = 3 hero . moveUp ( steps ) hero . moveRight ( steps ) hero . moveDown ( …" at bounding box center [562, 0] width 1124 height 0
click at [587, 483] on div "Cinematic Complete Changing Paths Replay Next" at bounding box center [562, 262] width 1124 height 525
drag, startPoint x: 587, startPoint y: 483, endPoint x: 582, endPoint y: 313, distance: 170.7
click at [582, 313] on button "Next" at bounding box center [642, 320] width 161 height 40
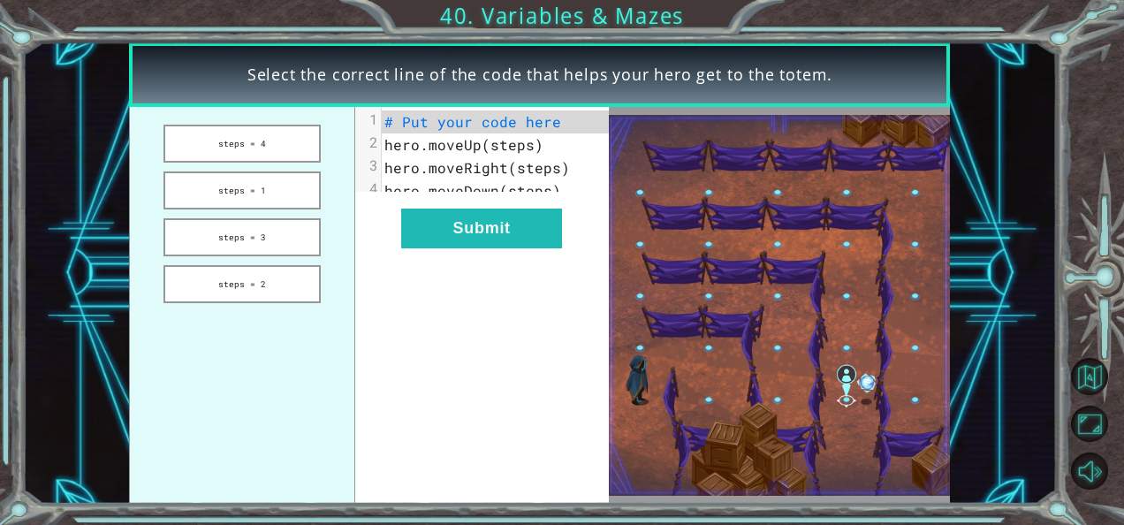
click at [463, 118] on span "# Put your code here" at bounding box center [472, 121] width 177 height 19
click at [283, 232] on button "steps = 3" at bounding box center [242, 237] width 157 height 38
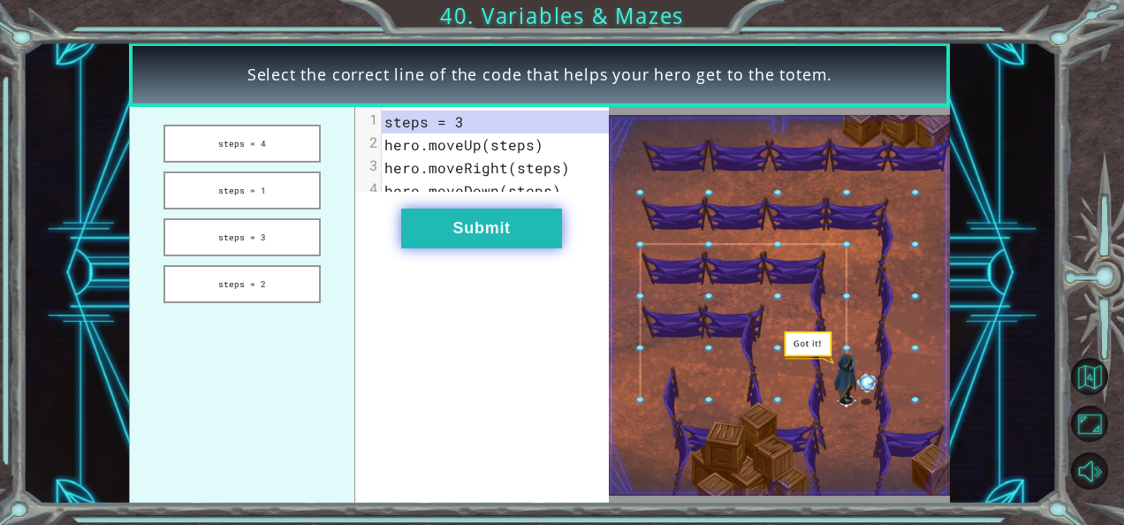
click at [426, 244] on button "Submit" at bounding box center [481, 229] width 161 height 40
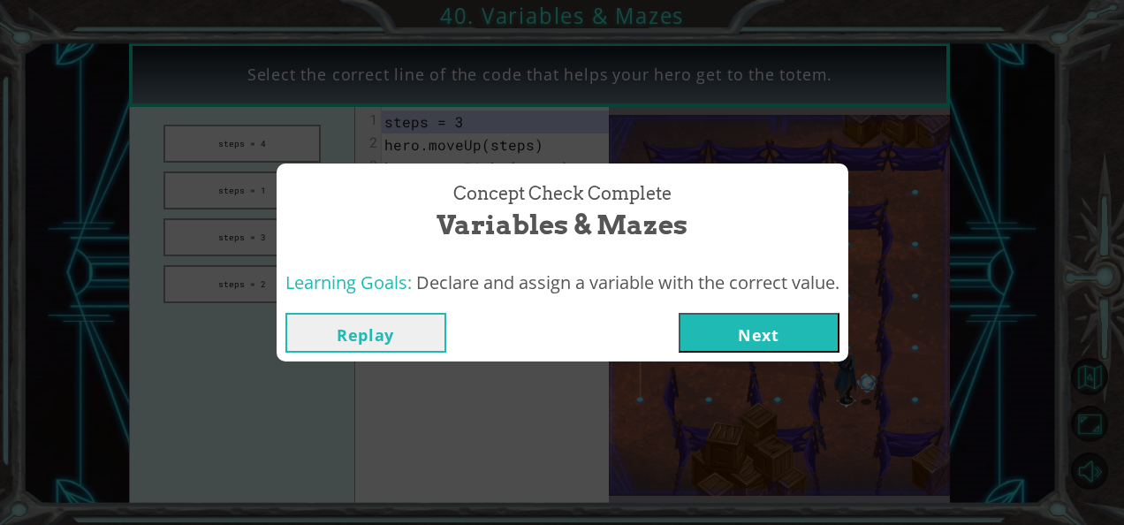
click at [738, 317] on button "Next" at bounding box center [759, 333] width 161 height 40
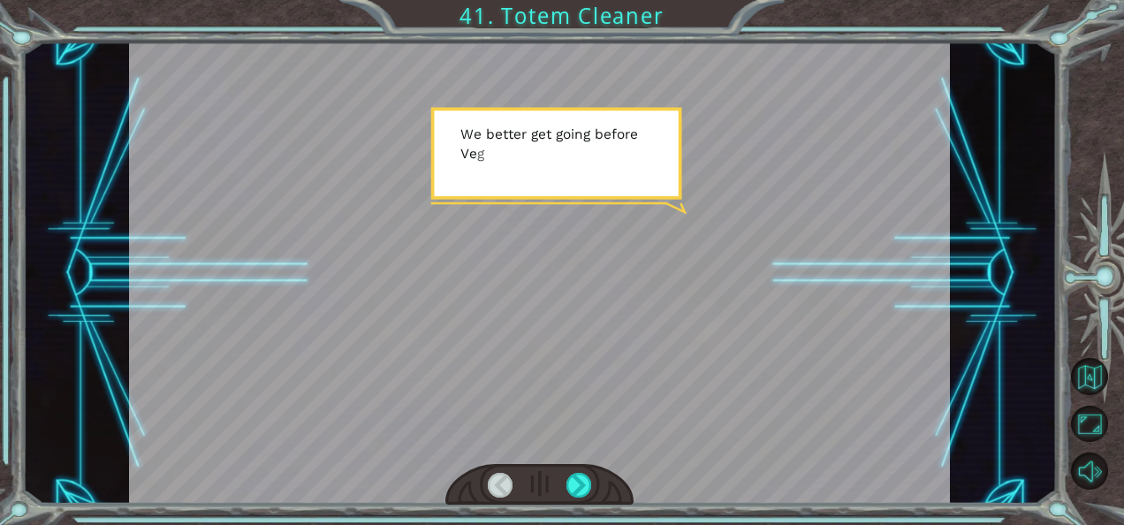
click at [747, 338] on div at bounding box center [540, 273] width 822 height 462
click at [579, 481] on div at bounding box center [579, 485] width 25 height 25
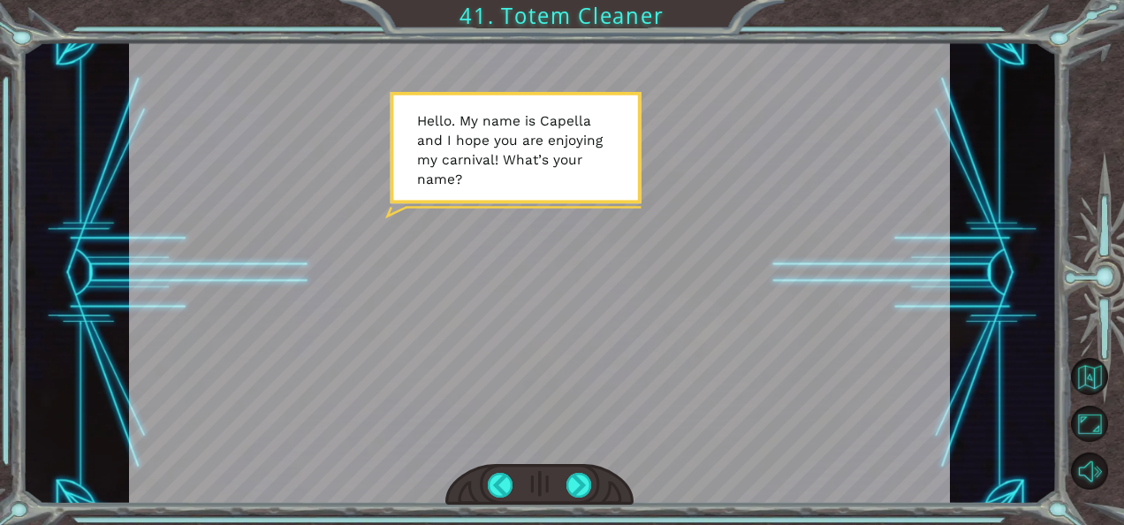
drag, startPoint x: 579, startPoint y: 481, endPoint x: 438, endPoint y: 375, distance: 176.1
click at [438, 375] on div at bounding box center [540, 273] width 822 height 462
click at [599, 484] on div at bounding box center [539, 485] width 189 height 42
click at [583, 484] on div at bounding box center [579, 485] width 25 height 25
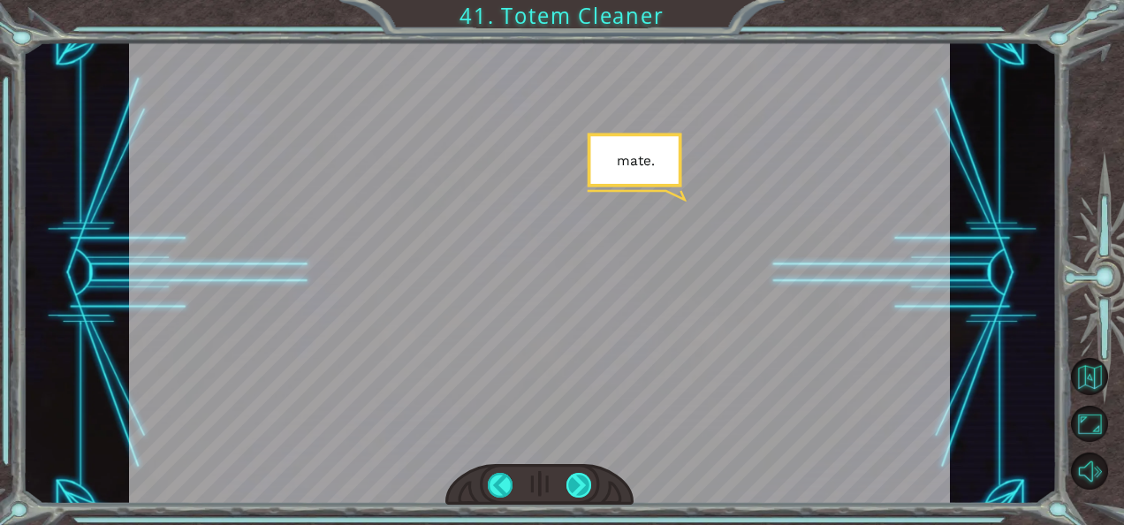
click at [583, 484] on div at bounding box center [579, 485] width 25 height 25
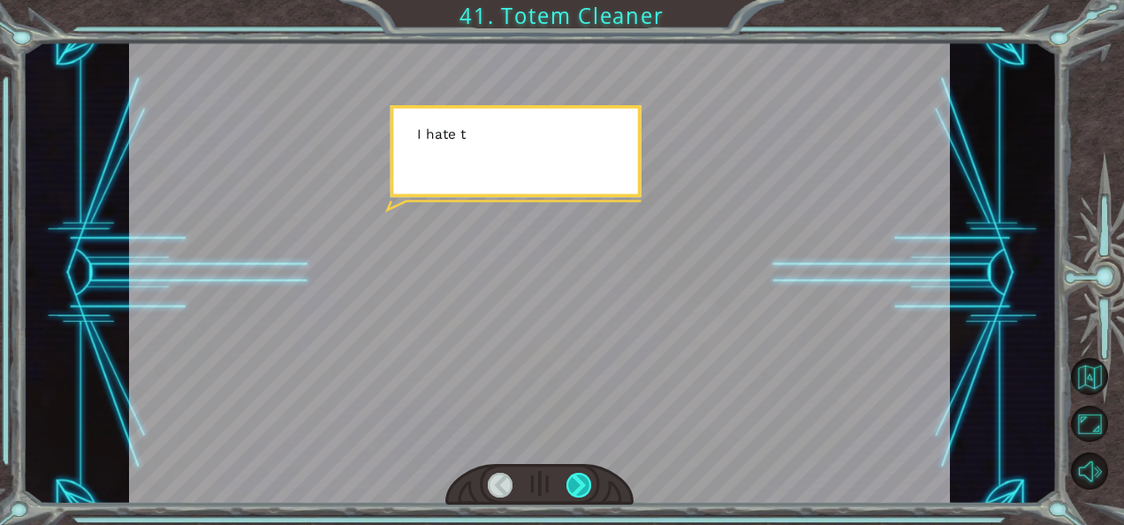
click at [583, 484] on div at bounding box center [579, 485] width 25 height 25
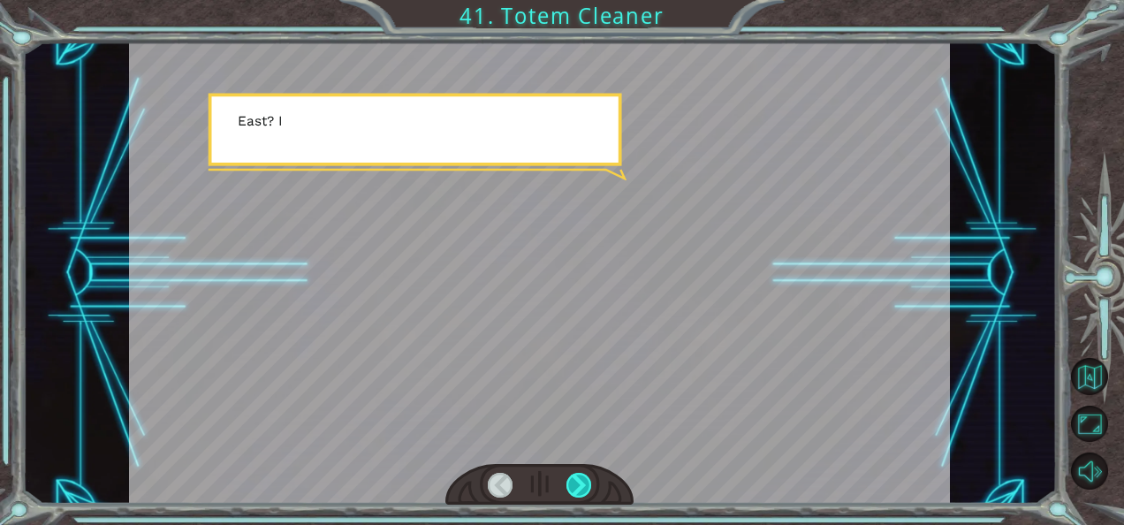
click at [583, 484] on div at bounding box center [579, 485] width 25 height 25
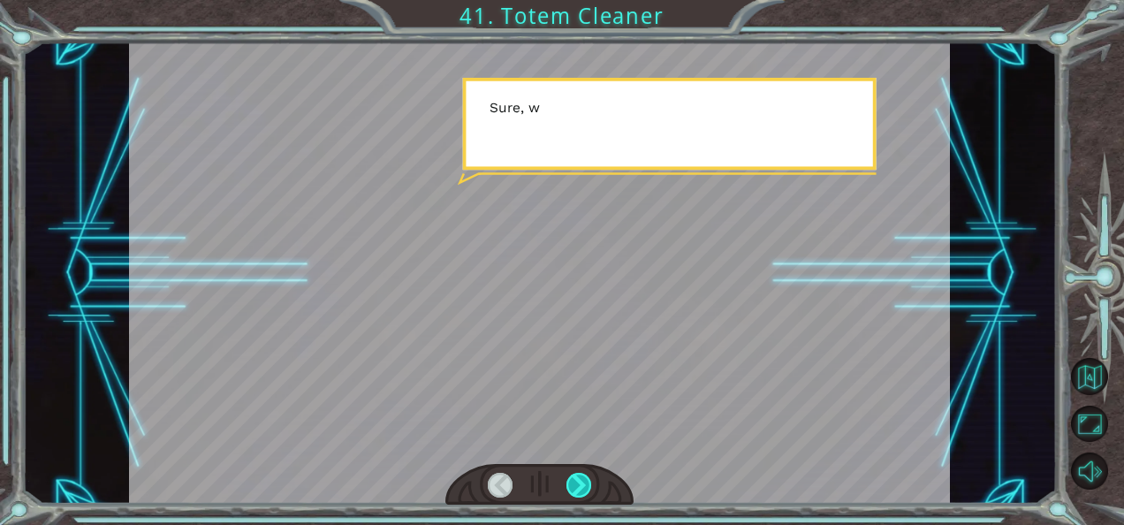
click at [583, 484] on div at bounding box center [579, 485] width 25 height 25
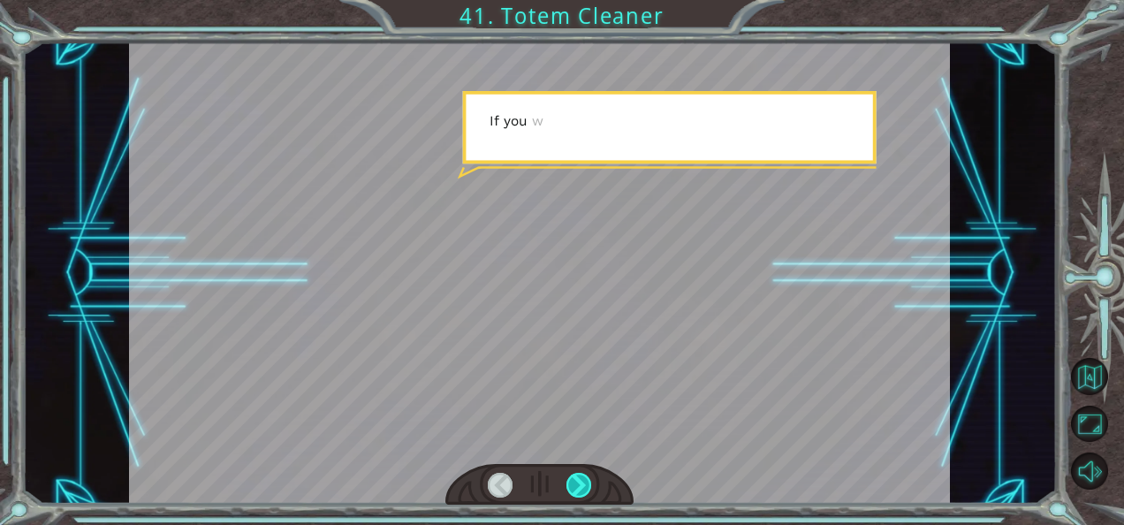
click at [583, 484] on div at bounding box center [579, 485] width 25 height 25
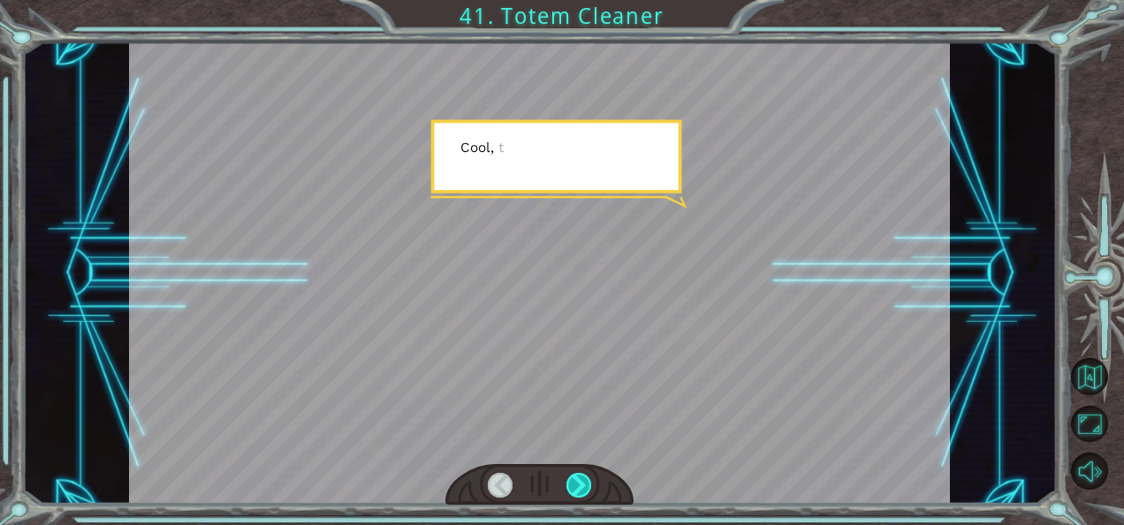
click at [583, 484] on div at bounding box center [579, 485] width 25 height 25
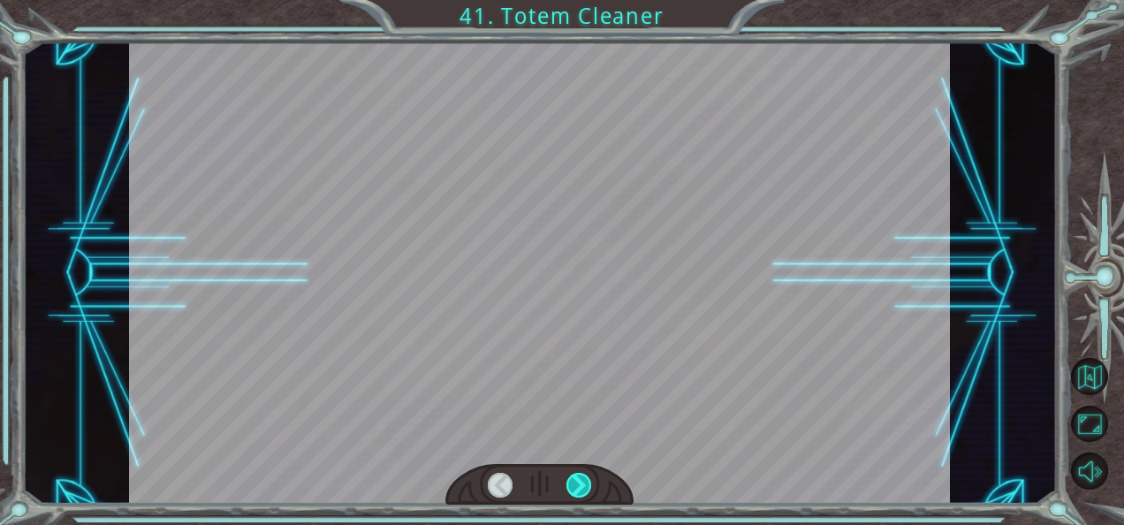
click at [583, 484] on div at bounding box center [579, 485] width 25 height 25
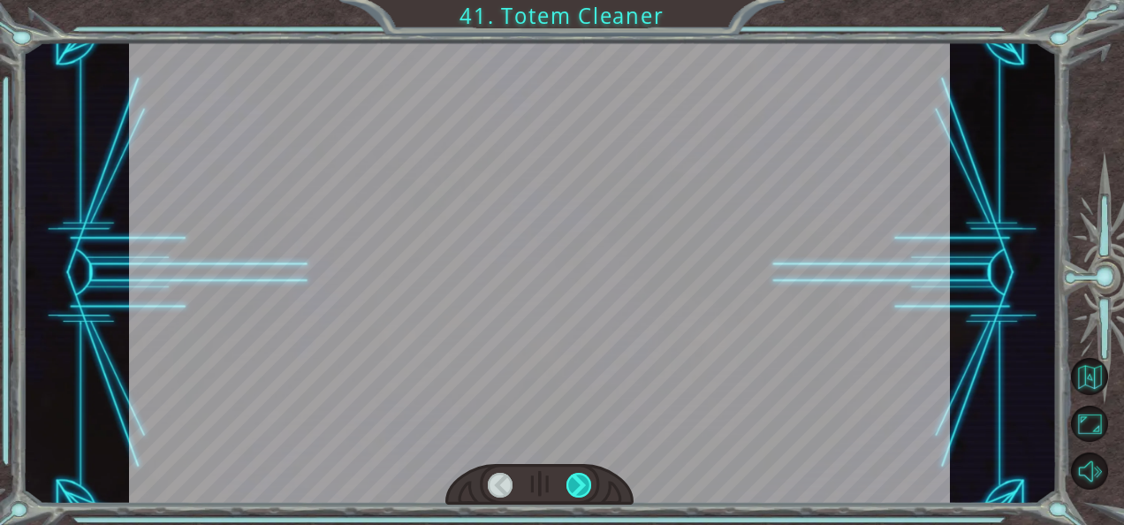
click at [583, 484] on div at bounding box center [579, 485] width 25 height 25
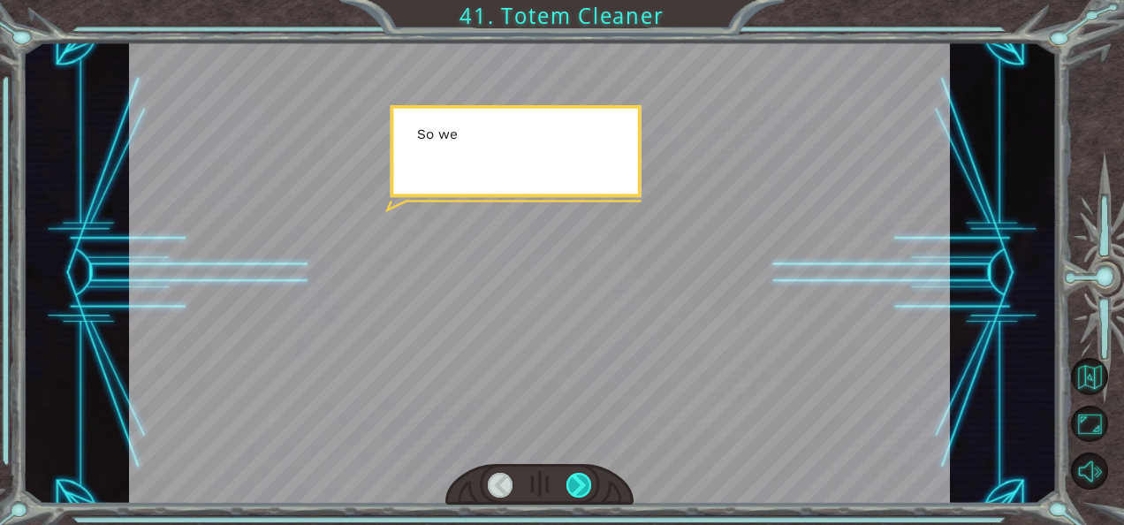
click at [583, 484] on div at bounding box center [579, 485] width 25 height 25
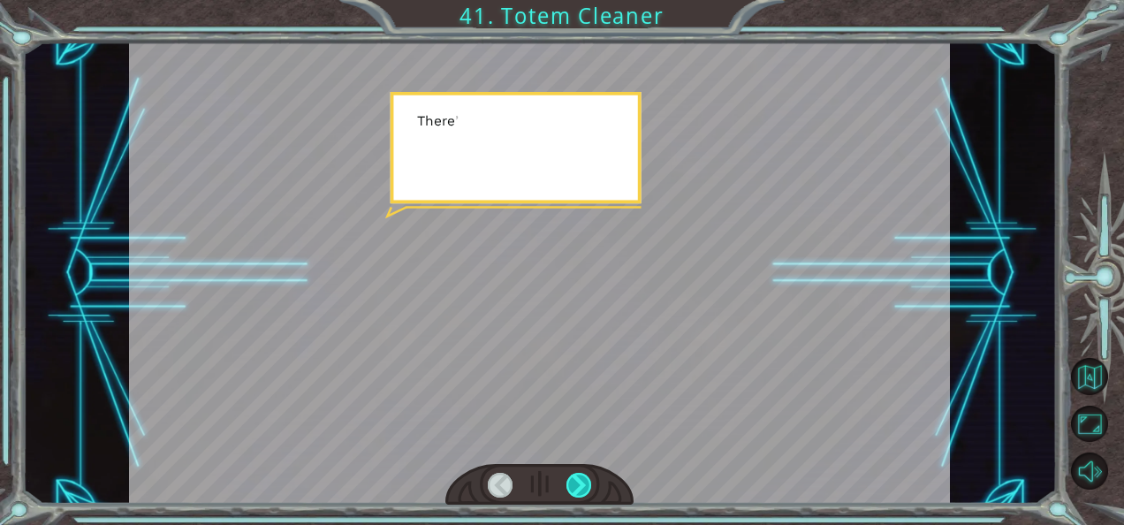
click at [583, 484] on div at bounding box center [579, 485] width 25 height 25
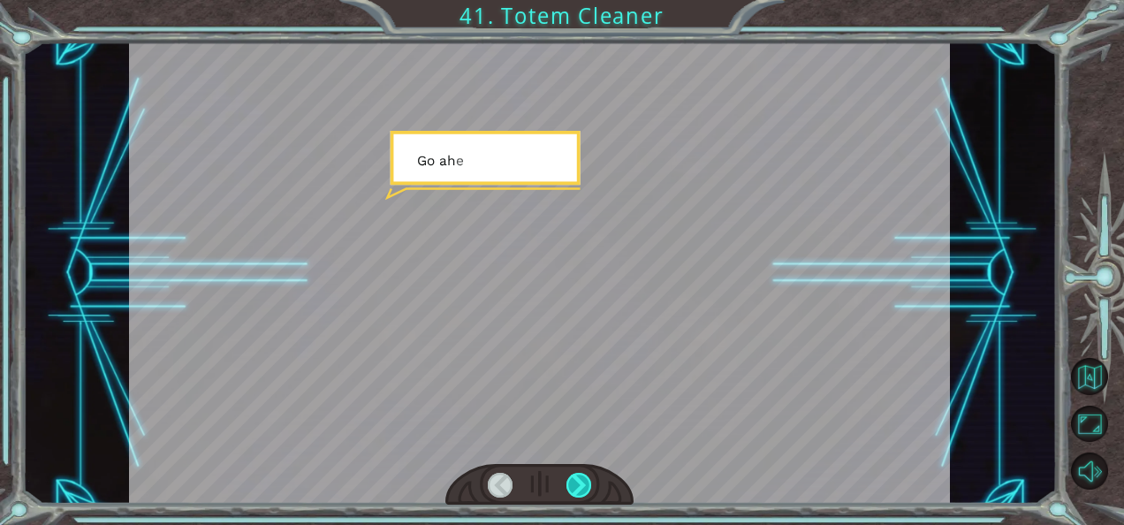
click at [583, 484] on div at bounding box center [579, 485] width 25 height 25
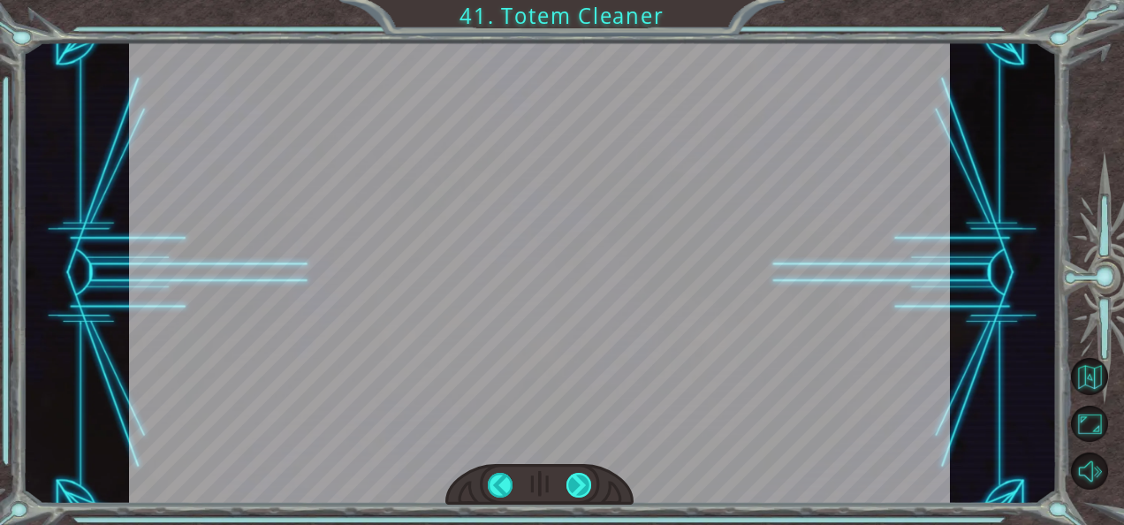
click at [583, 484] on div at bounding box center [579, 485] width 25 height 25
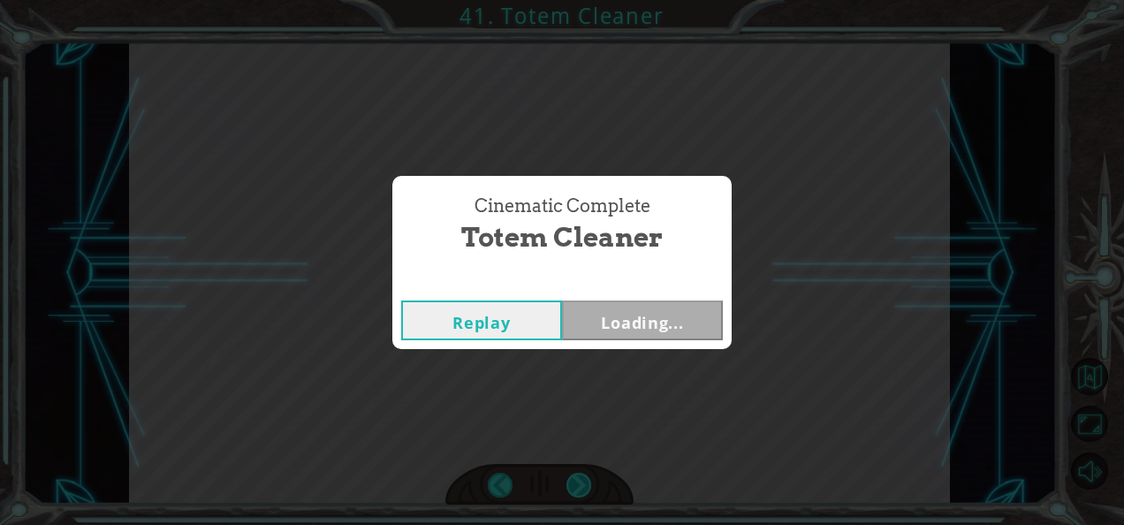
click at [583, 484] on div "Cinematic Complete Totem Cleaner Replay Loading..." at bounding box center [562, 262] width 1124 height 525
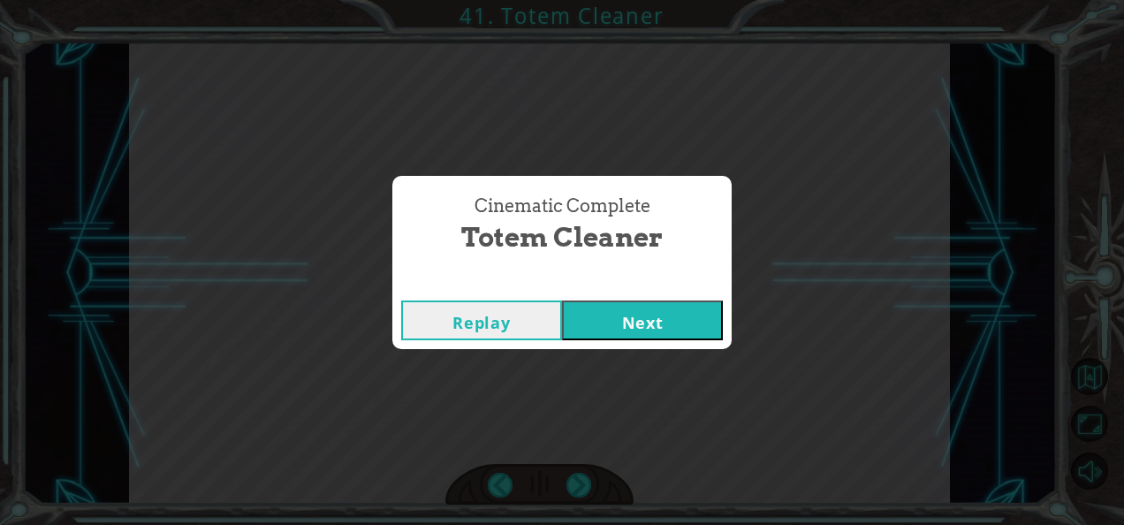
drag, startPoint x: 583, startPoint y: 484, endPoint x: 603, endPoint y: 306, distance: 179.6
click at [603, 306] on button "Next" at bounding box center [642, 320] width 161 height 40
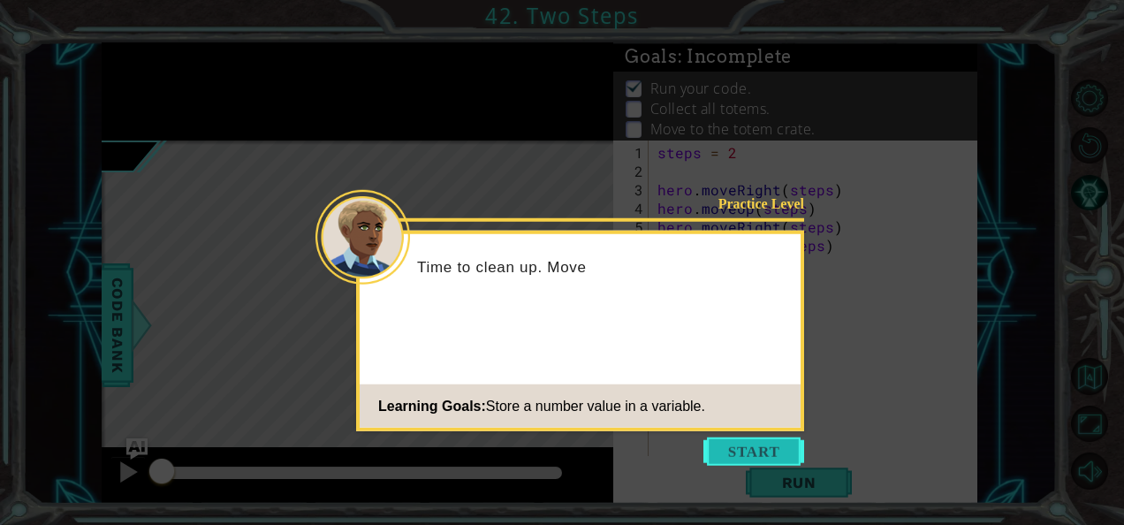
click at [728, 452] on button "Start" at bounding box center [753, 451] width 101 height 28
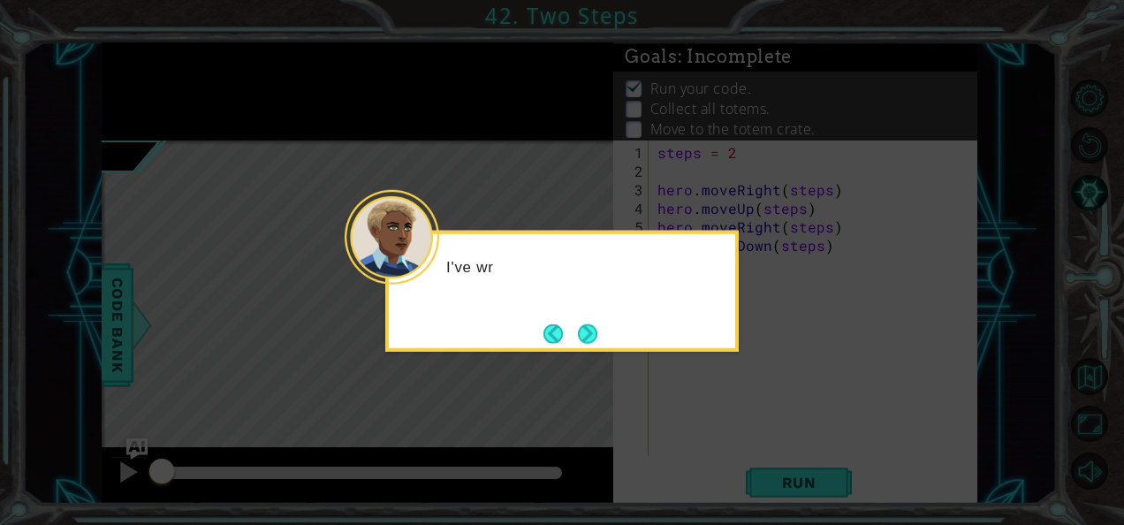
click at [728, 452] on icon at bounding box center [562, 262] width 1124 height 525
click at [597, 326] on button "Next" at bounding box center [587, 333] width 21 height 21
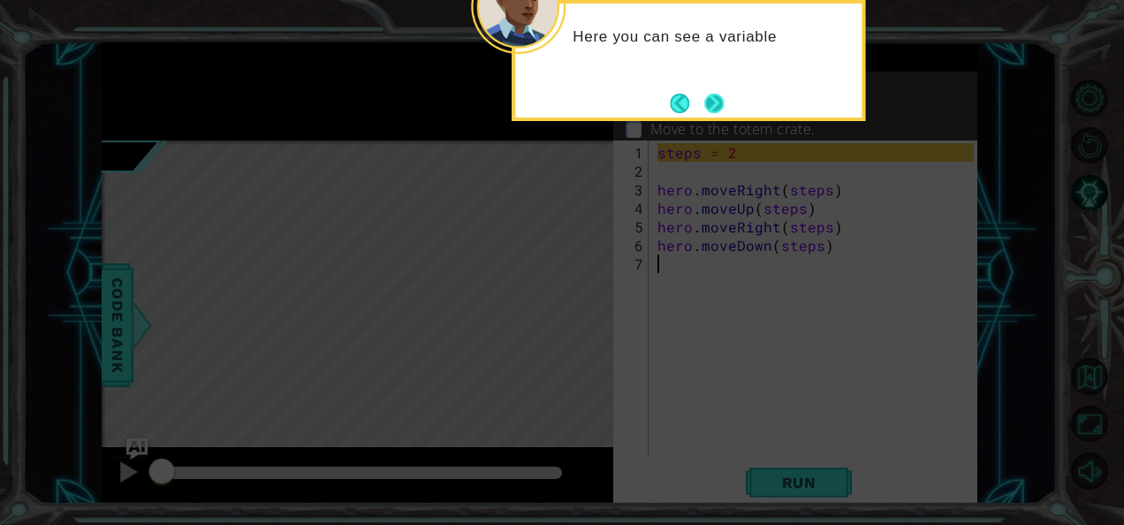
click at [705, 94] on button "Next" at bounding box center [713, 103] width 19 height 19
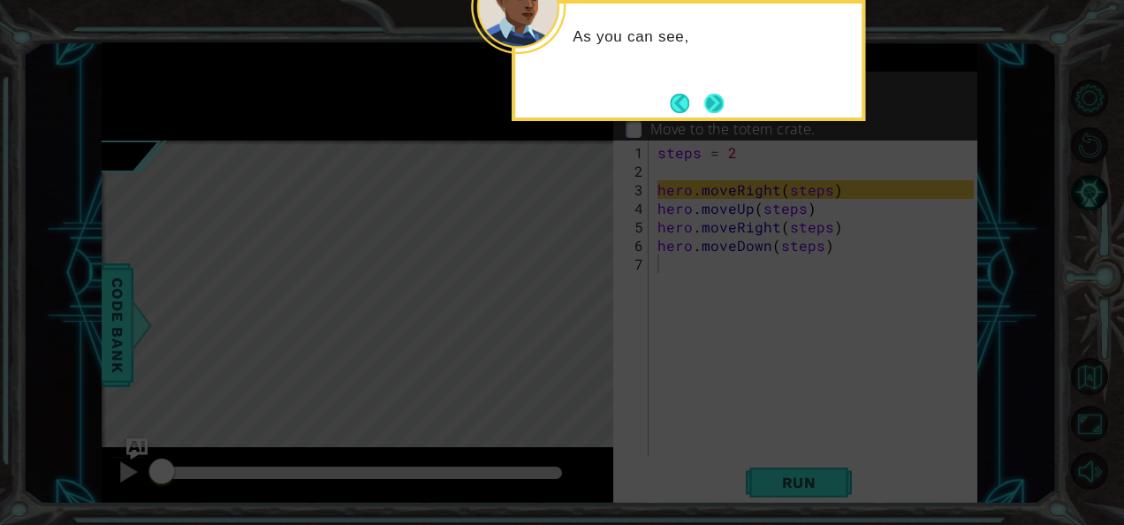
click at [704, 104] on button "Next" at bounding box center [714, 103] width 20 height 20
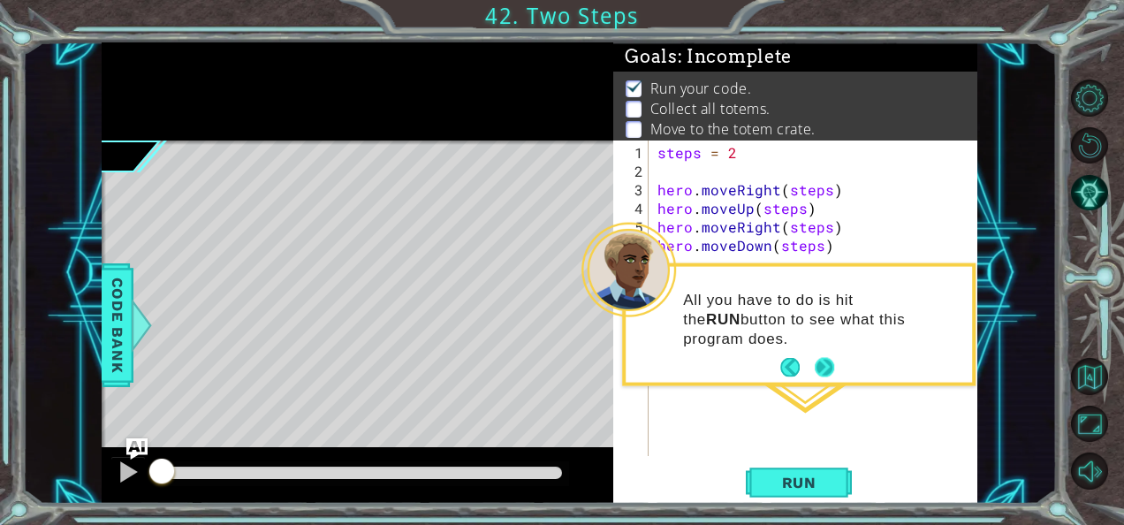
click at [818, 372] on button "Next" at bounding box center [825, 368] width 20 height 20
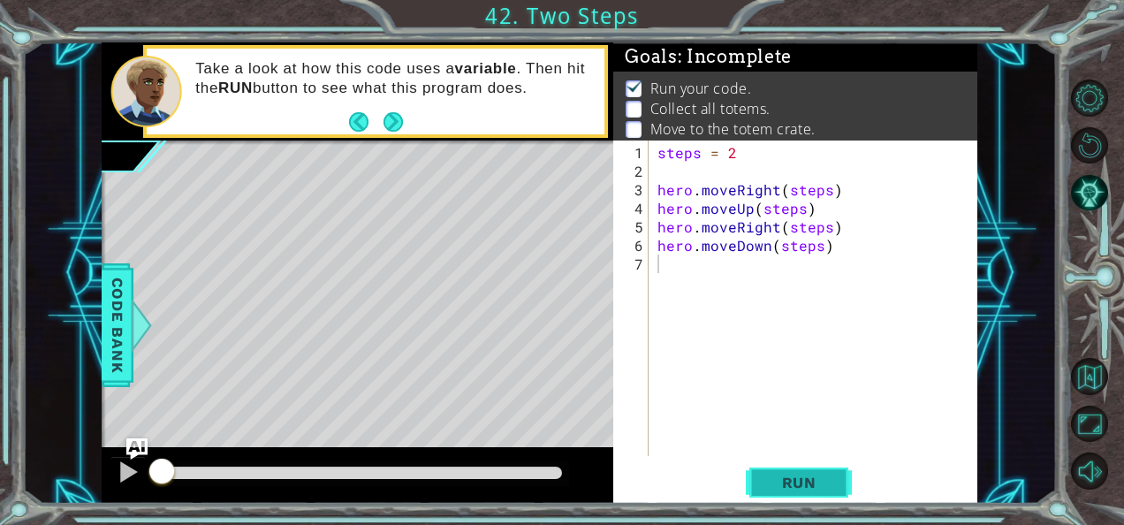
click at [802, 475] on span "Run" at bounding box center [799, 483] width 70 height 18
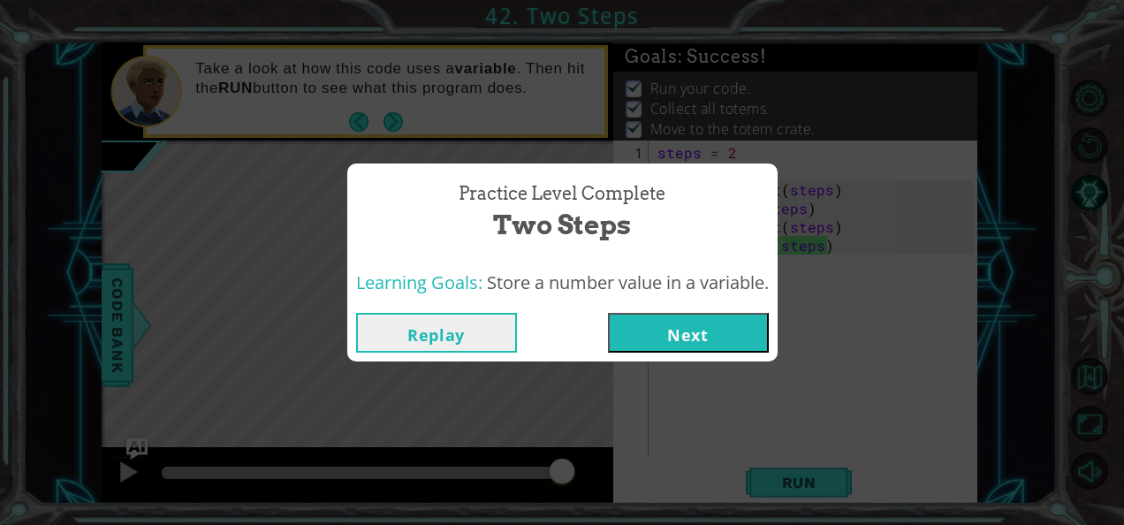
click at [679, 332] on button "Next" at bounding box center [688, 333] width 161 height 40
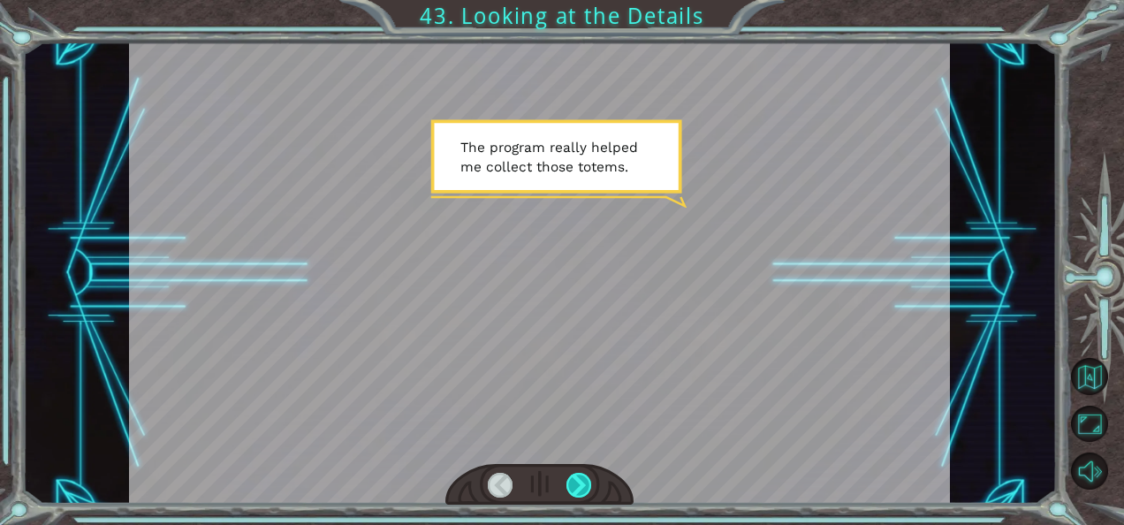
click at [579, 490] on div at bounding box center [579, 485] width 25 height 25
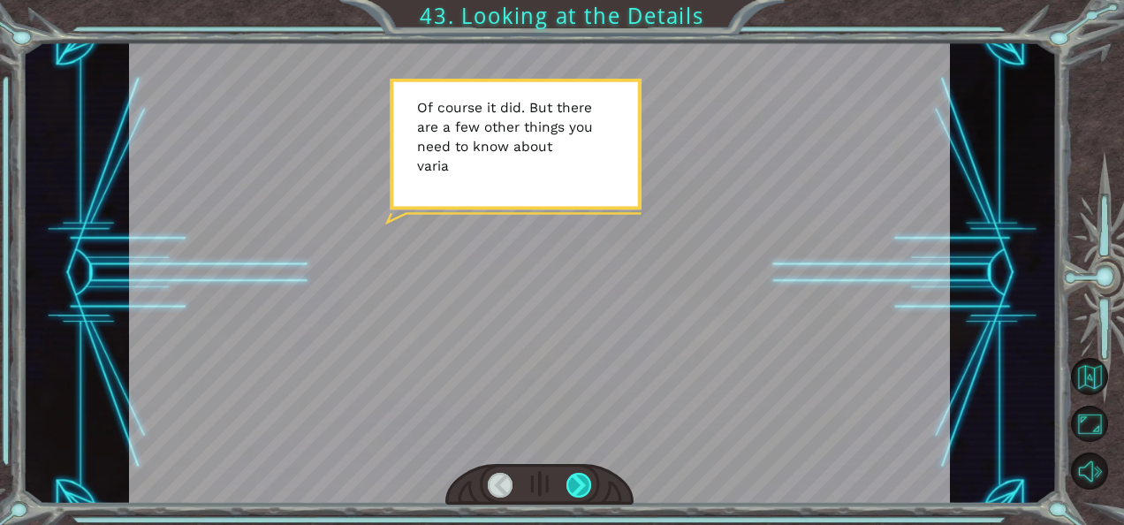
click at [579, 490] on div at bounding box center [579, 485] width 25 height 25
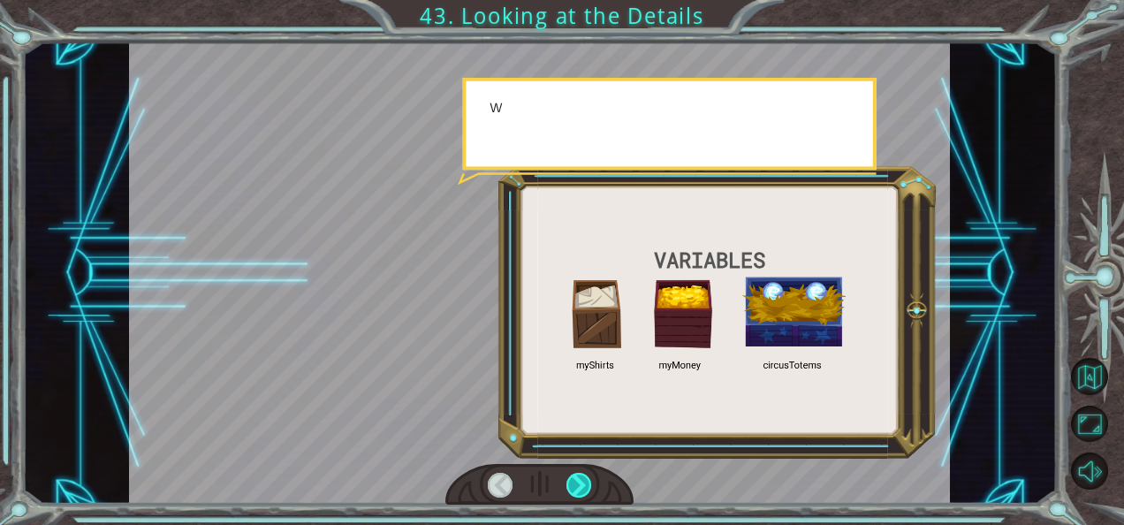
click at [579, 490] on div at bounding box center [579, 485] width 25 height 25
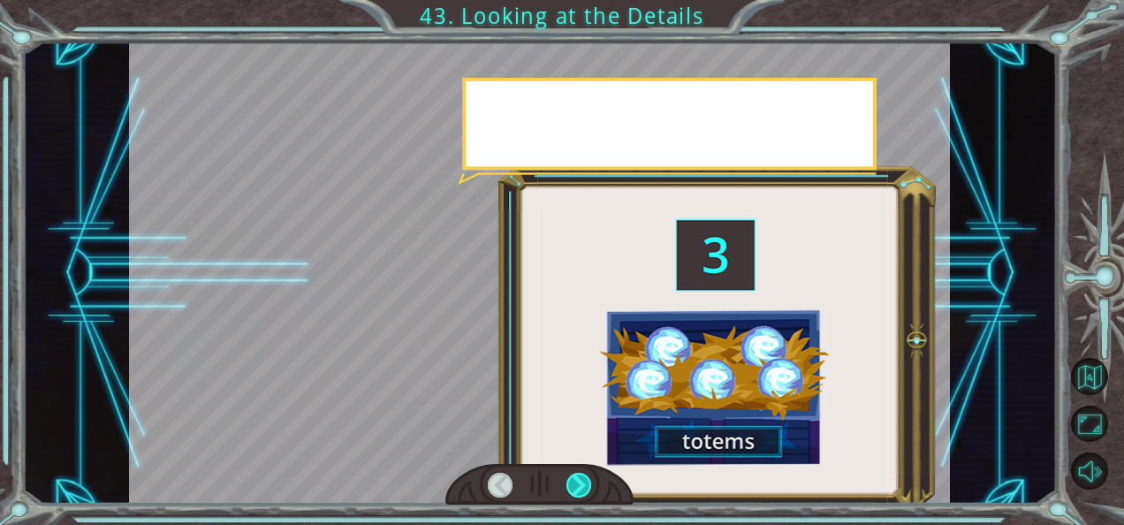
click at [579, 490] on div at bounding box center [579, 485] width 25 height 25
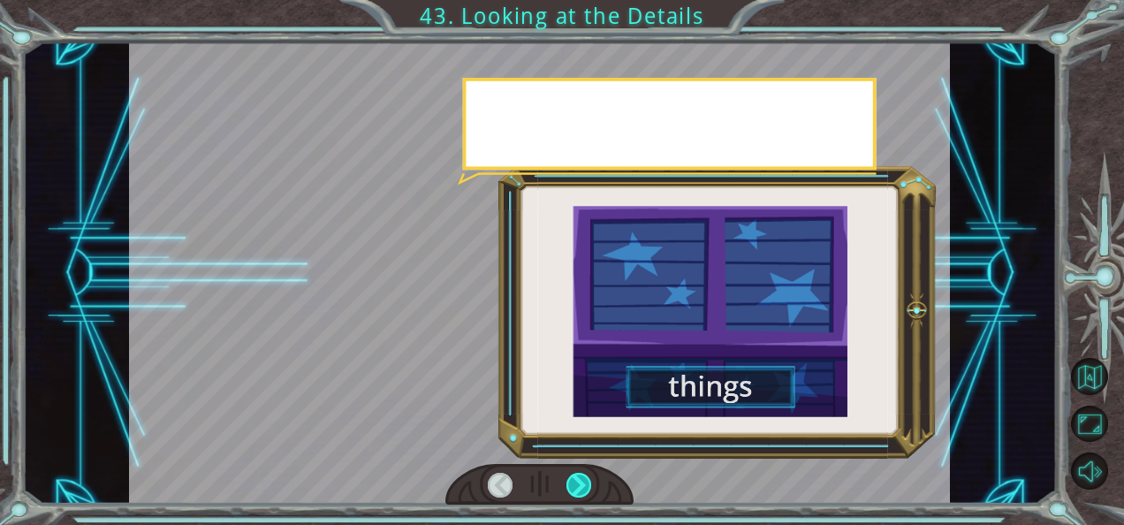
click at [579, 490] on div at bounding box center [579, 485] width 25 height 25
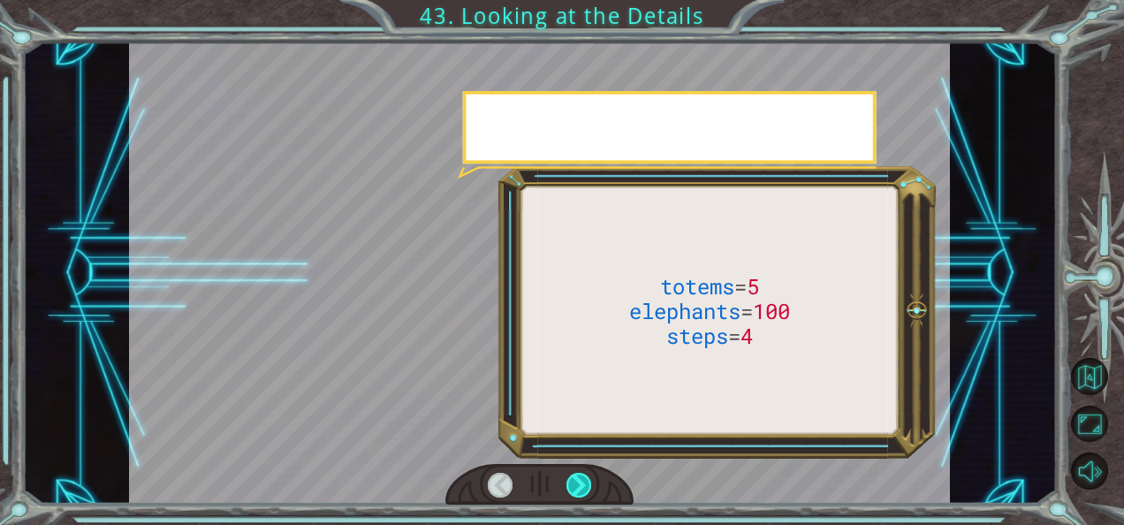
click at [579, 490] on div at bounding box center [579, 485] width 25 height 25
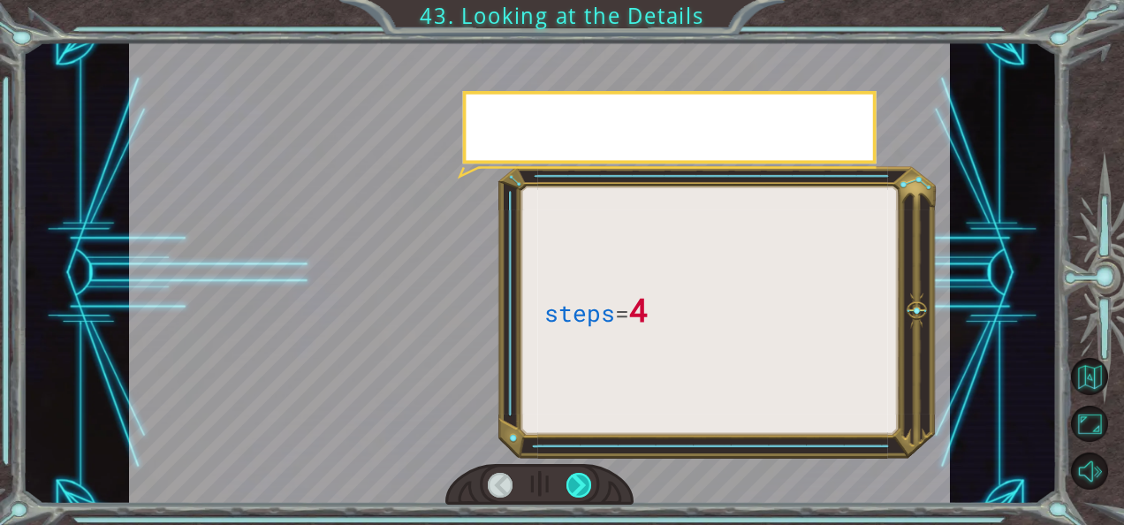
click at [579, 490] on div at bounding box center [579, 485] width 25 height 25
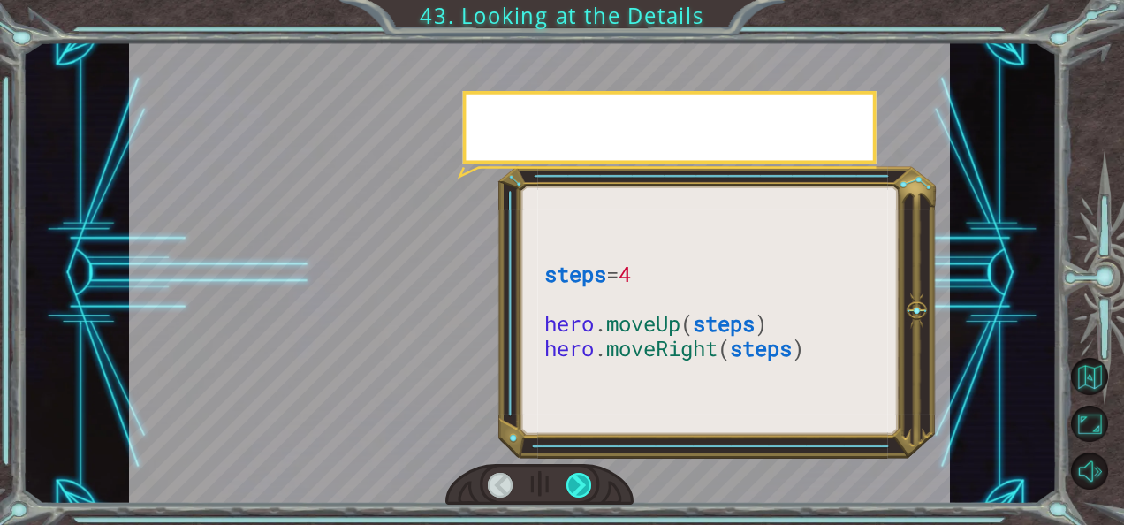
click at [579, 490] on div at bounding box center [579, 485] width 25 height 25
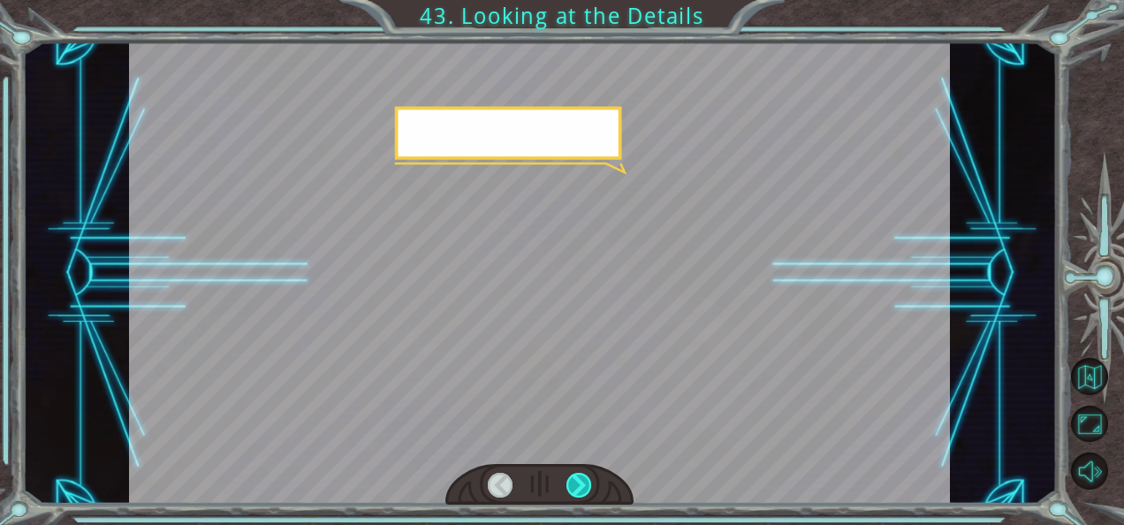
click at [579, 490] on div at bounding box center [579, 485] width 25 height 25
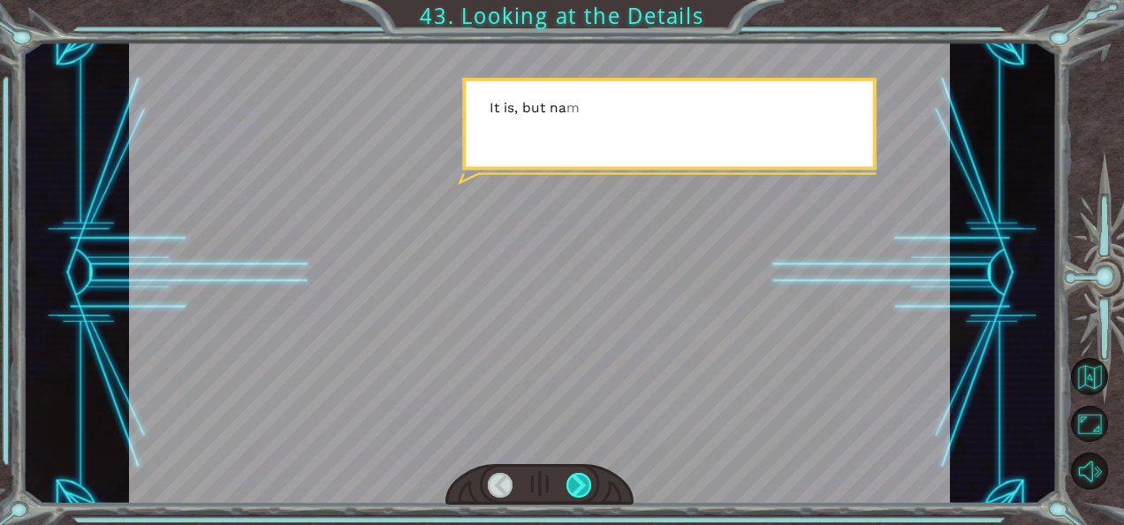
click at [579, 490] on div at bounding box center [579, 485] width 25 height 25
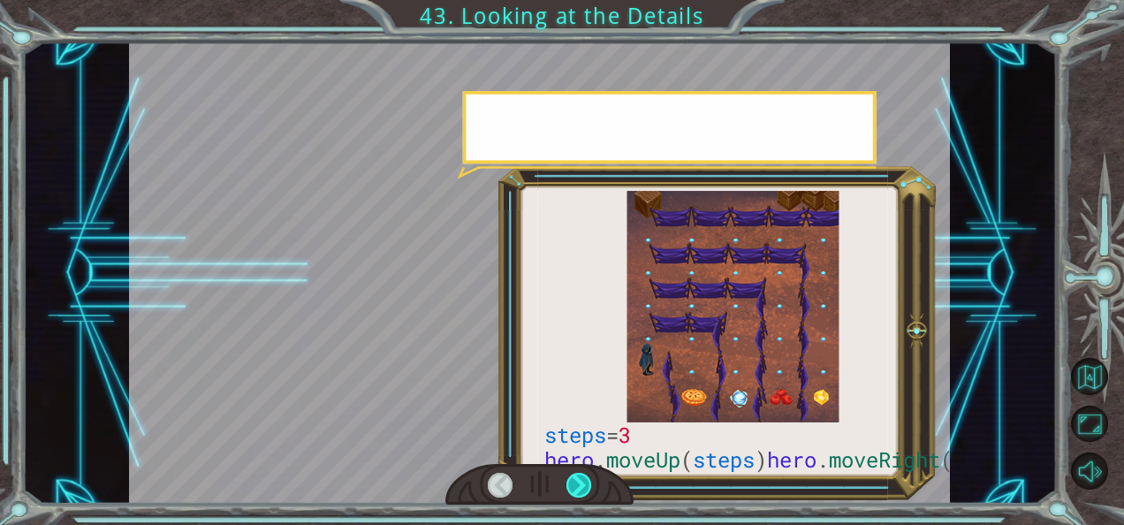
click at [579, 490] on div at bounding box center [579, 485] width 25 height 25
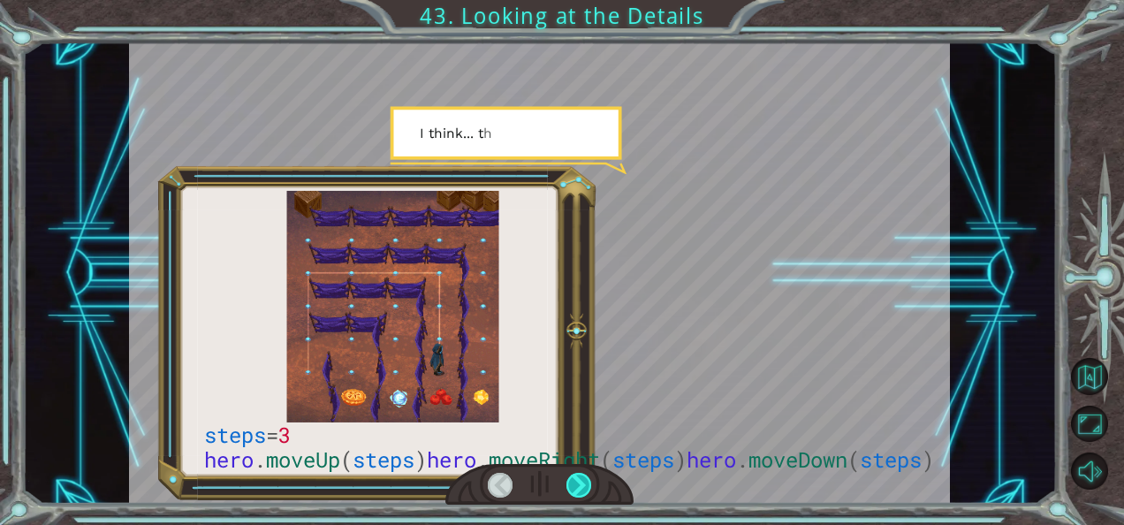
click at [579, 490] on div at bounding box center [579, 485] width 25 height 25
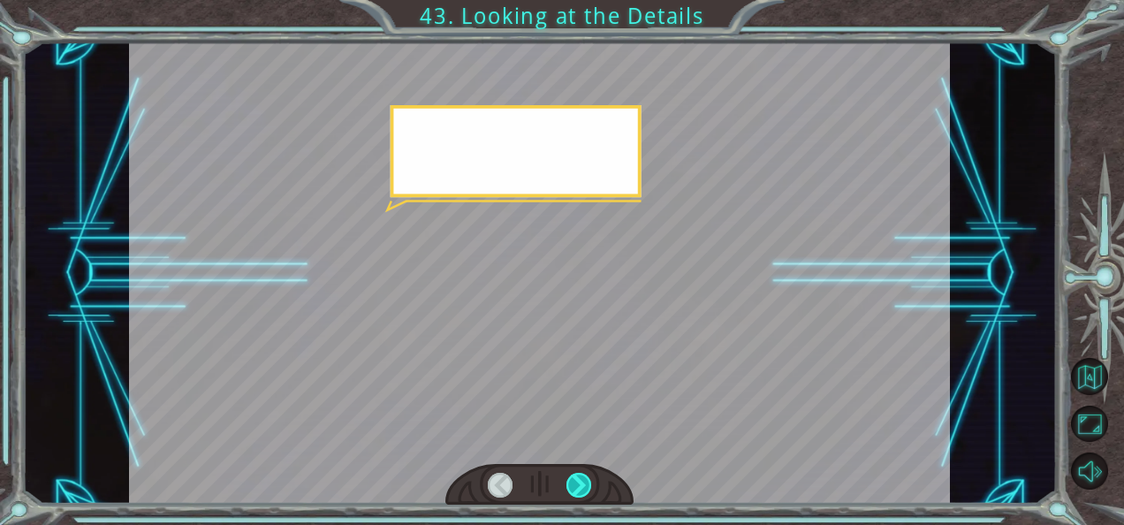
click at [579, 490] on div at bounding box center [579, 485] width 25 height 25
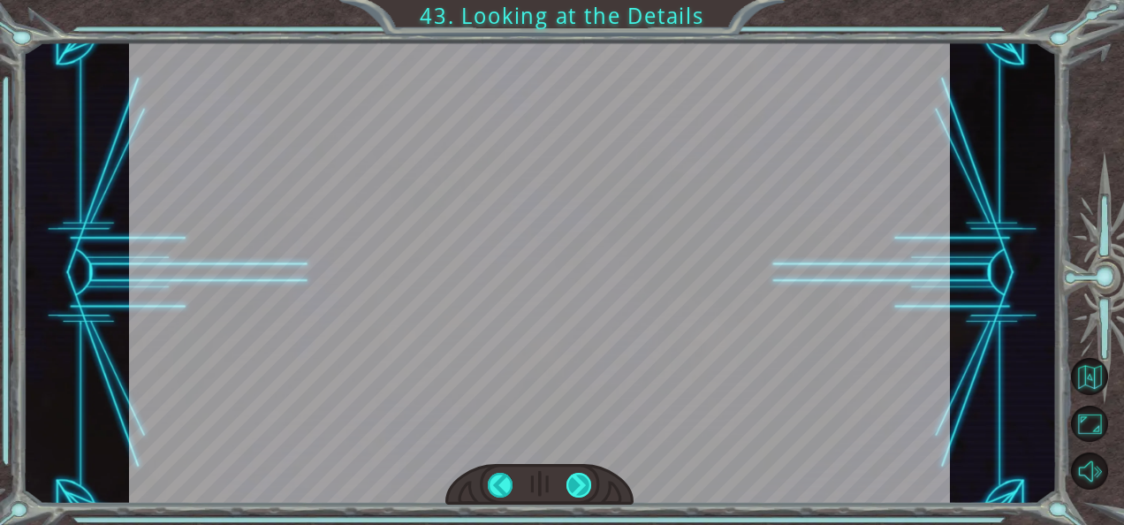
click at [579, 0] on div "steps = 3 hero . moveUp ( steps ) hero . moveRight ( steps ) hero . moveDown ( …" at bounding box center [562, 0] width 1124 height 0
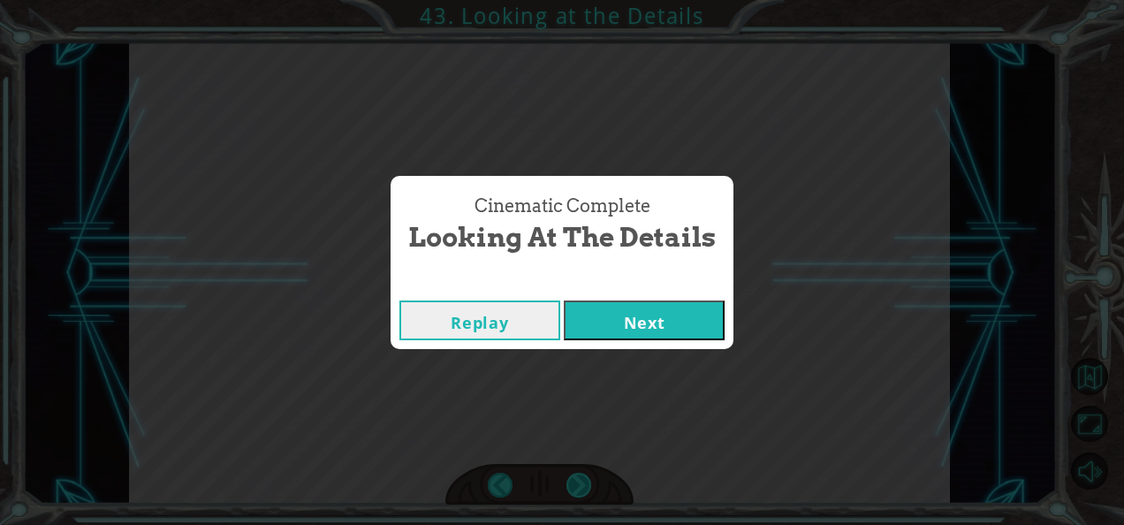
click at [579, 490] on div "Cinematic Complete Looking at the Details Replay Next" at bounding box center [562, 262] width 1124 height 525
drag, startPoint x: 579, startPoint y: 490, endPoint x: 594, endPoint y: 323, distance: 166.8
click at [594, 323] on button "Next" at bounding box center [644, 320] width 161 height 40
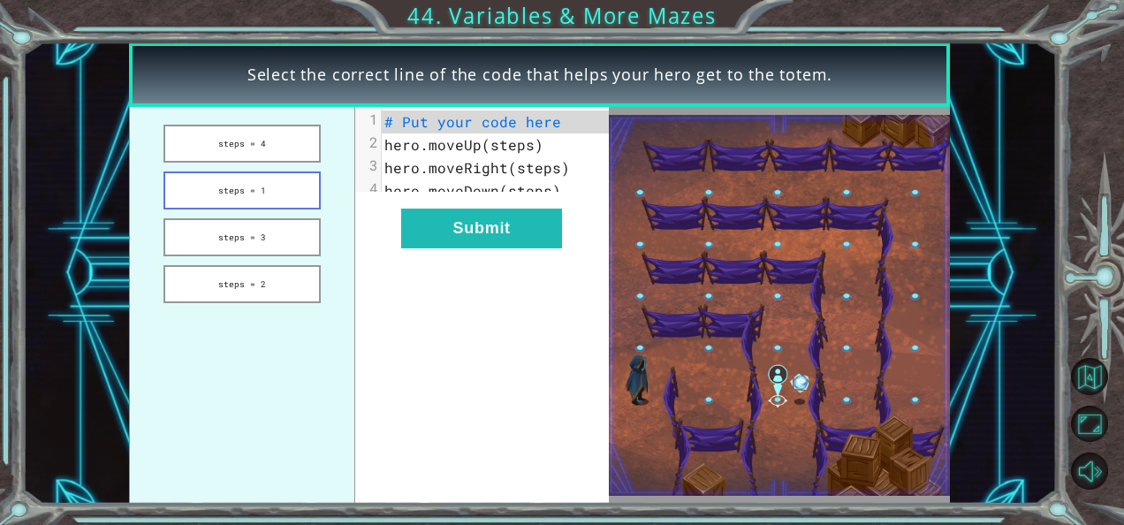
click at [265, 186] on button "steps = 1" at bounding box center [242, 190] width 157 height 38
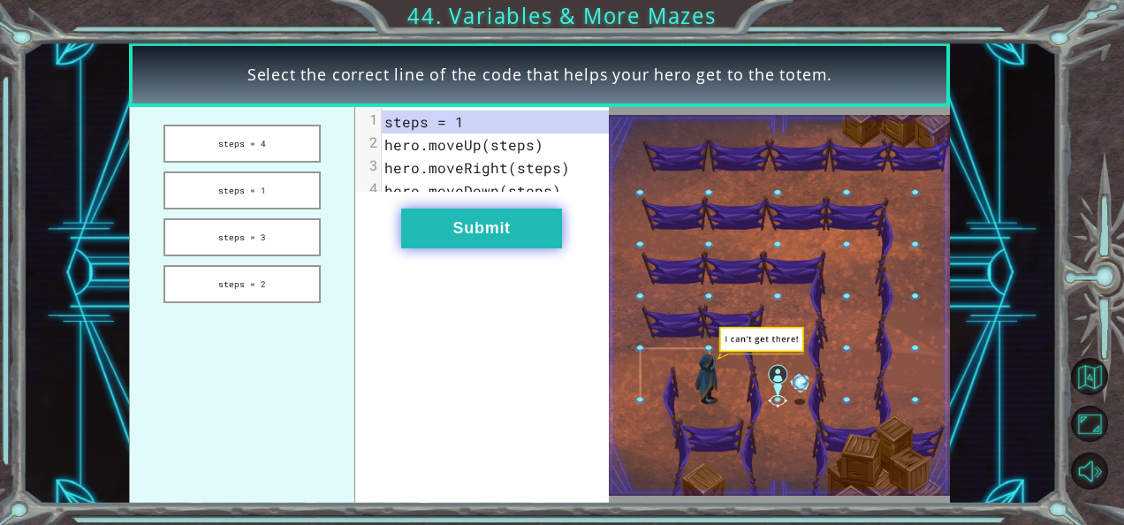
click at [532, 248] on button "Submit" at bounding box center [481, 229] width 161 height 40
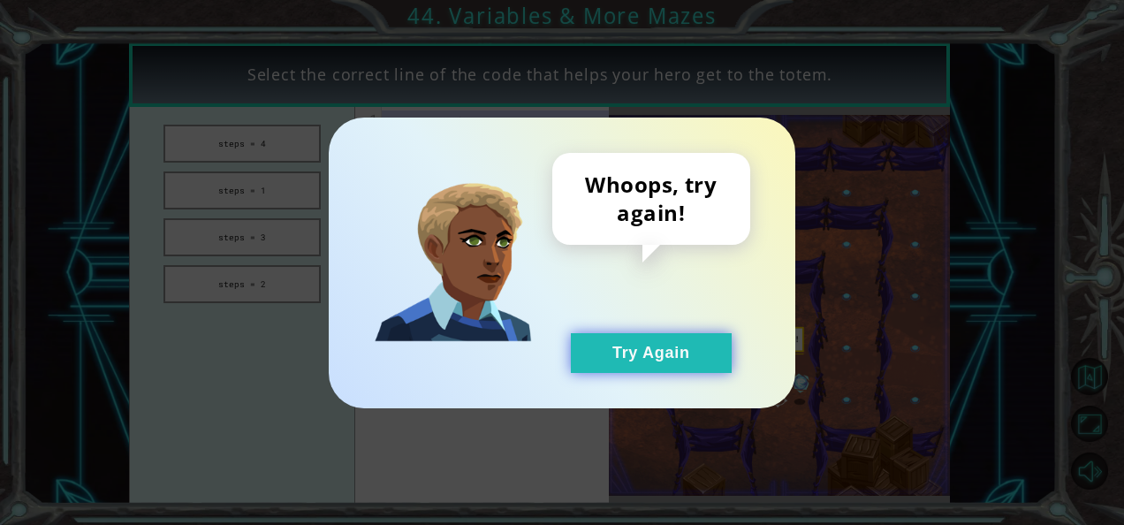
click at [649, 340] on button "Try Again" at bounding box center [651, 353] width 161 height 40
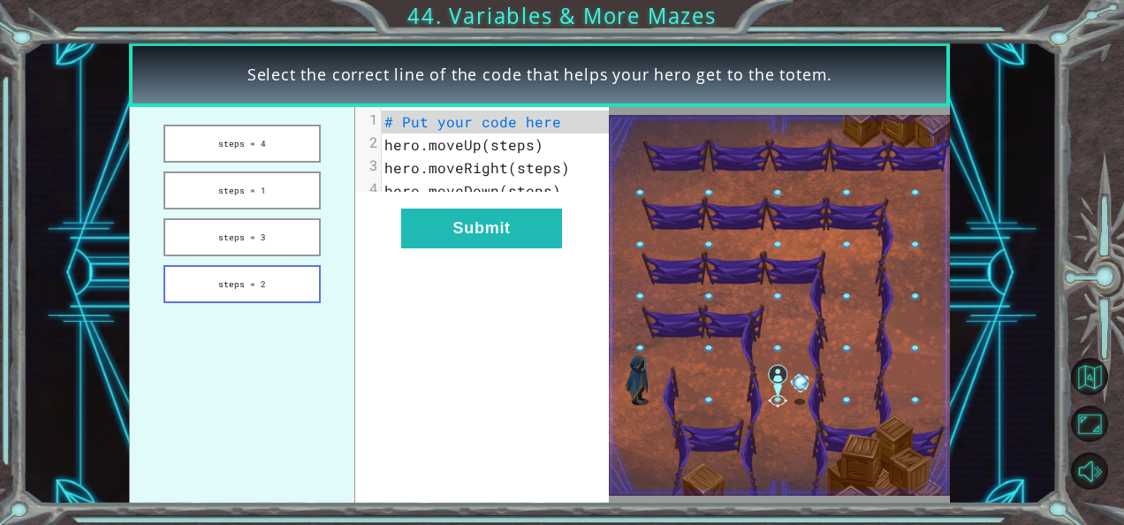
click at [300, 298] on button "steps = 2" at bounding box center [242, 284] width 157 height 38
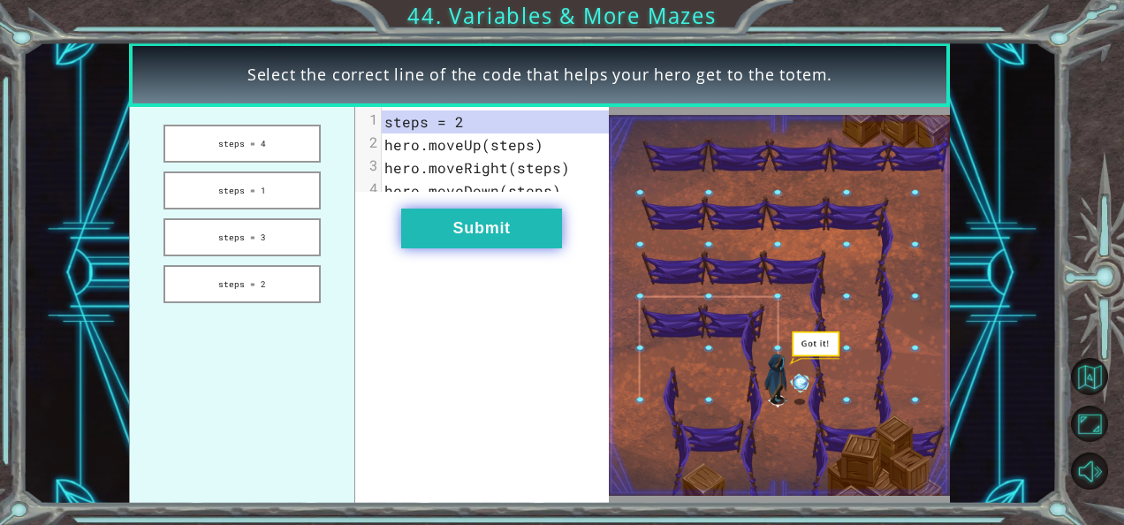
click at [468, 248] on button "Submit" at bounding box center [481, 229] width 161 height 40
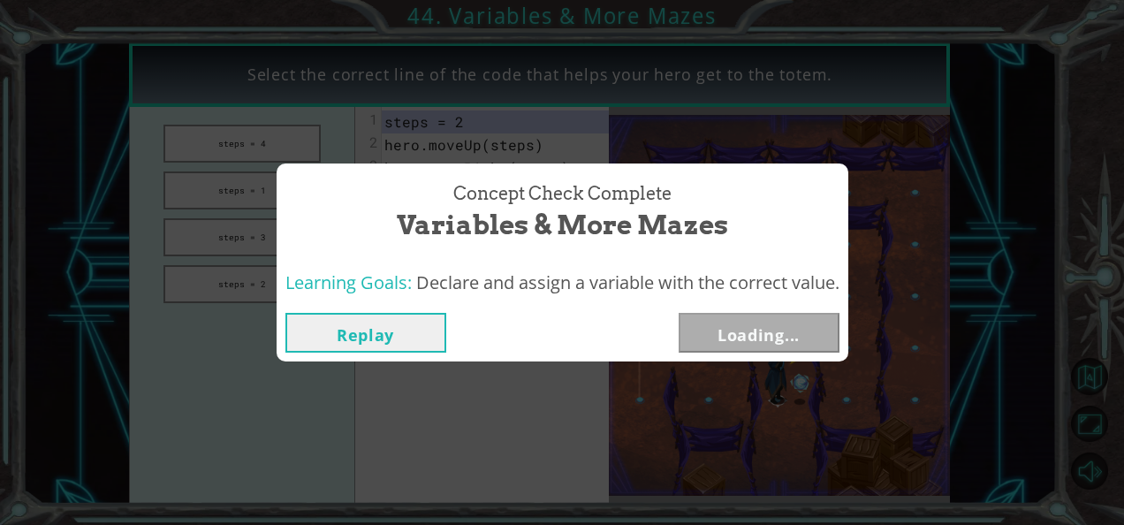
click at [468, 248] on div "Concept Check Complete Variables & More Mazes" at bounding box center [562, 212] width 554 height 80
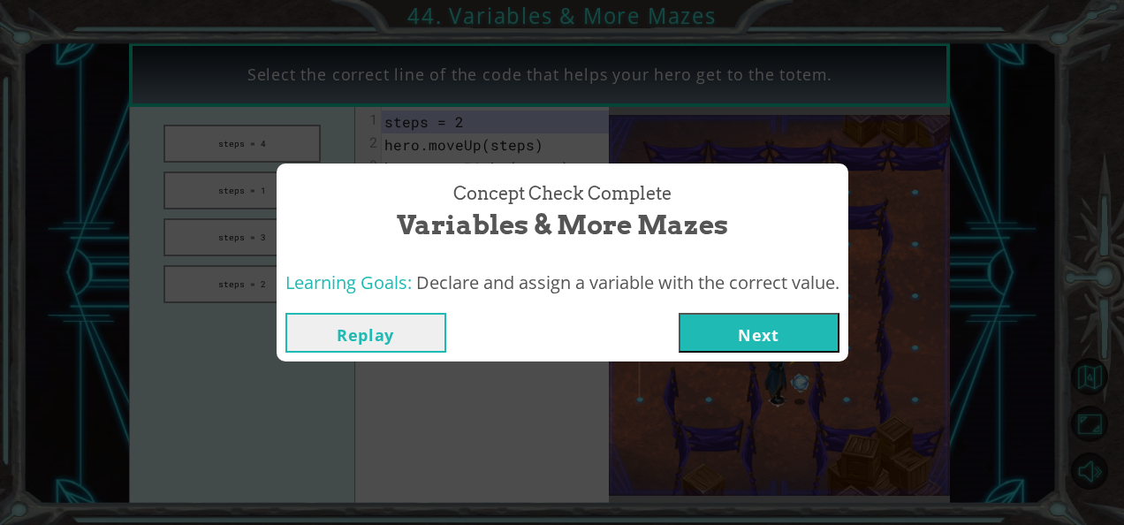
click at [758, 331] on button "Next" at bounding box center [759, 333] width 161 height 40
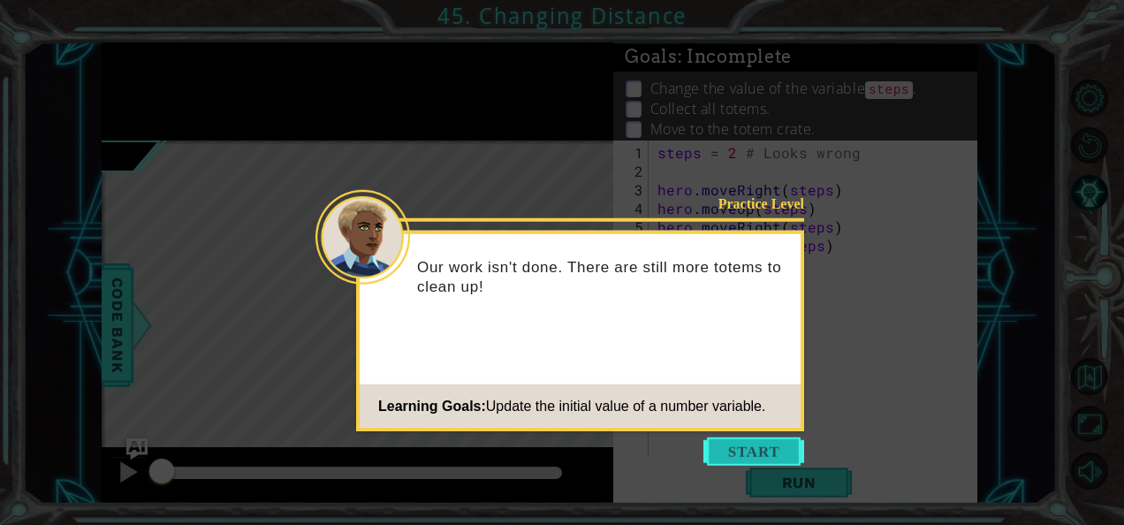
click at [790, 444] on button "Start" at bounding box center [753, 451] width 101 height 28
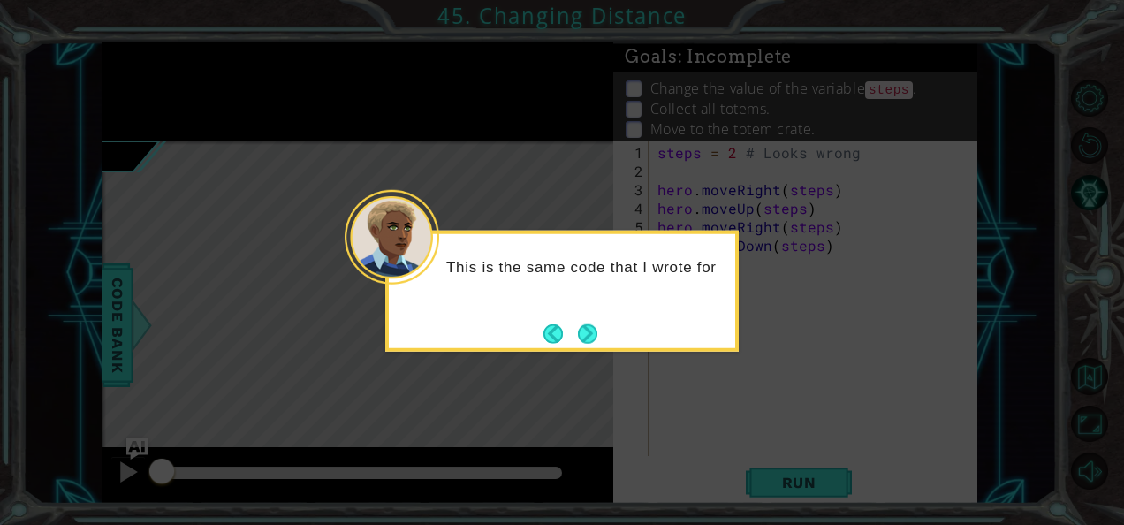
click at [609, 330] on div "This is the same code that I wrote for" at bounding box center [562, 291] width 354 height 121
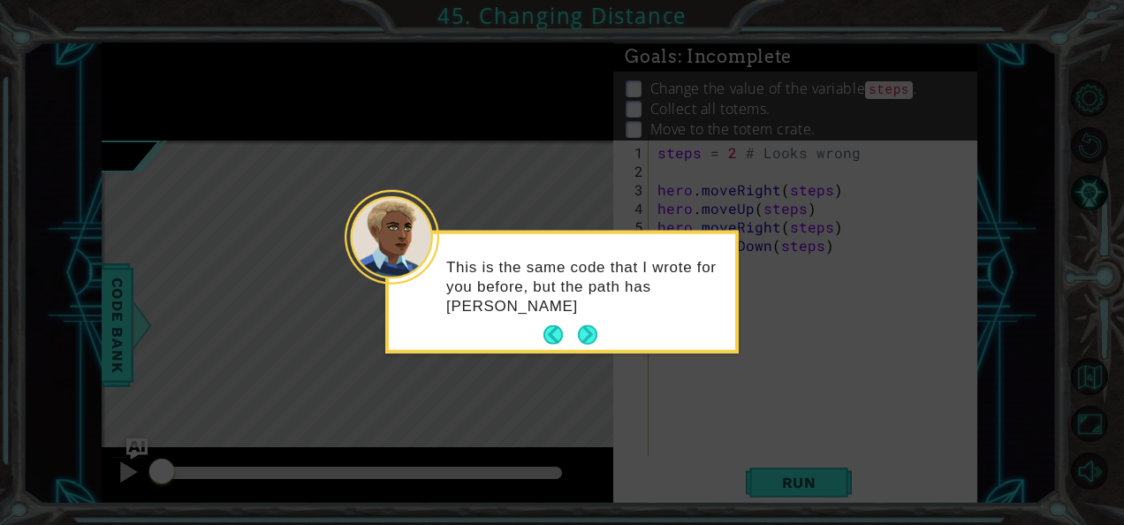
click at [609, 330] on div "This is the same code that I wrote for you before, but the path has [PERSON_NAM…" at bounding box center [562, 294] width 346 height 109
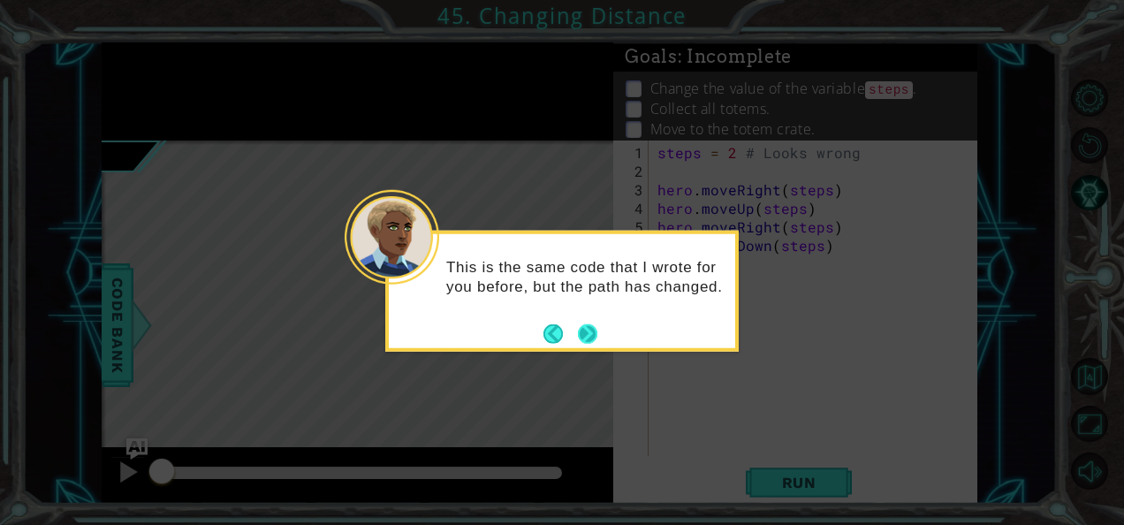
click at [593, 334] on button "Next" at bounding box center [588, 333] width 20 height 20
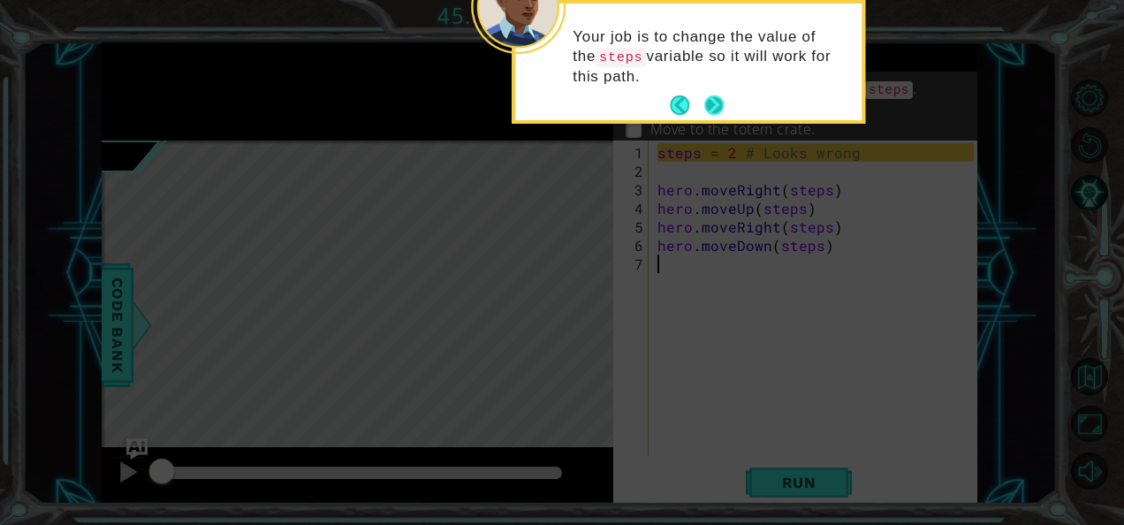
click at [716, 101] on button "Next" at bounding box center [714, 105] width 25 height 25
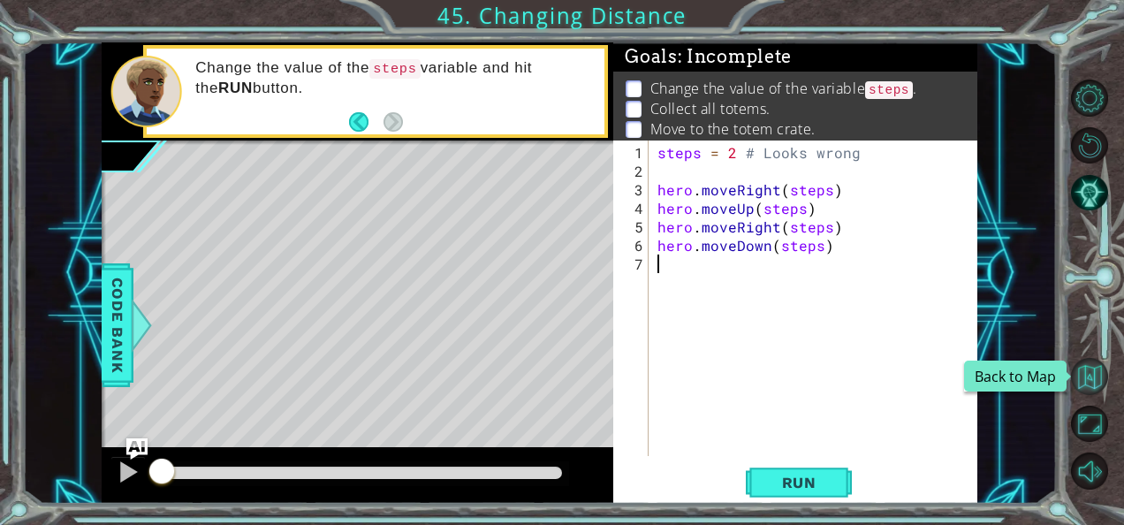
click at [1095, 389] on button "Back to Map" at bounding box center [1089, 376] width 37 height 37
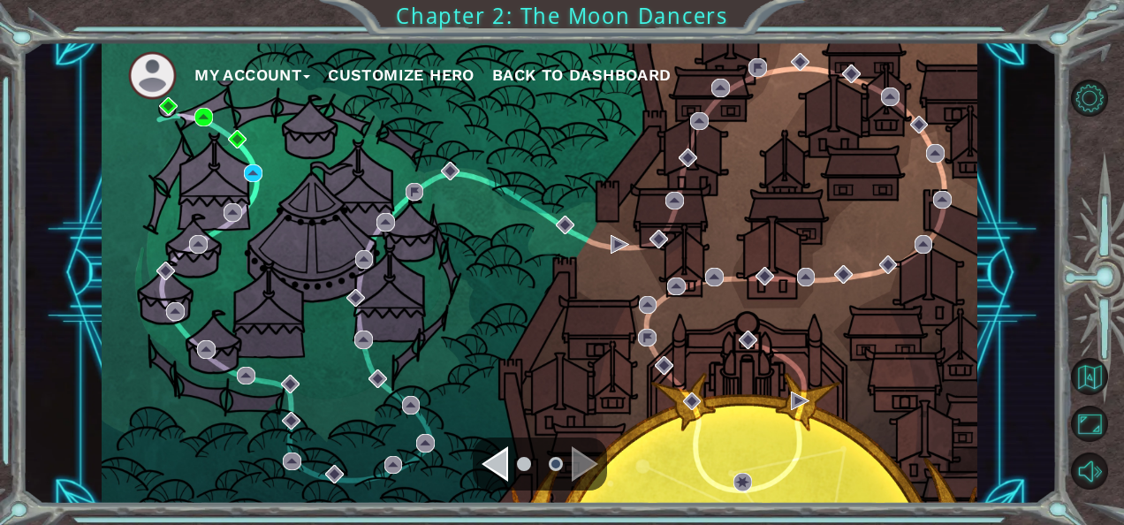
click at [171, 65] on img at bounding box center [152, 75] width 49 height 49
click at [260, 67] on button "My Account" at bounding box center [252, 75] width 116 height 27
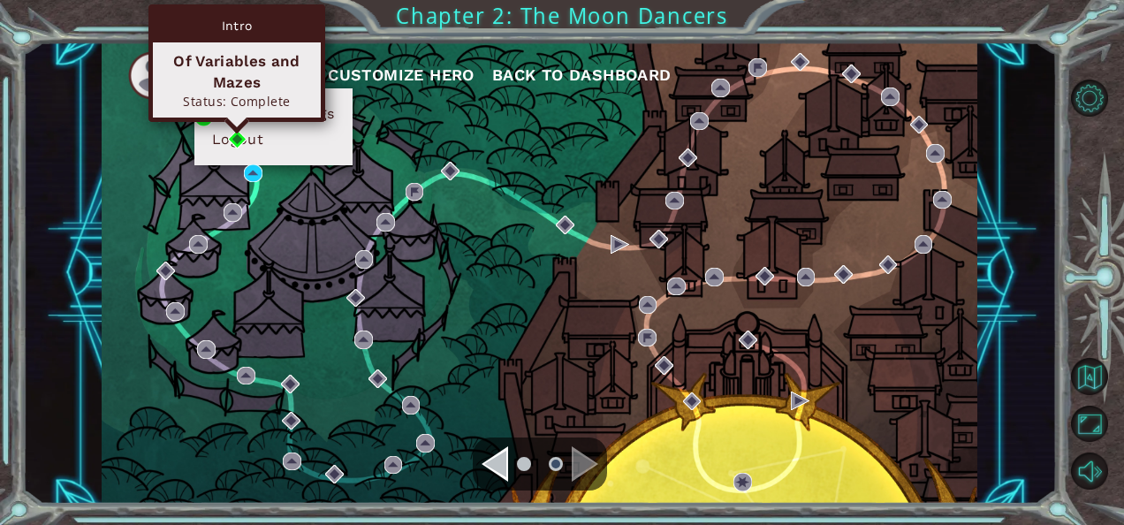
click at [237, 134] on img at bounding box center [237, 139] width 19 height 19
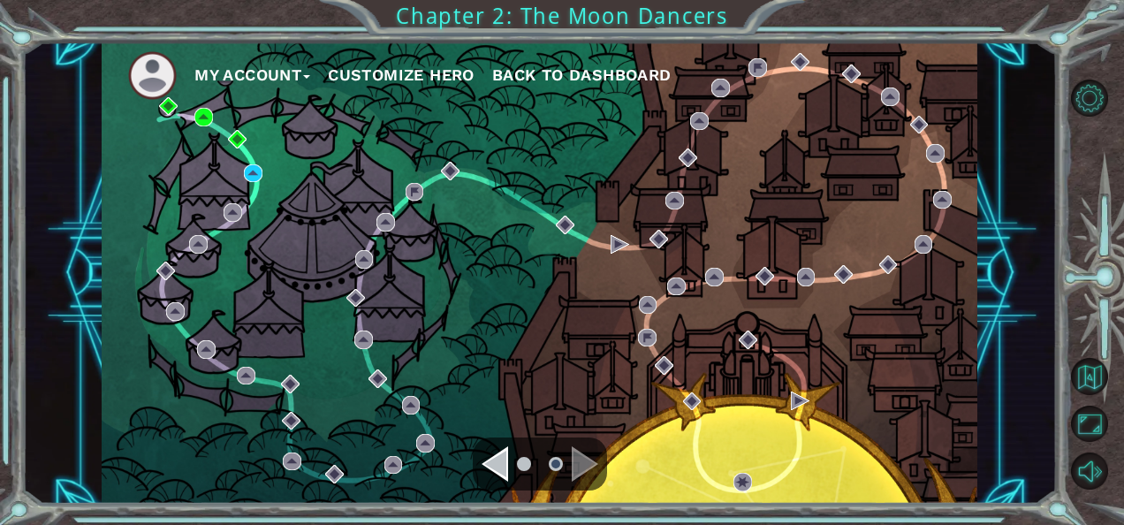
click at [298, 72] on button "My Account" at bounding box center [252, 75] width 116 height 27
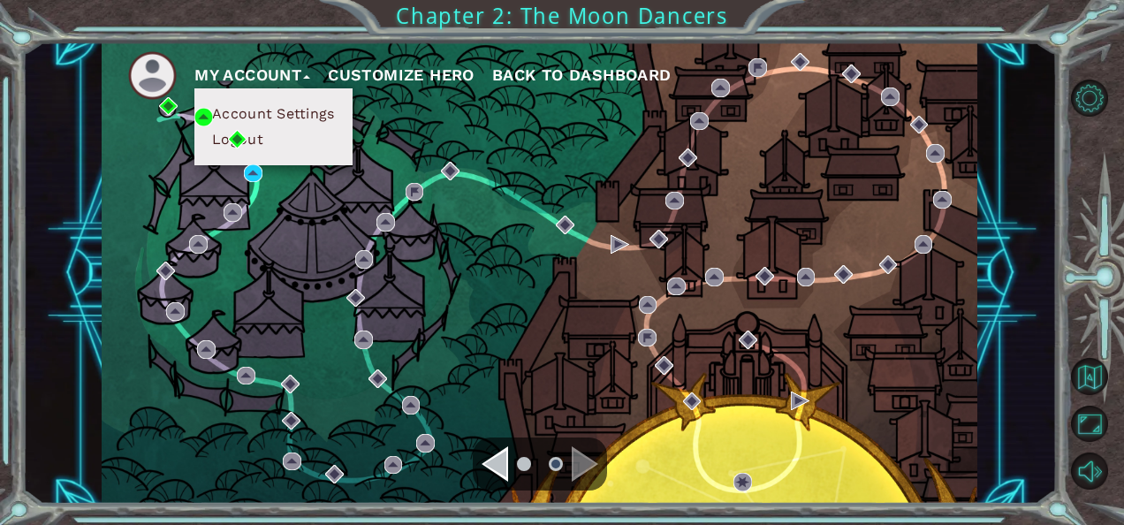
click at [260, 143] on button "Logout" at bounding box center [238, 139] width 62 height 19
